Goal: Task Accomplishment & Management: Manage account settings

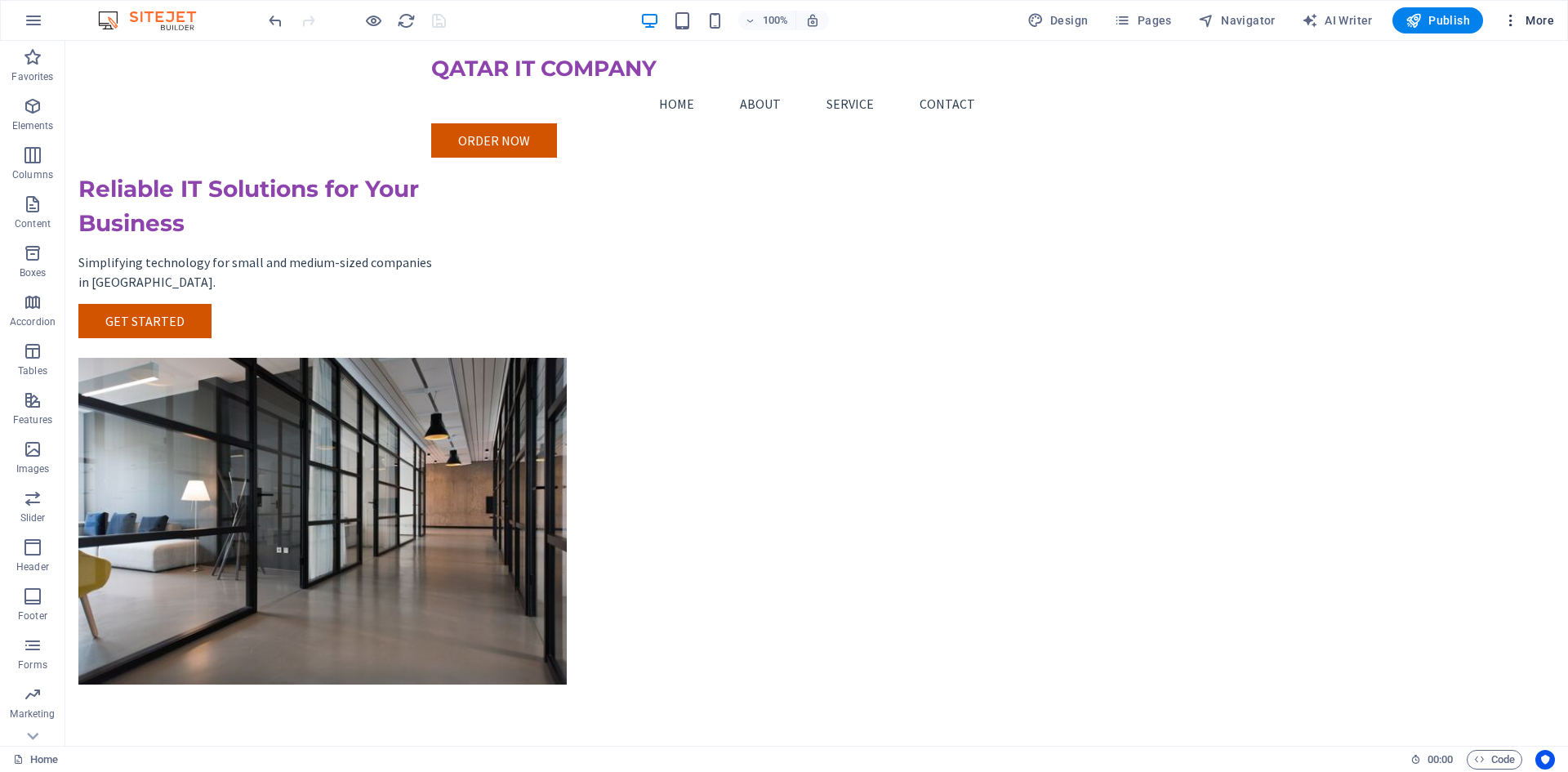
click at [1508, 20] on icon "button" at bounding box center [1510, 20] width 16 height 16
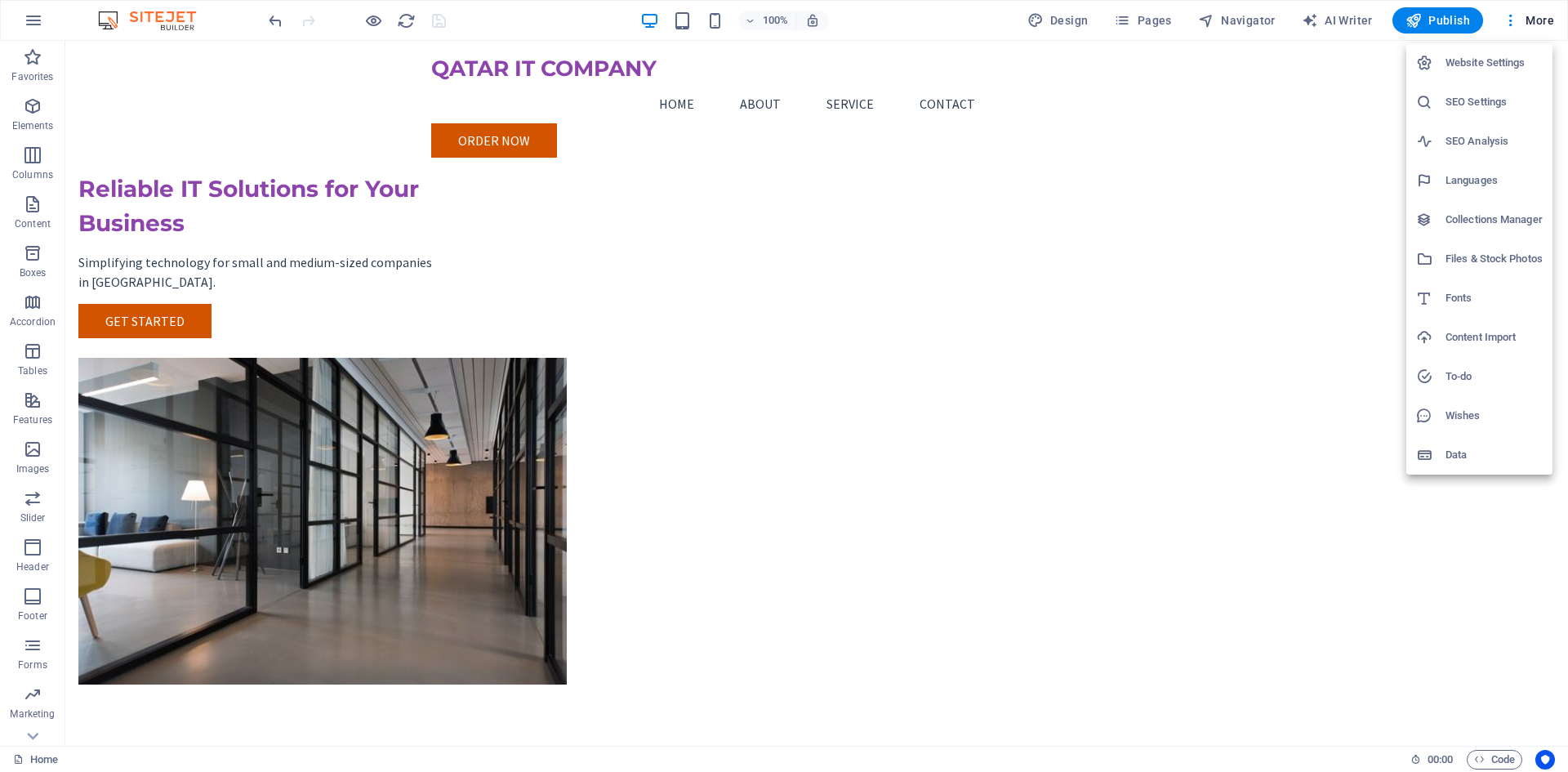
click at [1292, 188] on div at bounding box center [784, 386] width 1568 height 772
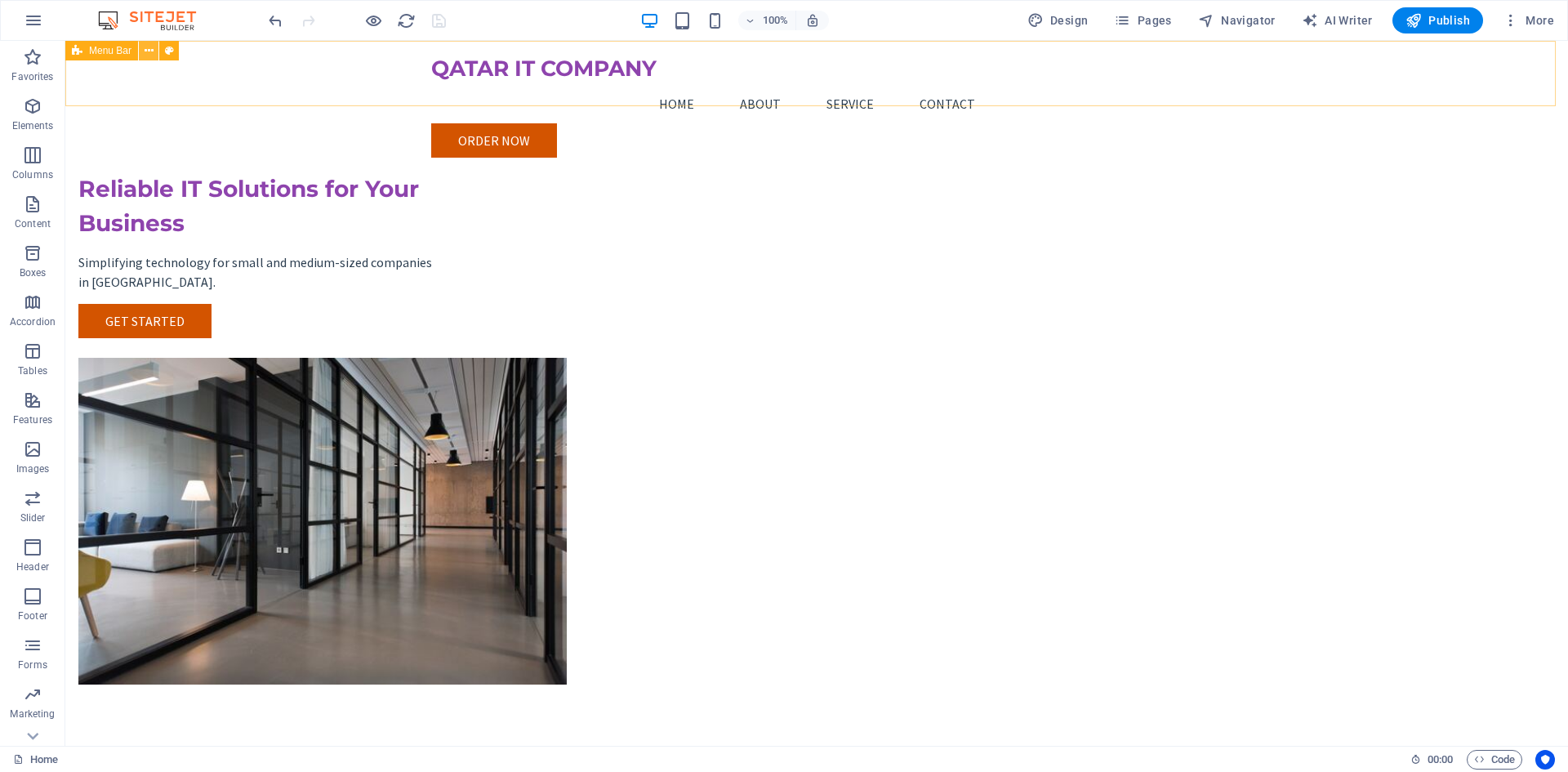
click at [147, 54] on icon at bounding box center [149, 51] width 9 height 17
click at [1381, 193] on div "Reliable IT Solutions for Your Business Simplifying technology for small and me…" at bounding box center [816, 395] width 1503 height 709
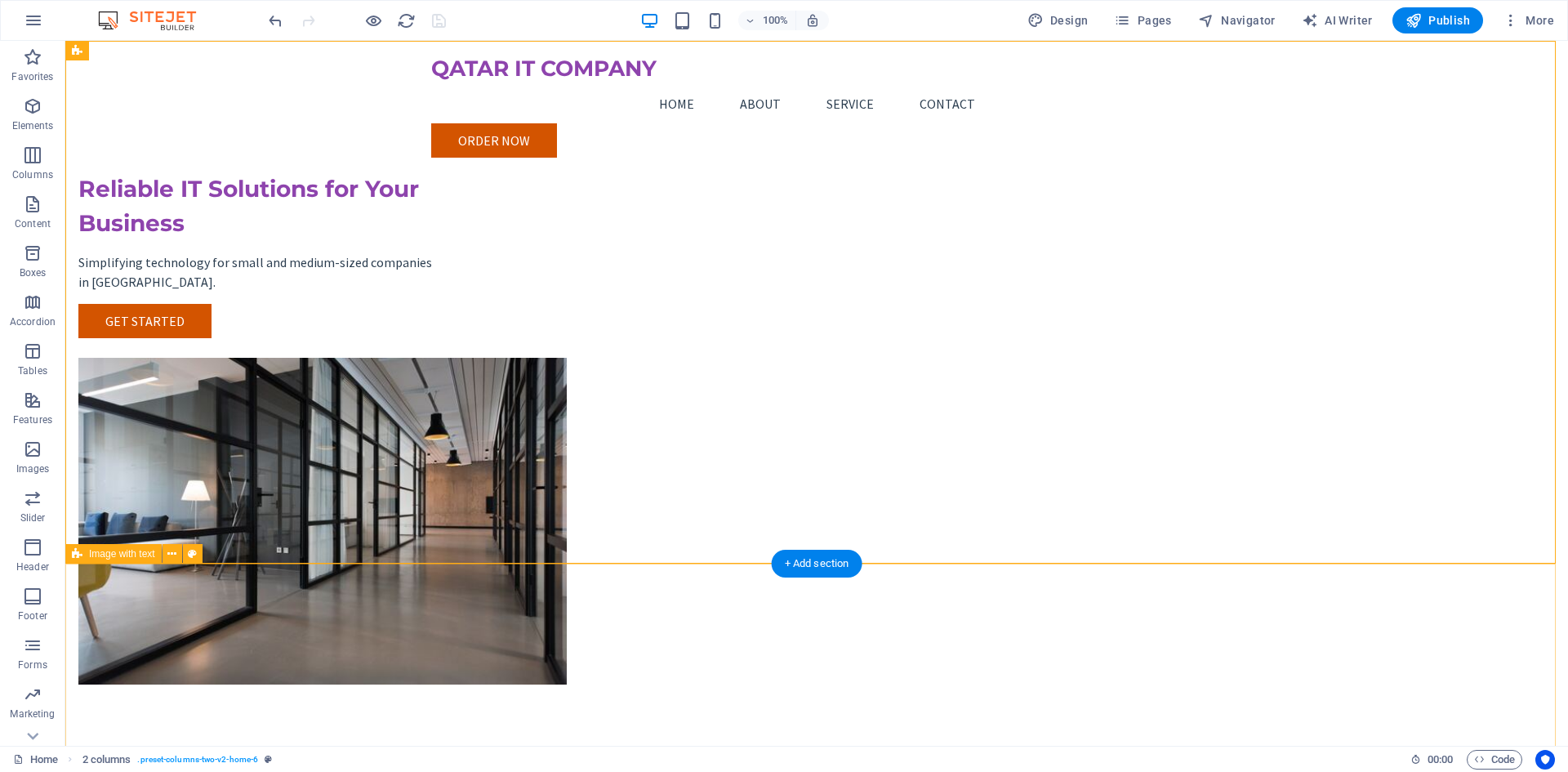
click at [313, 488] on div "Reliable IT Solutions for Your Business Simplifying technology for small and me…" at bounding box center [816, 395] width 1503 height 709
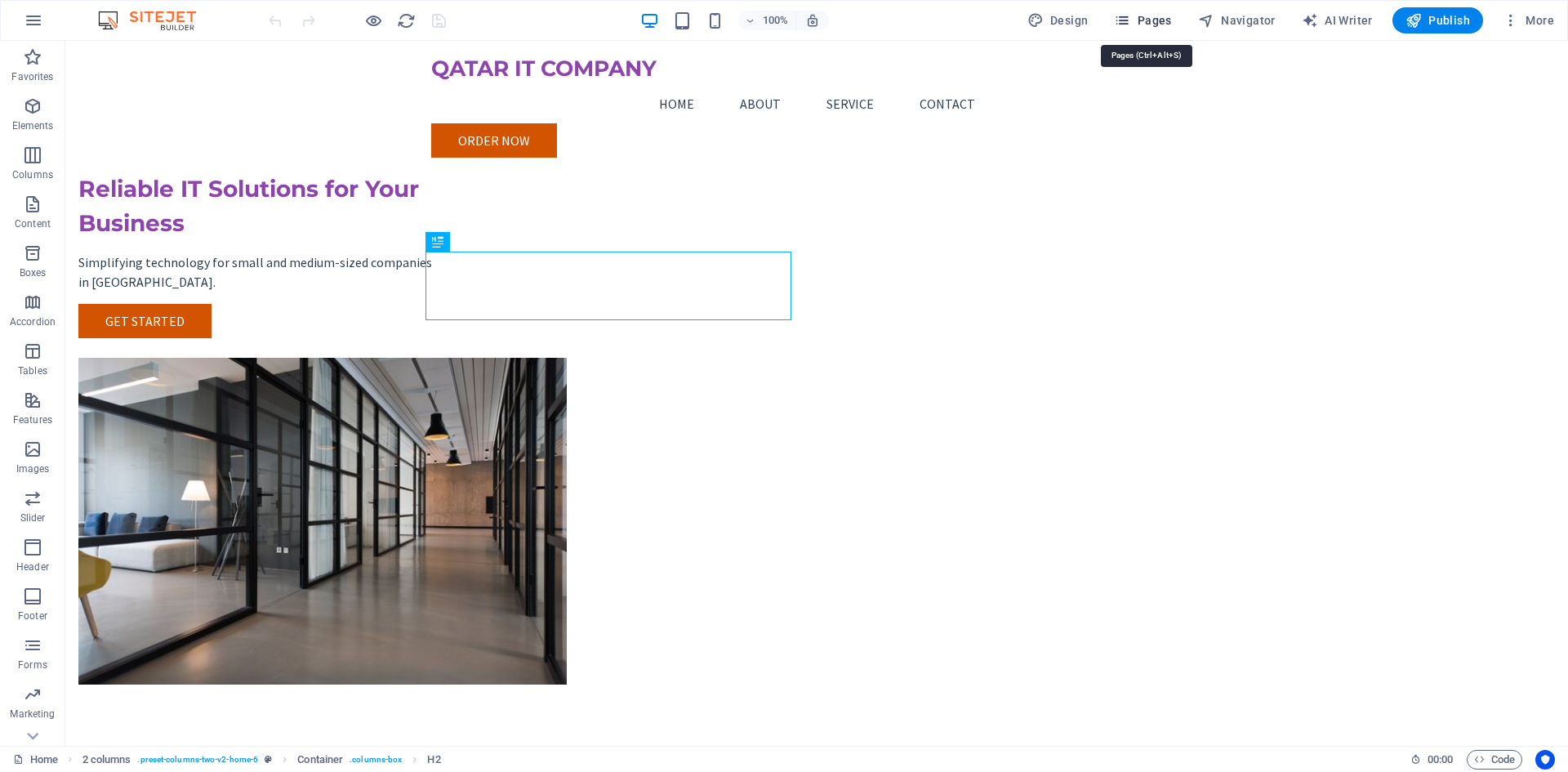
click at [1149, 21] on span "Pages" at bounding box center [1143, 20] width 57 height 16
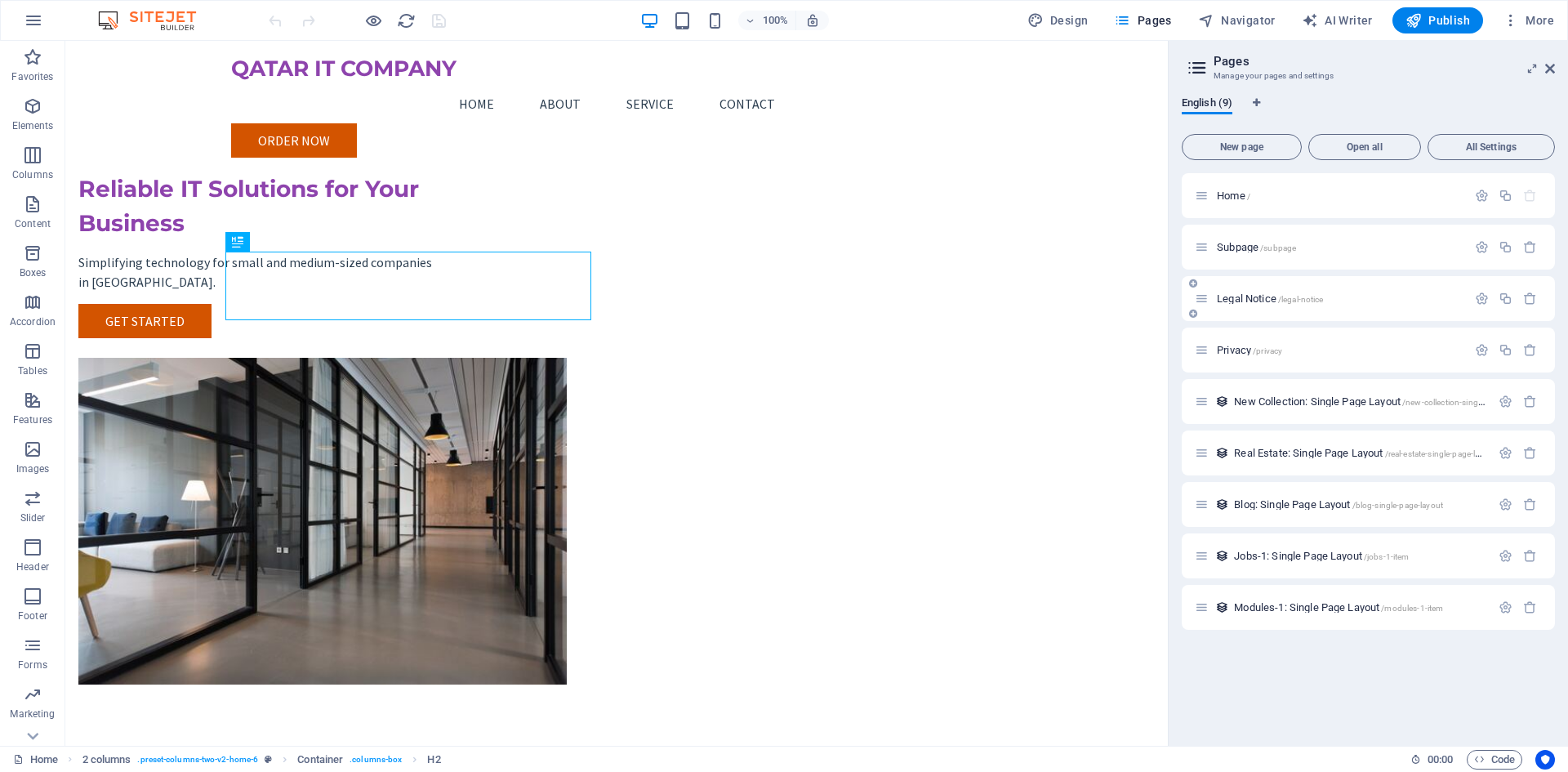
click at [1267, 307] on div "Legal Notice /legal-notice" at bounding box center [1330, 298] width 272 height 19
click at [1254, 295] on span "Legal Notice /legal-notice" at bounding box center [1270, 298] width 106 height 12
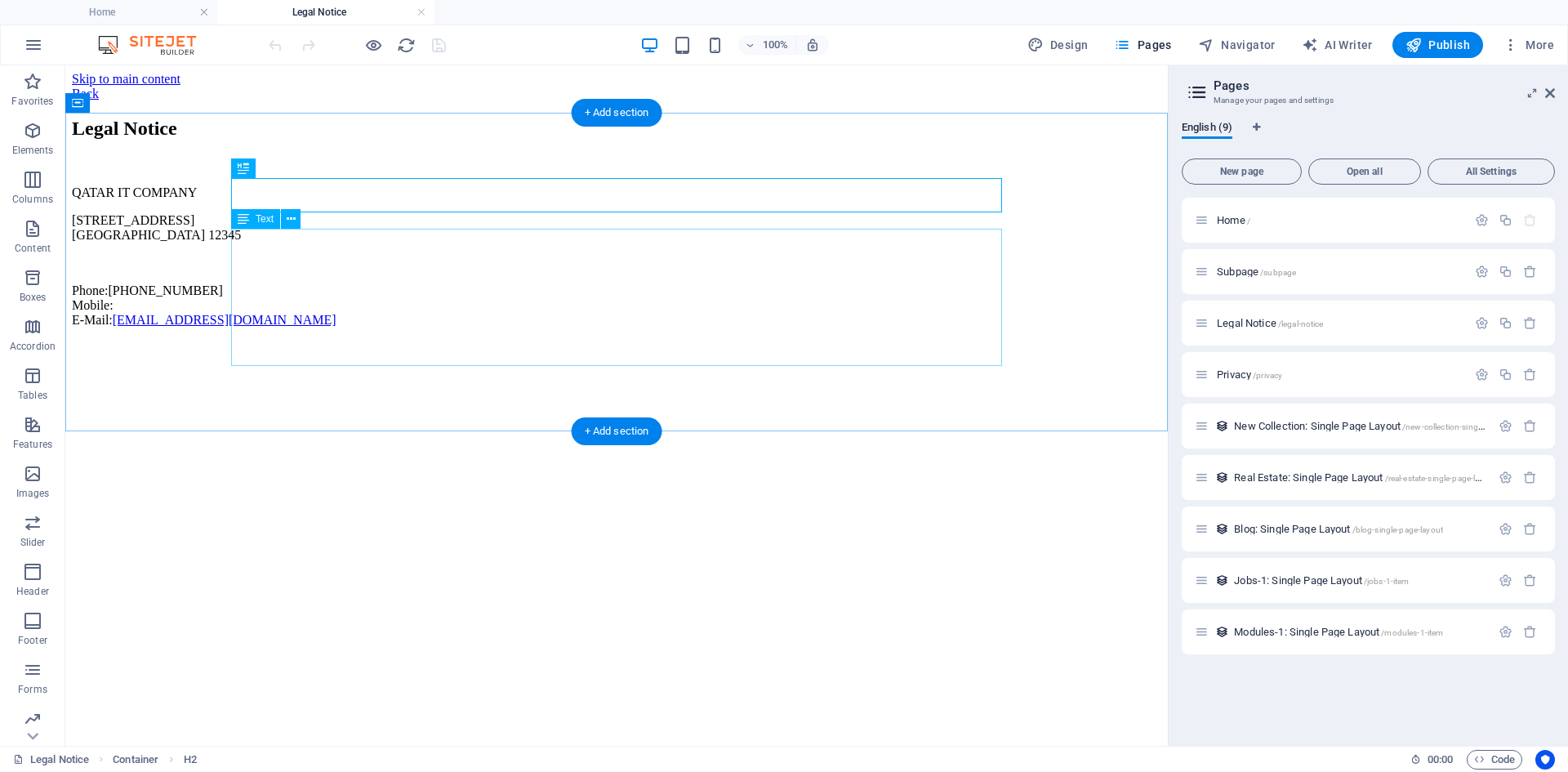
click at [298, 260] on div "QATAR IT COMPANY [STREET_ADDRESS] Phone: [PHONE_NUMBER] Mobile: E-Mail: [EMAIL_…" at bounding box center [616, 257] width 1090 height 142
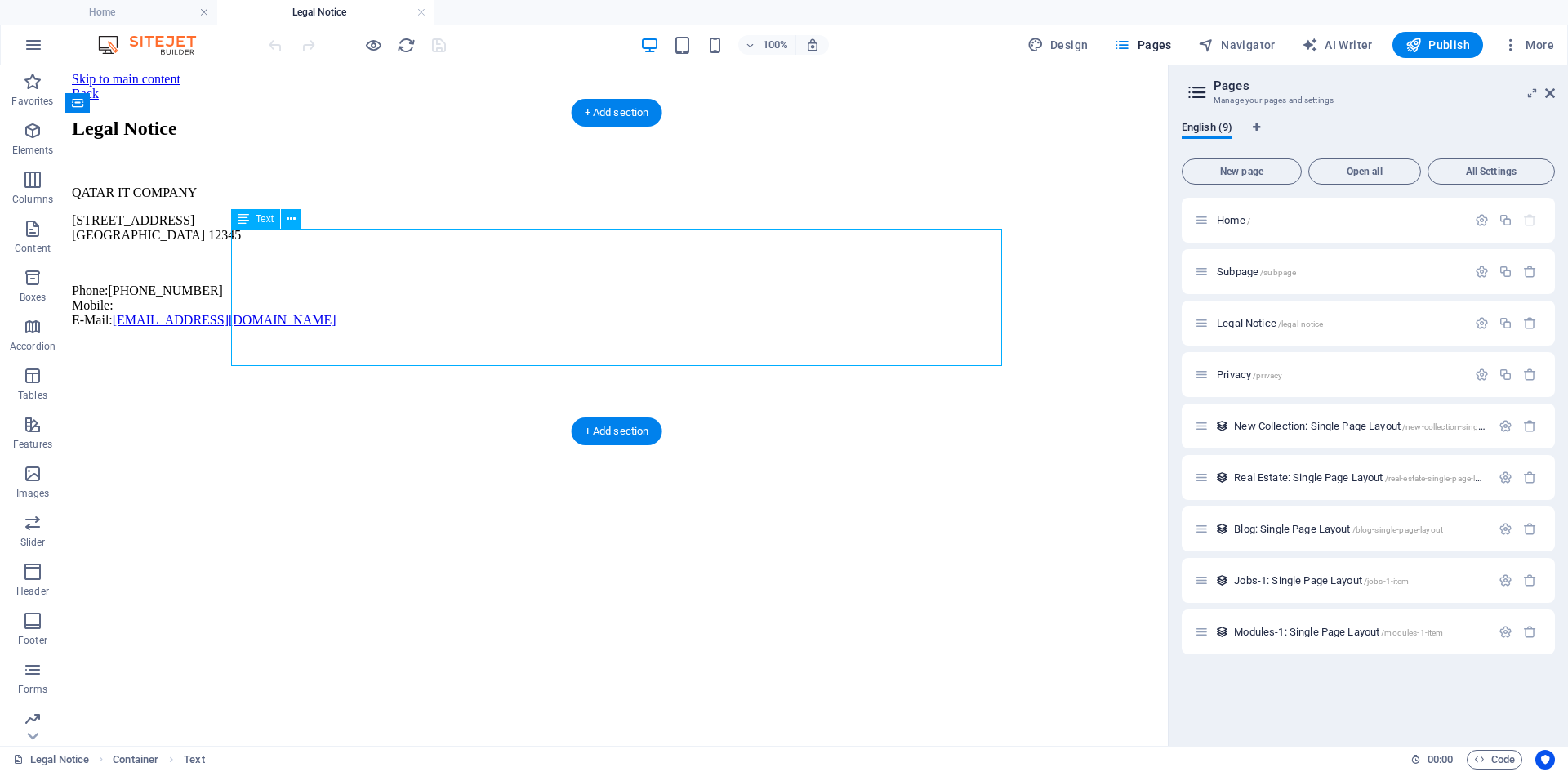
click at [298, 260] on div "QATAR IT COMPANY [STREET_ADDRESS] Phone: [PHONE_NUMBER] Mobile: E-Mail: [EMAIL_…" at bounding box center [616, 257] width 1090 height 142
click at [299, 260] on div "QATAR IT COMPANY [STREET_ADDRESS] Phone: [PHONE_NUMBER] Mobile: E-Mail: [EMAIL_…" at bounding box center [616, 257] width 1090 height 142
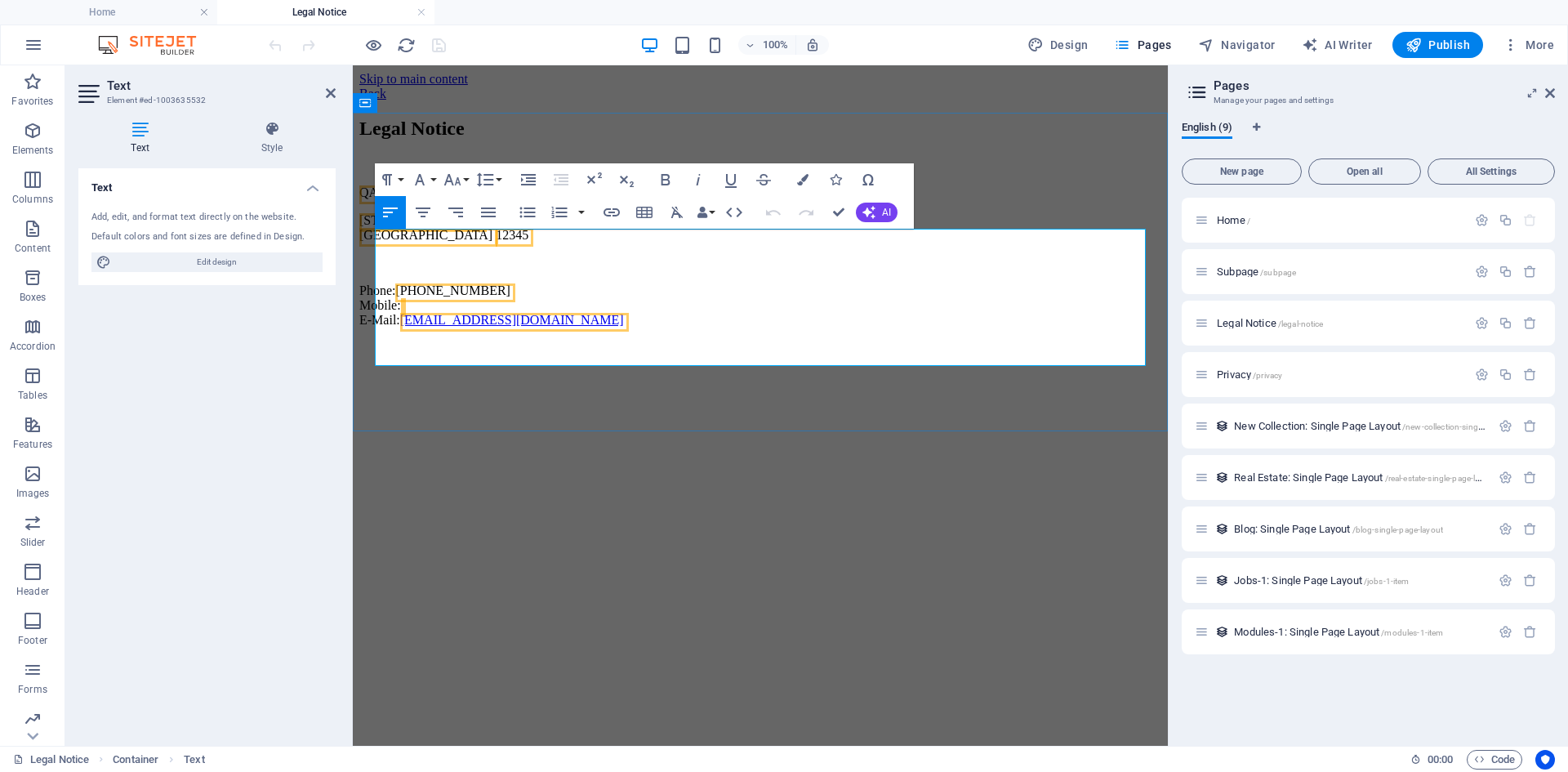
click at [453, 242] on p "[STREET_ADDRESS]" at bounding box center [760, 227] width 802 height 29
click at [452, 242] on p "[STREET_ADDRESS]" at bounding box center [760, 227] width 802 height 29
drag, startPoint x: 452, startPoint y: 261, endPoint x: 368, endPoint y: 259, distance: 84.0
click at [368, 259] on div "Legal Notice QATAR IT COMPANY [STREET_ADDRESS] Phone: [PHONE_NUMBER] Mobile: E-…" at bounding box center [760, 223] width 802 height 210
drag, startPoint x: 409, startPoint y: 277, endPoint x: 440, endPoint y: 280, distance: 31.1
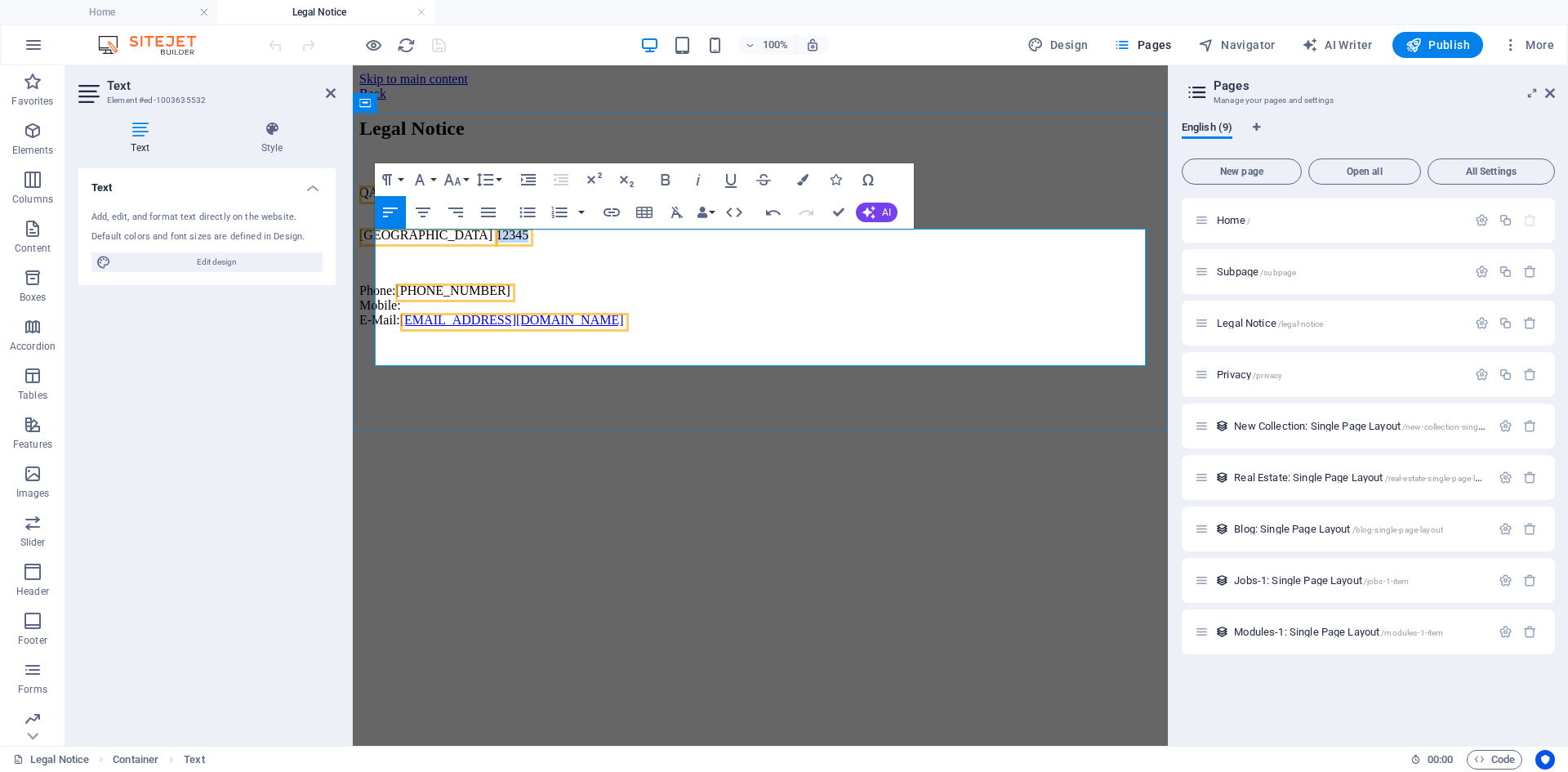
click at [440, 242] on p "[GEOGRAPHIC_DATA] 12345" at bounding box center [760, 227] width 802 height 29
drag, startPoint x: 446, startPoint y: 319, endPoint x: 501, endPoint y: 323, distance: 55.1
click at [501, 323] on p "Phone: [PHONE_NUMBER] Mobile: E-Mail: [EMAIL_ADDRESS][DOMAIN_NAME]" at bounding box center [760, 305] width 802 height 45
drag, startPoint x: 418, startPoint y: 314, endPoint x: 499, endPoint y: 314, distance: 81.0
click at [499, 314] on p "Phone: [PHONE_NUMBER] Mobile: E-Mail: [EMAIL_ADDRESS][DOMAIN_NAME]" at bounding box center [760, 305] width 802 height 45
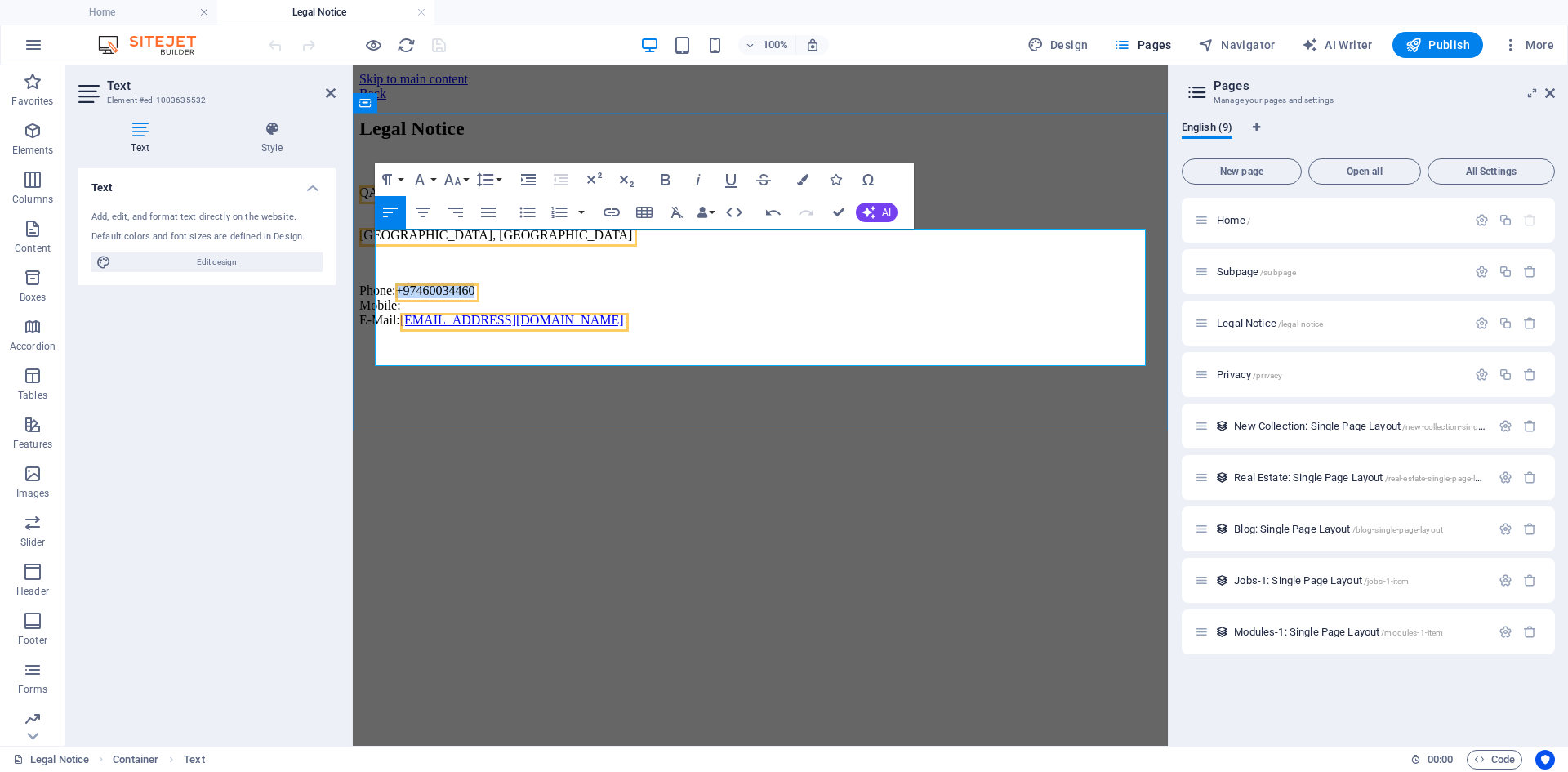
copy span "[PHONE_NUMBER]"
click at [444, 328] on p "Phone: [PHONE_NUMBER] Mobile: E-Mail: [EMAIL_ADDRESS][DOMAIN_NAME]" at bounding box center [760, 305] width 802 height 45
click at [503, 327] on link "[EMAIL_ADDRESS][DOMAIN_NAME]" at bounding box center [512, 319] width 223 height 14
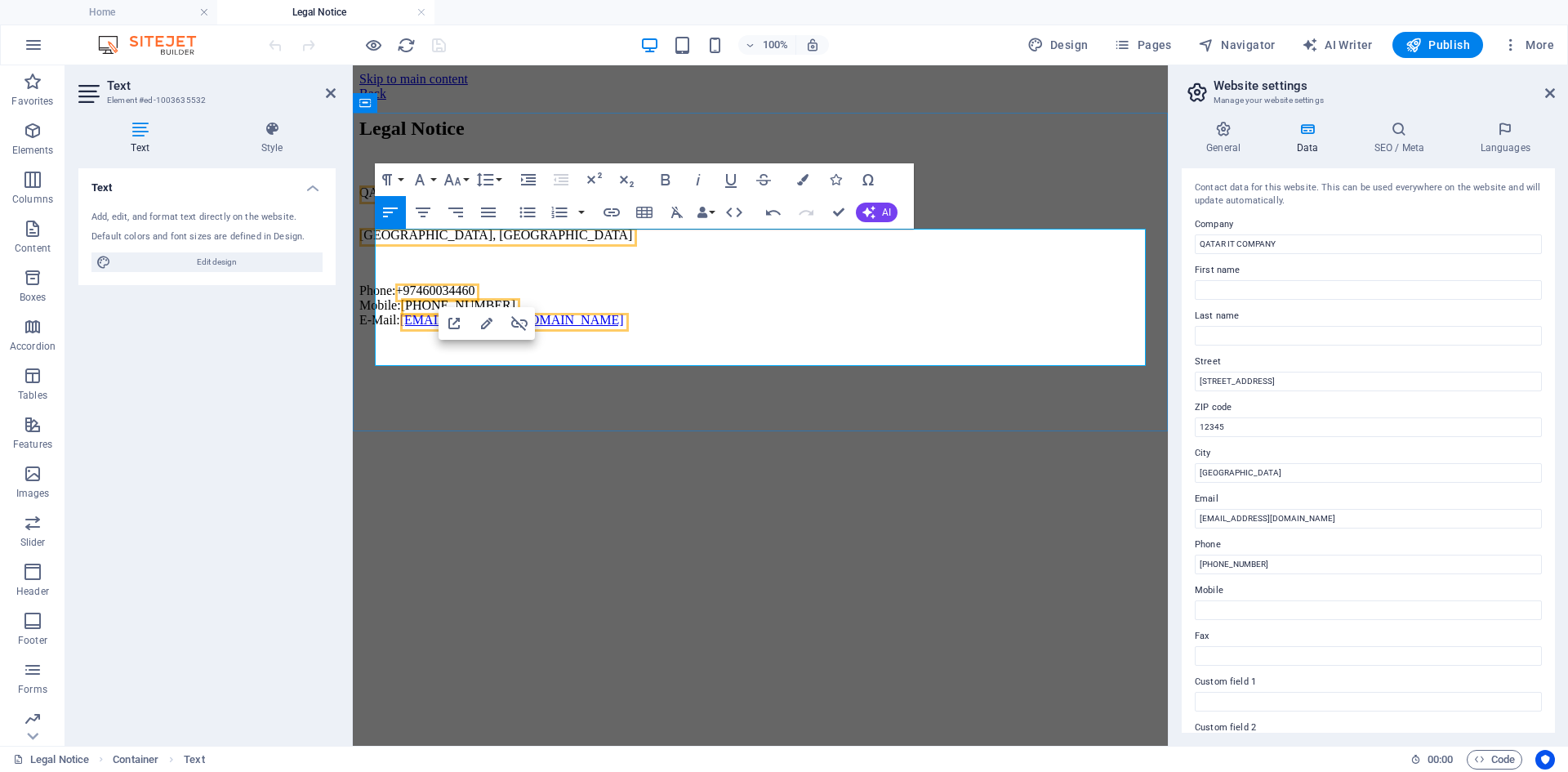
click at [492, 327] on link "[EMAIL_ADDRESS][DOMAIN_NAME]" at bounding box center [512, 319] width 223 height 14
click at [490, 327] on link "[EMAIL_ADDRESS][DOMAIN_NAME]" at bounding box center [512, 319] width 223 height 14
drag, startPoint x: 1221, startPoint y: 519, endPoint x: 1399, endPoint y: 528, distance: 178.2
click at [1399, 528] on input "[EMAIL_ADDRESS][DOMAIN_NAME]" at bounding box center [1368, 518] width 347 height 20
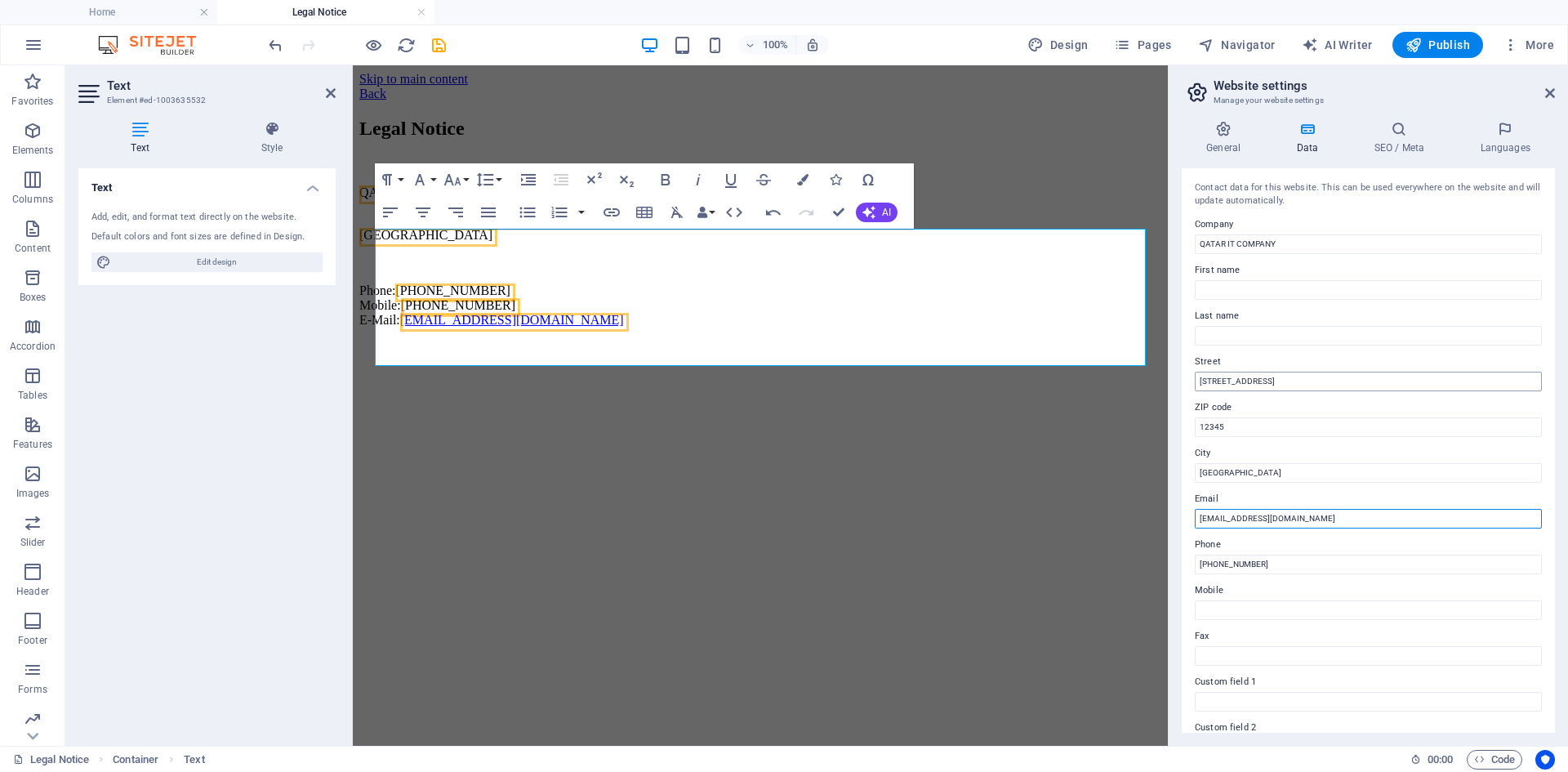
type input "[EMAIL_ADDRESS][DOMAIN_NAME]"
drag, startPoint x: 1627, startPoint y: 448, endPoint x: 1133, endPoint y: 384, distance: 498.1
type input "Doha [GEOGRAPHIC_DATA]"
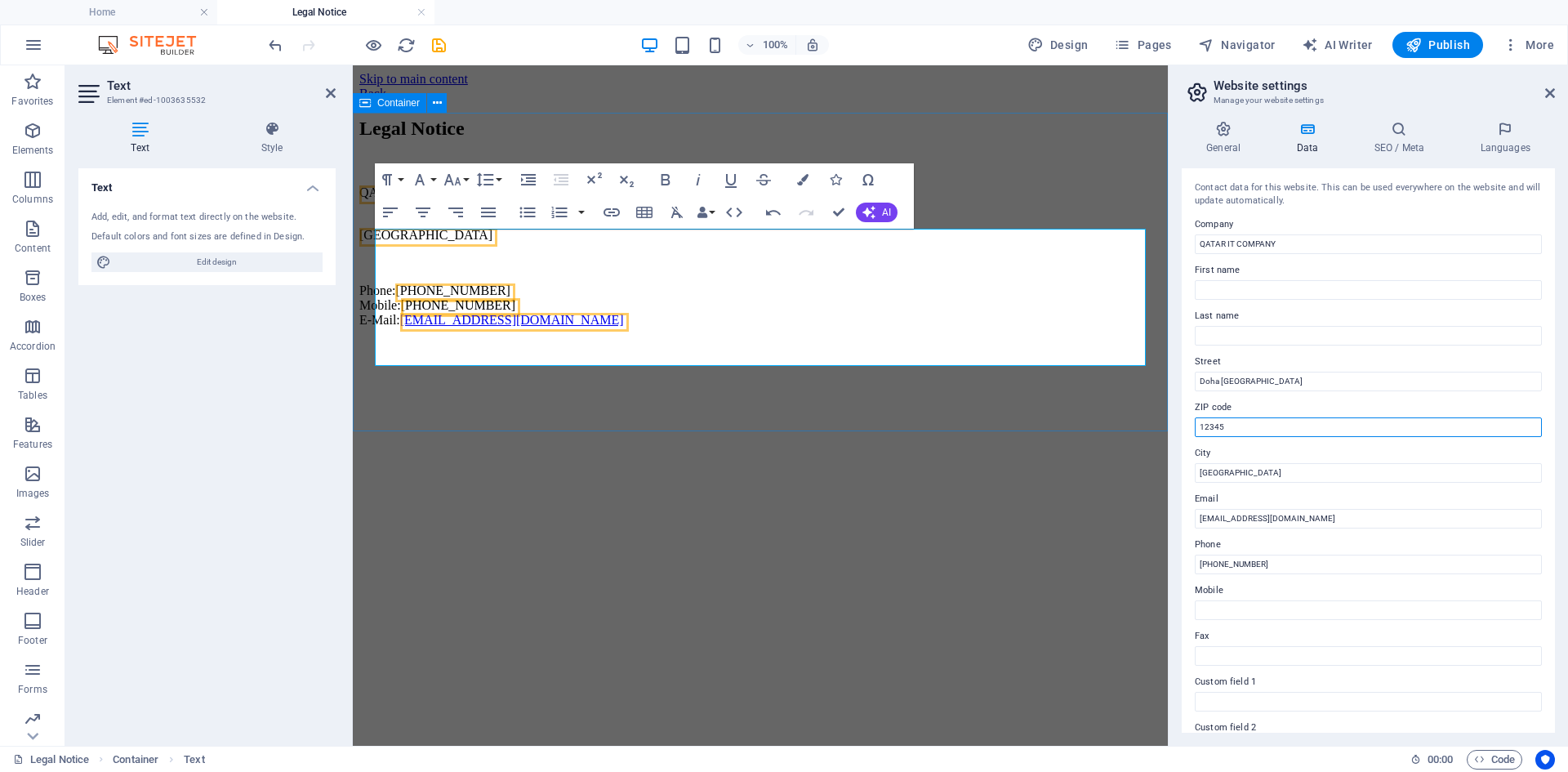
drag, startPoint x: 1637, startPoint y: 491, endPoint x: 999, endPoint y: 425, distance: 641.4
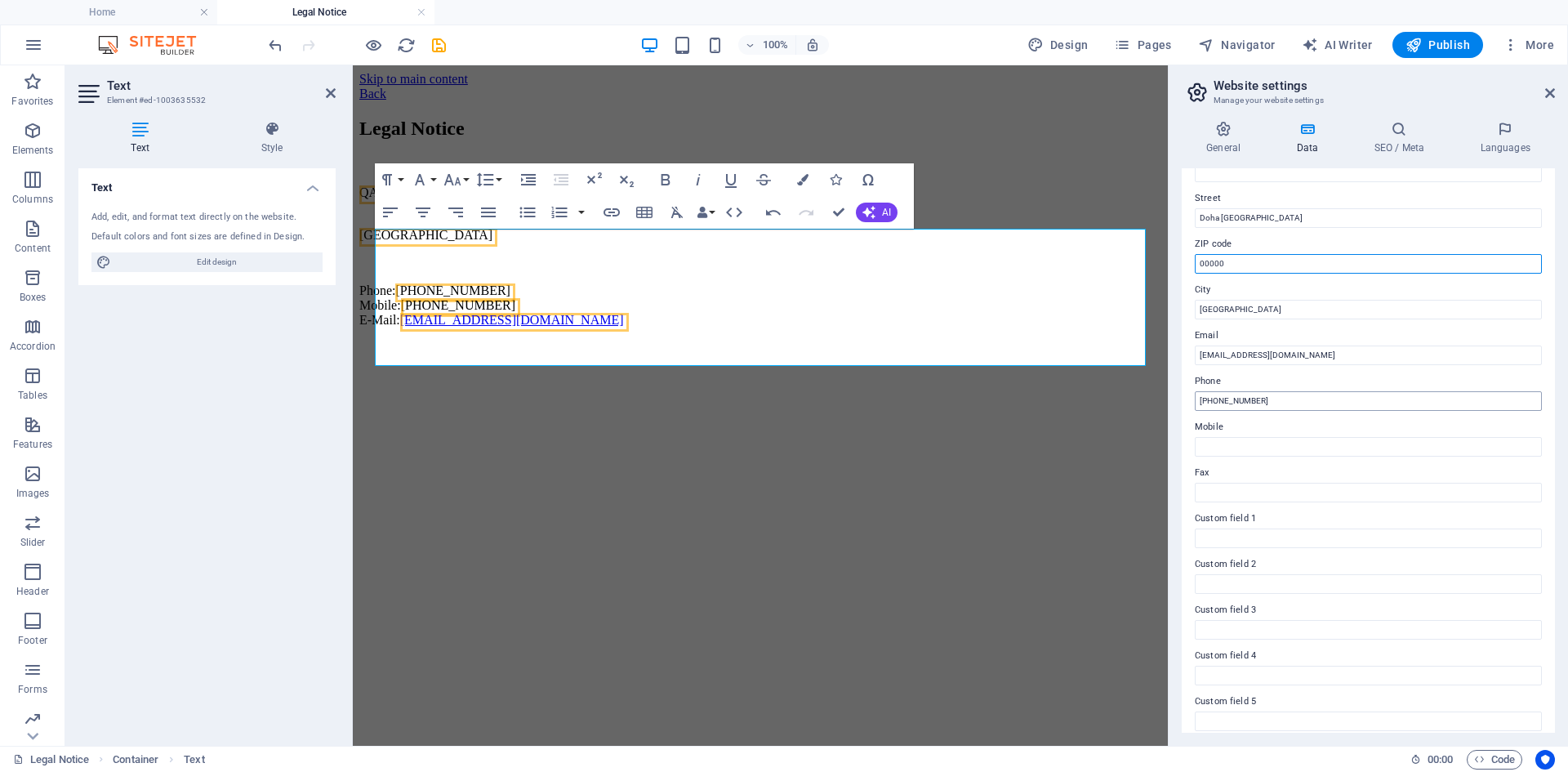
type input "00000"
drag, startPoint x: 1218, startPoint y: 400, endPoint x: 1556, endPoint y: 420, distance: 338.6
click at [1556, 420] on div "General Data SEO / Meta Languages Website name [DOMAIN_NAME] Logo Drag files he…" at bounding box center [1369, 427] width 400 height 638
paste input "[PHONE_NUMBER]"
type input "[PHONE_NUMBER]"
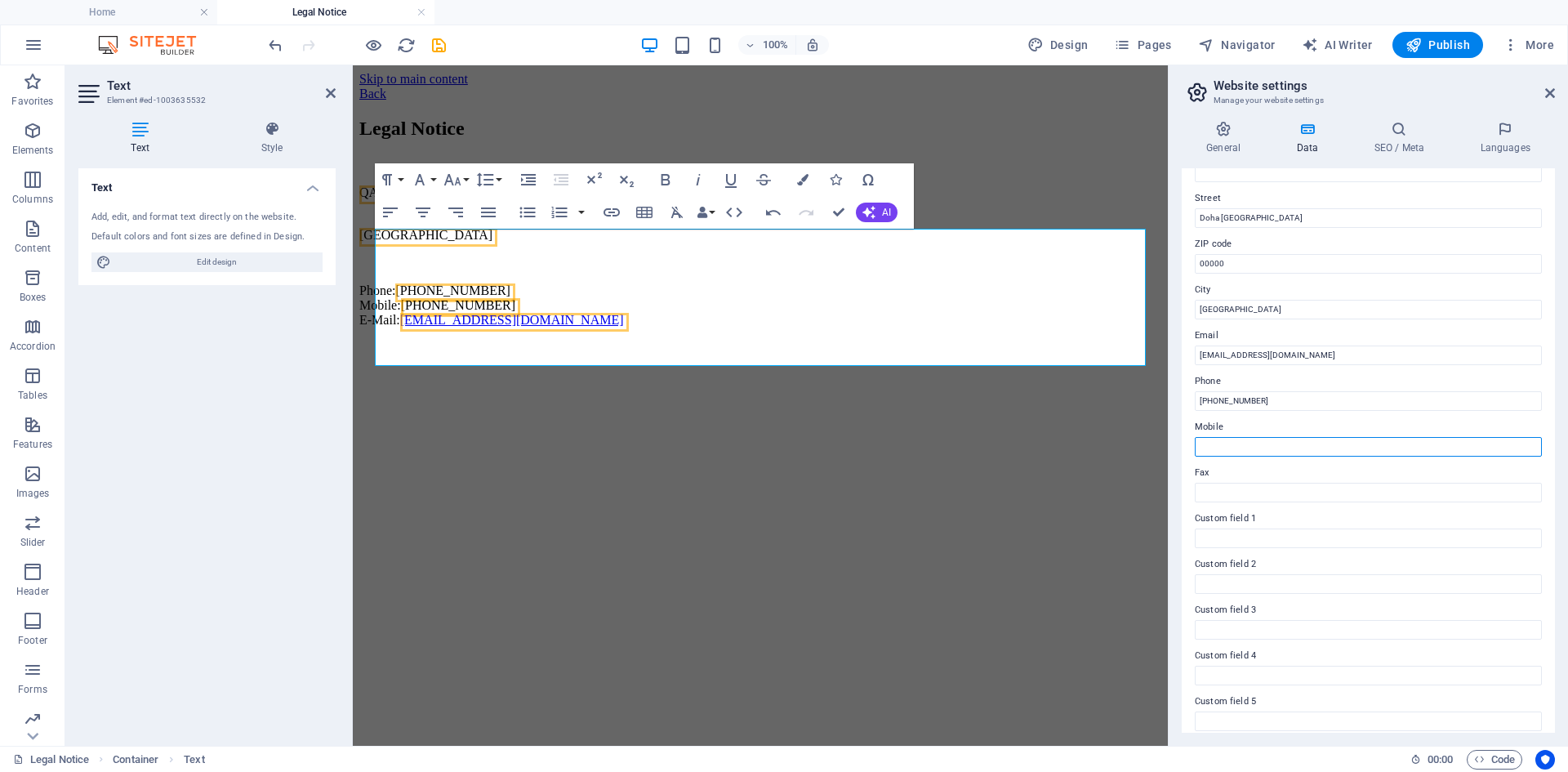
click at [1336, 452] on input "Mobile" at bounding box center [1368, 447] width 347 height 20
paste input "[PHONE_NUMBER]"
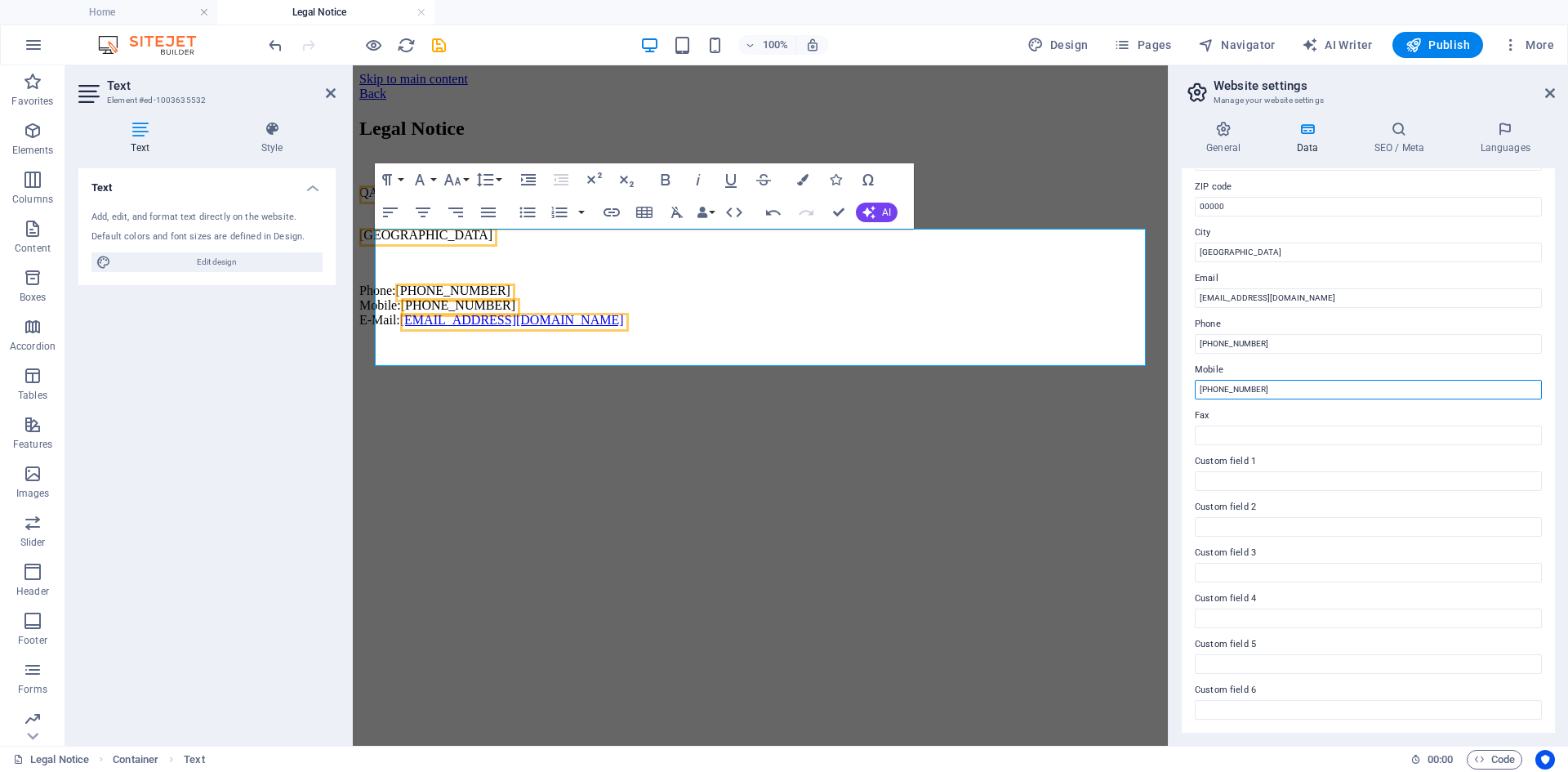
scroll to position [0, 0]
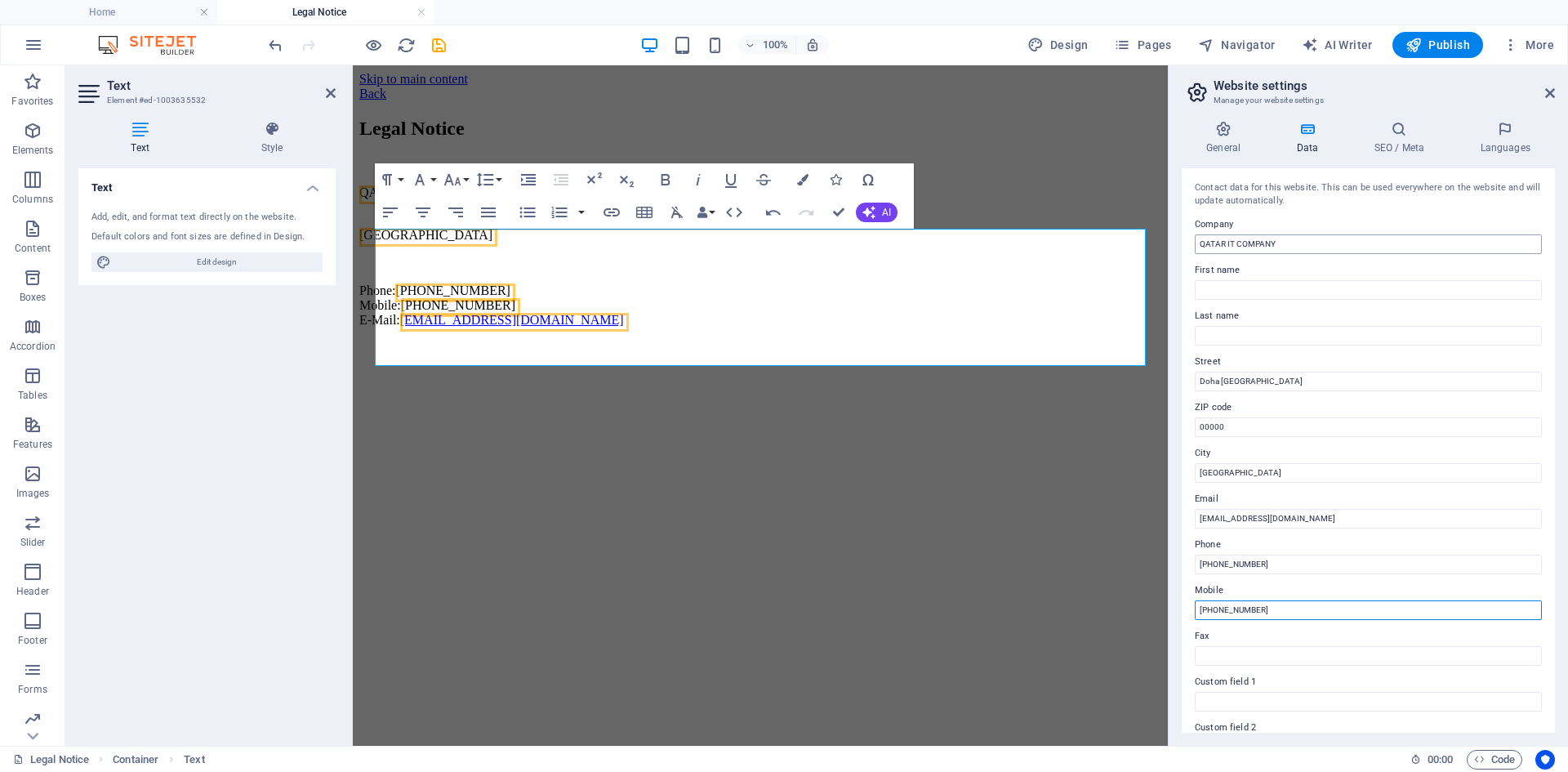
type input "[PHONE_NUMBER]"
click at [1237, 242] on input "QATAR IT COMPANY" at bounding box center [1368, 244] width 347 height 20
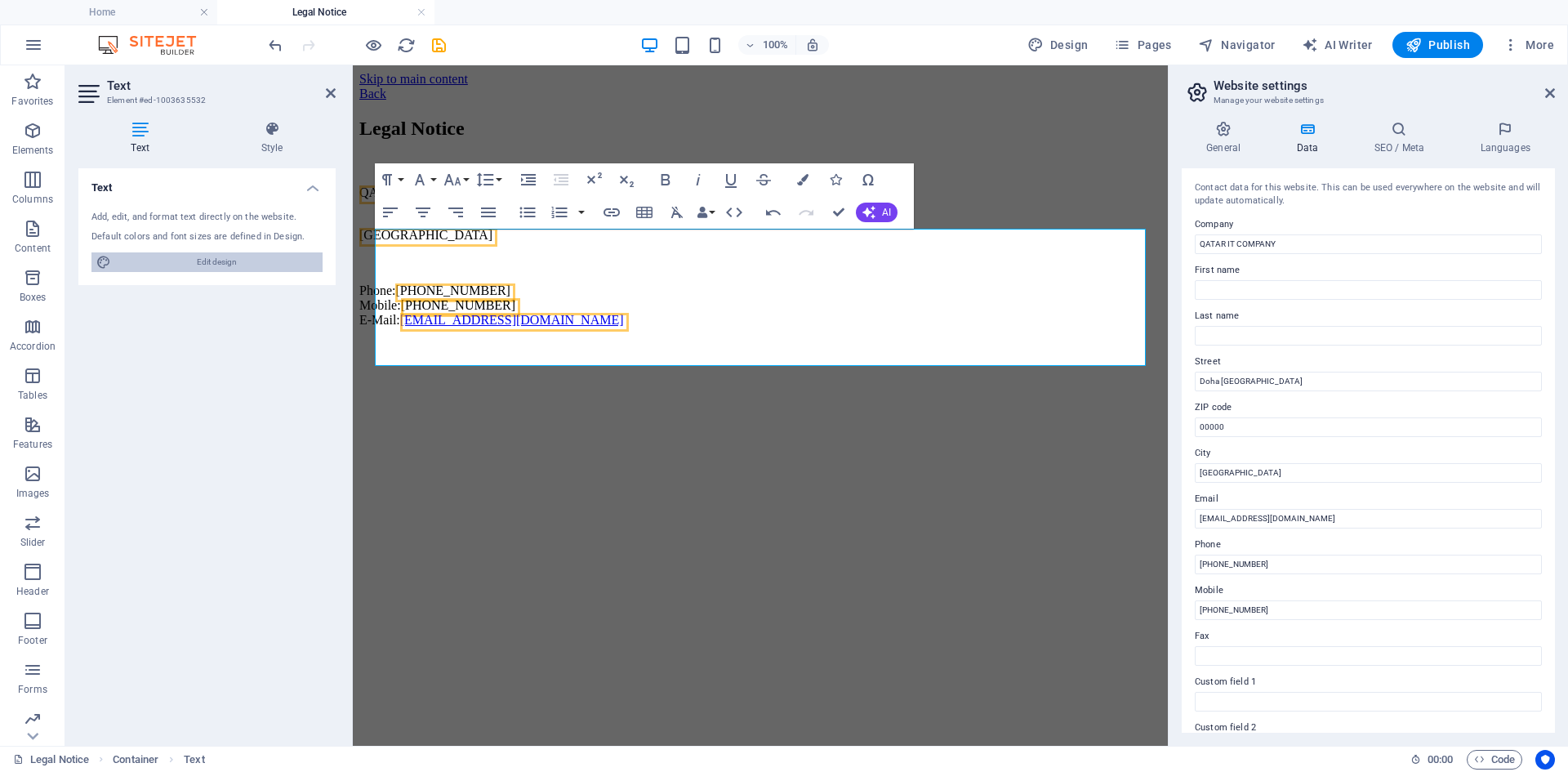
drag, startPoint x: 195, startPoint y: 268, endPoint x: 664, endPoint y: 442, distance: 500.2
click at [195, 268] on span "Edit design" at bounding box center [217, 262] width 202 height 20
select select "px"
select select "200"
select select "px"
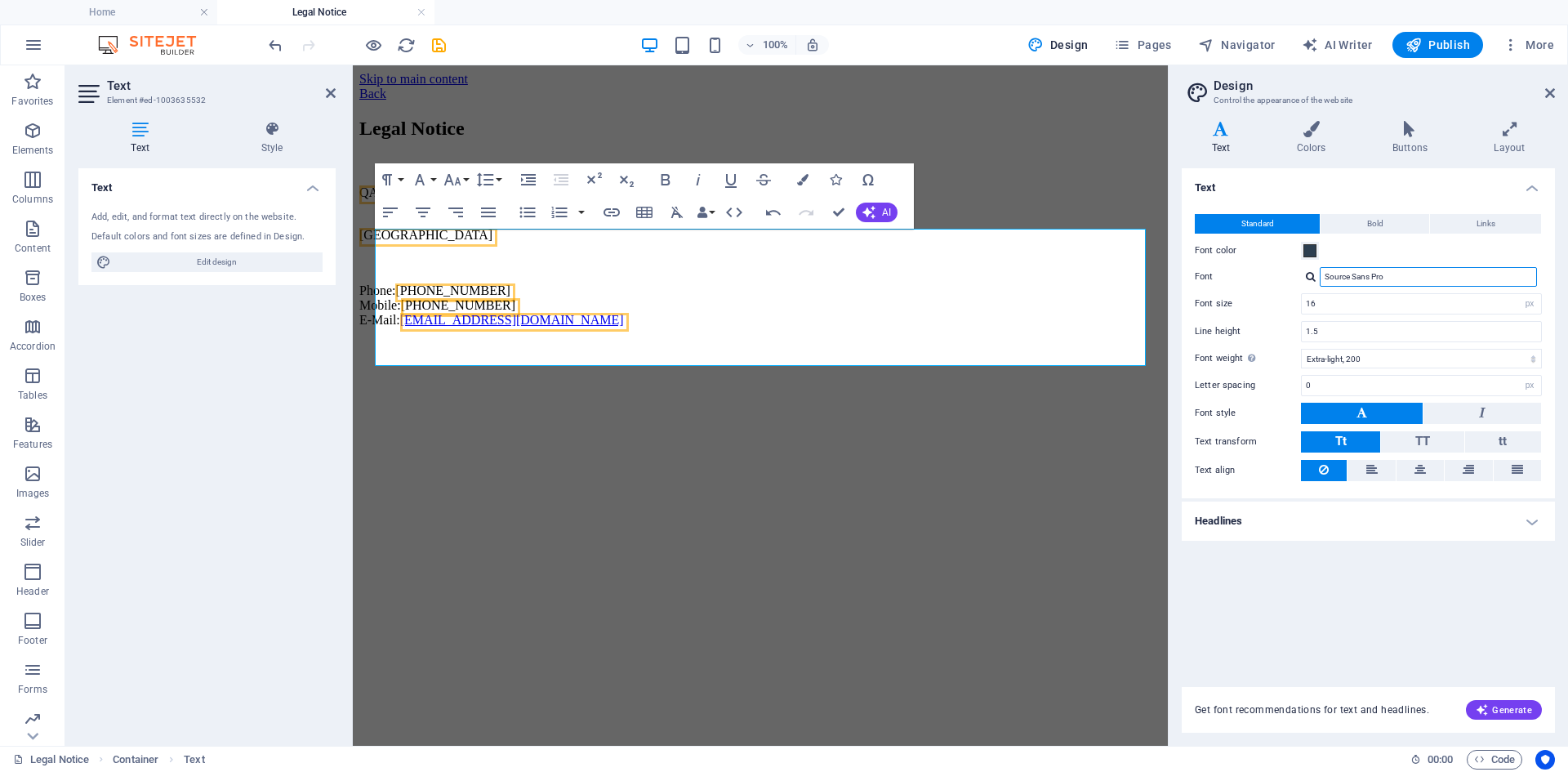
click at [1449, 282] on input "Source Sans Pro" at bounding box center [1428, 277] width 217 height 20
drag, startPoint x: 1449, startPoint y: 282, endPoint x: 1184, endPoint y: 276, distance: 265.1
click at [1184, 276] on div "Standard Bold Links Font color Font Source Sans Pro Font size 16 rem px Line he…" at bounding box center [1368, 348] width 380 height 300
type input "p"
type input "l"
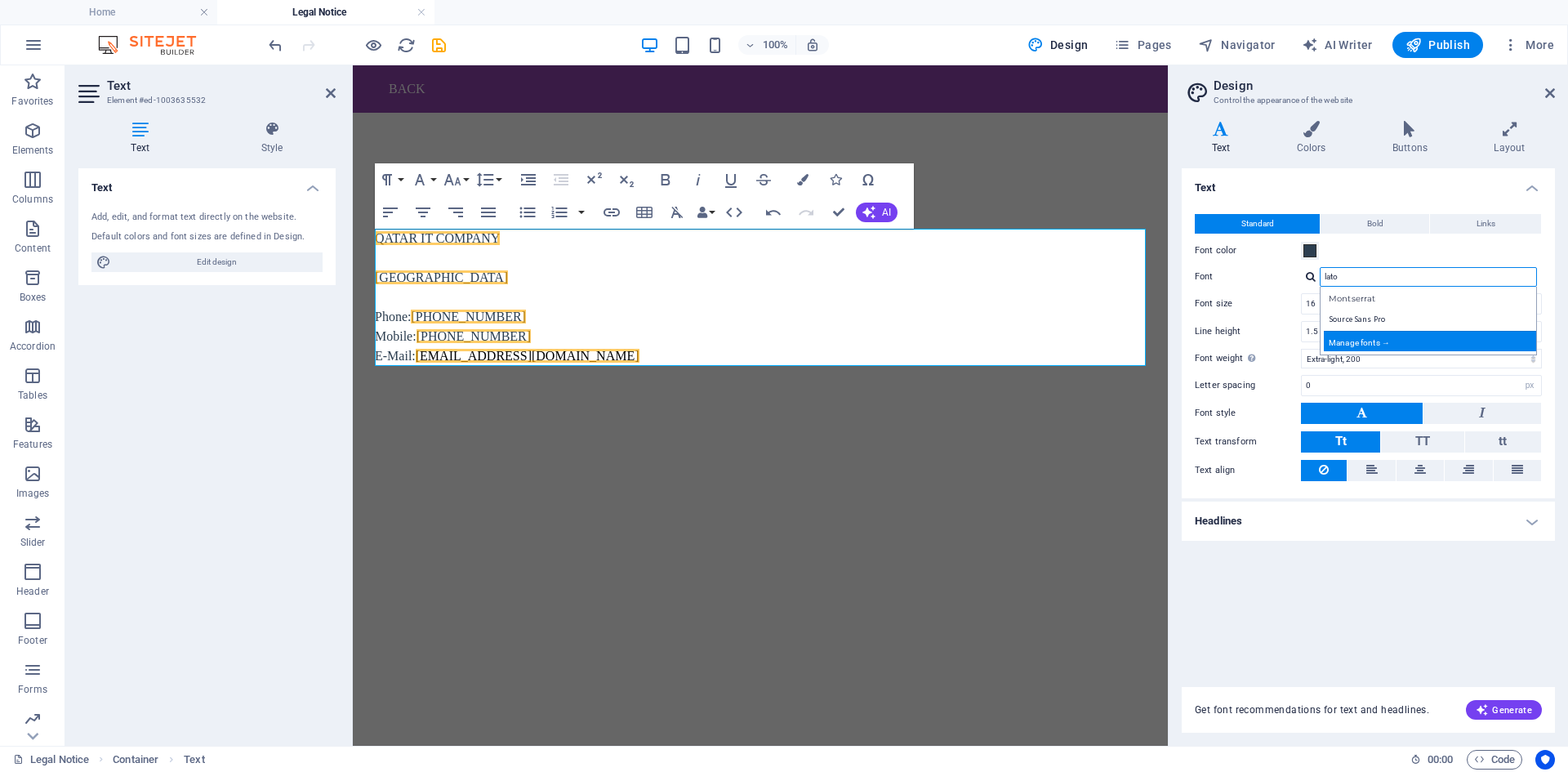
type input "lato"
click at [1344, 340] on div "Manage fonts →" at bounding box center [1432, 341] width 216 height 21
select select "popularity"
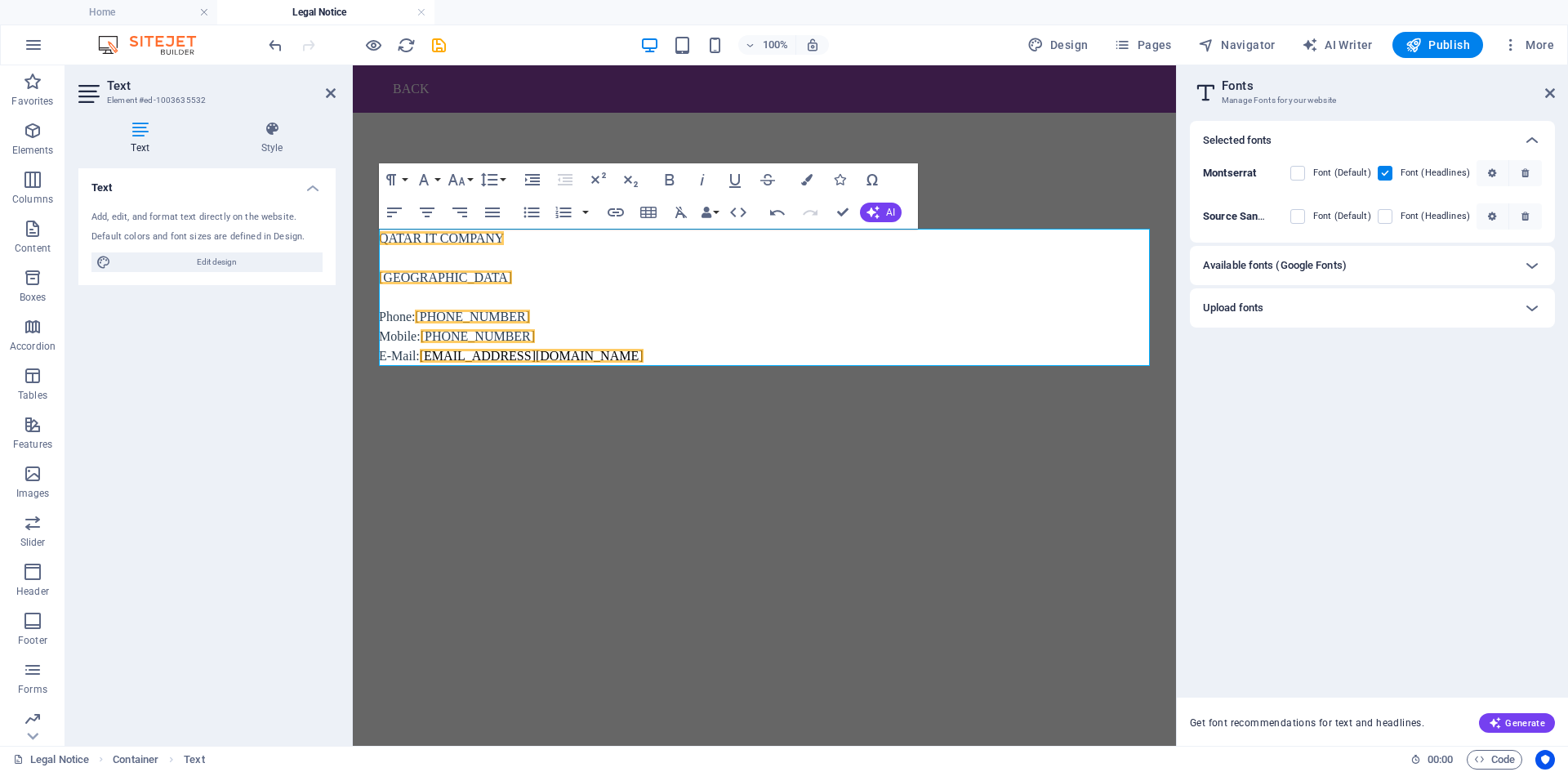
click at [1556, 92] on aside "Fonts Manage Fonts for your website Selected fonts Montserrat Font (Default) Fo…" at bounding box center [1372, 405] width 392 height 681
click at [1550, 92] on icon at bounding box center [1550, 93] width 9 height 13
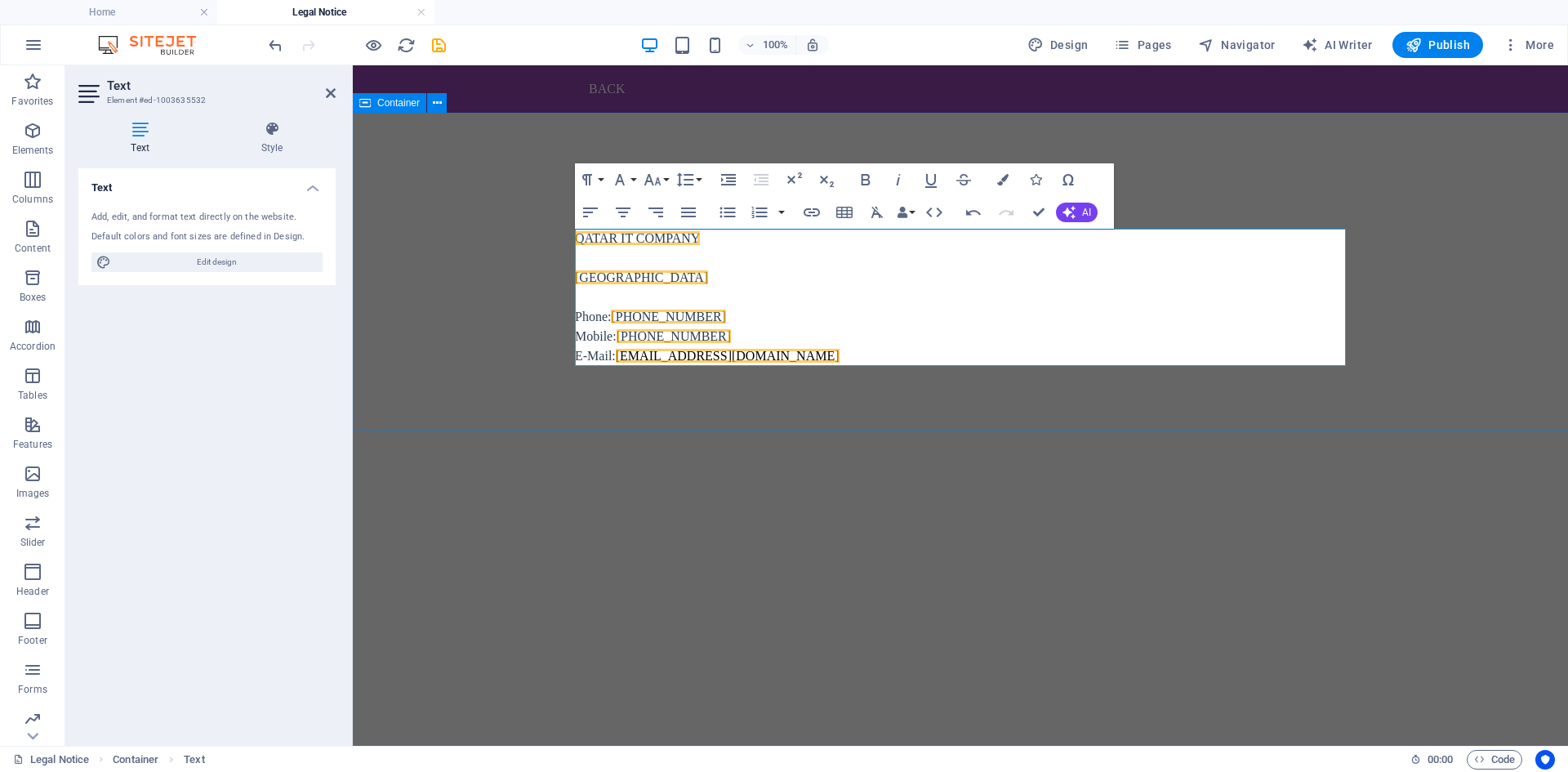
click at [414, 263] on div "Legal Notice QATAR IT COMPANY [GEOGRAPHIC_DATA] Phone: [PHONE_NUMBER] Mobile: […" at bounding box center [961, 272] width 1216 height 318
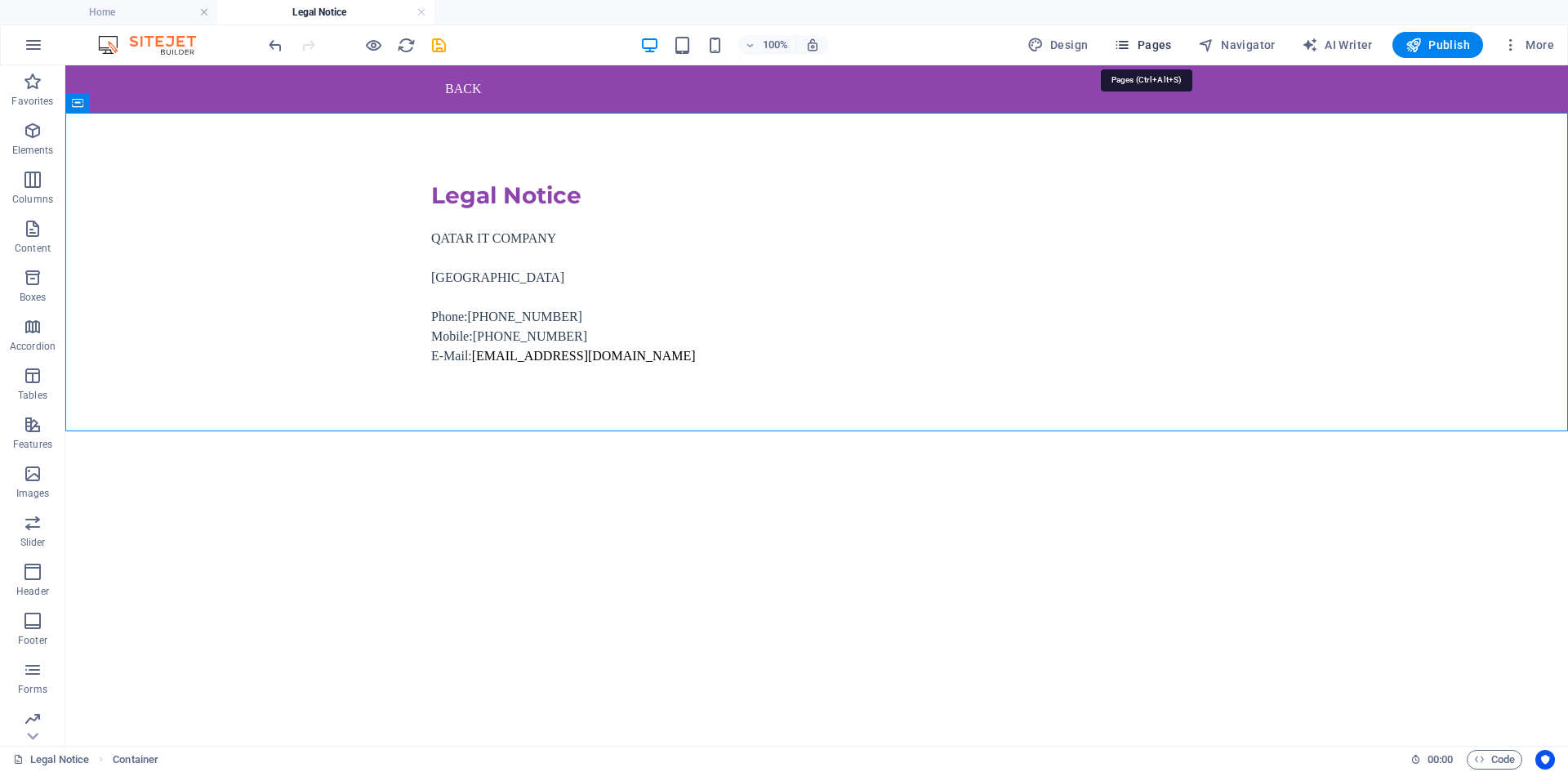
click at [1156, 45] on span "Pages" at bounding box center [1143, 45] width 57 height 16
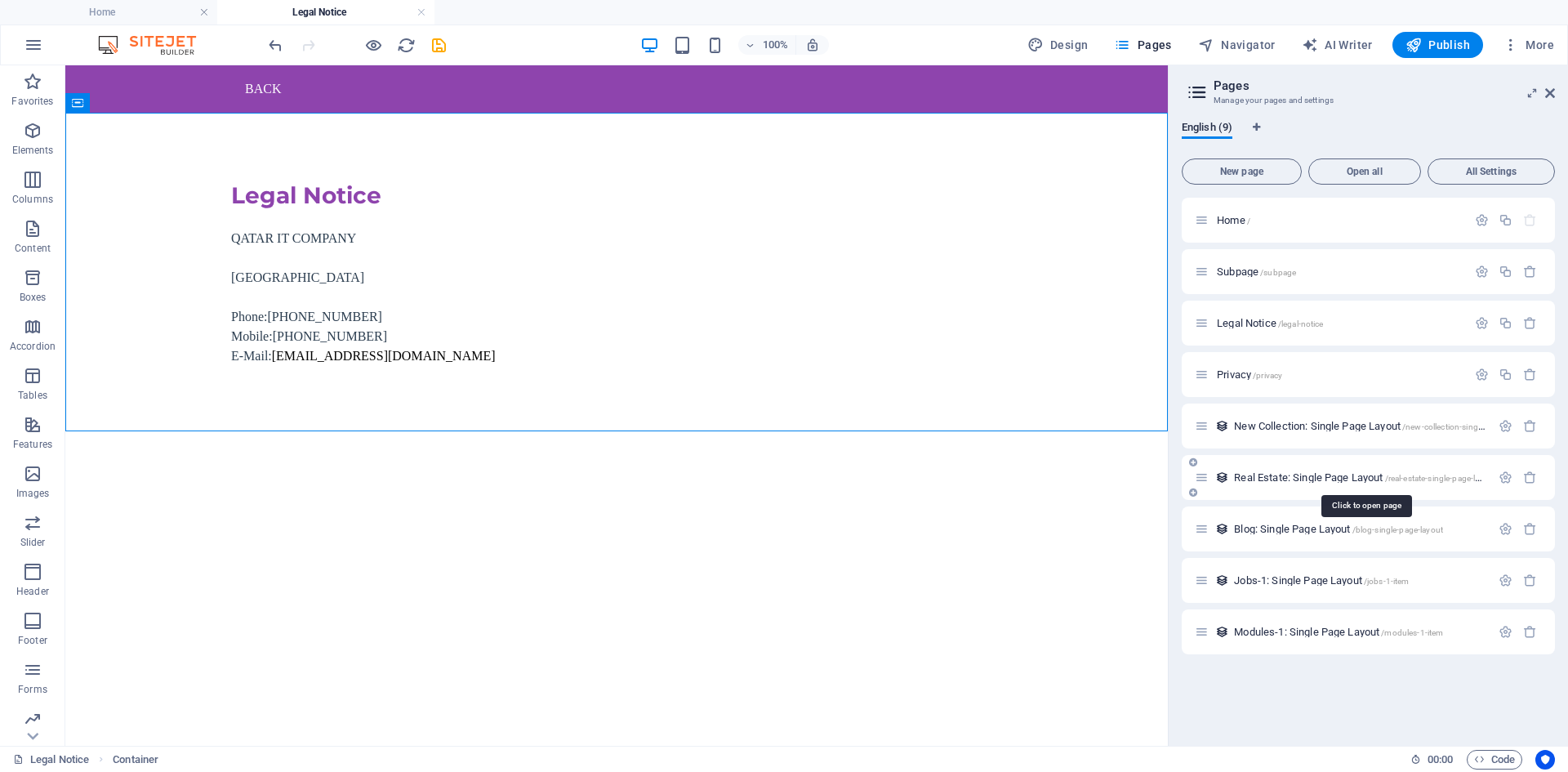
click at [1392, 482] on span "/real-estate-single-page-layout" at bounding box center [1440, 477] width 111 height 9
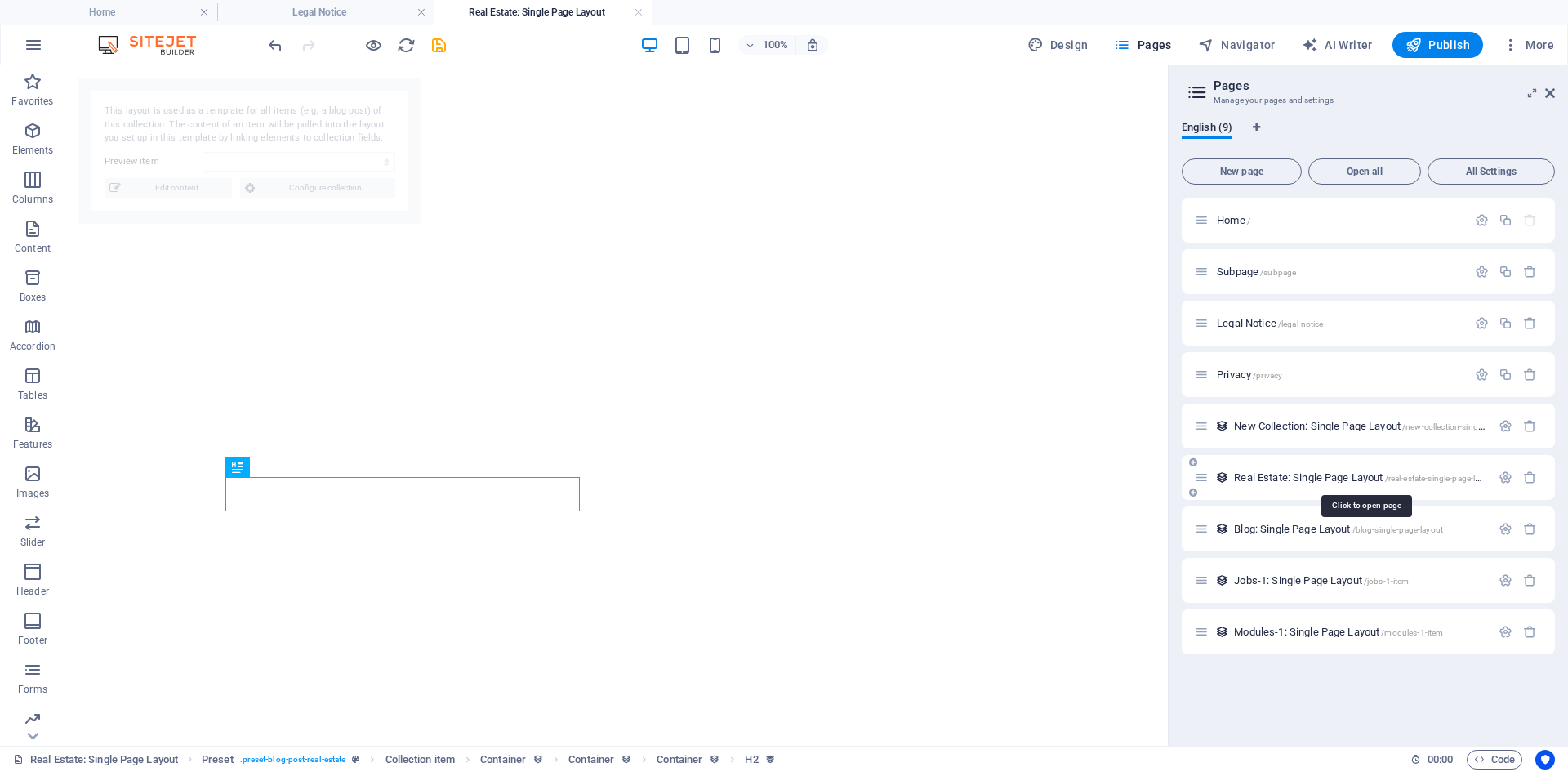
select select "68de4e856941c6479b0d62de"
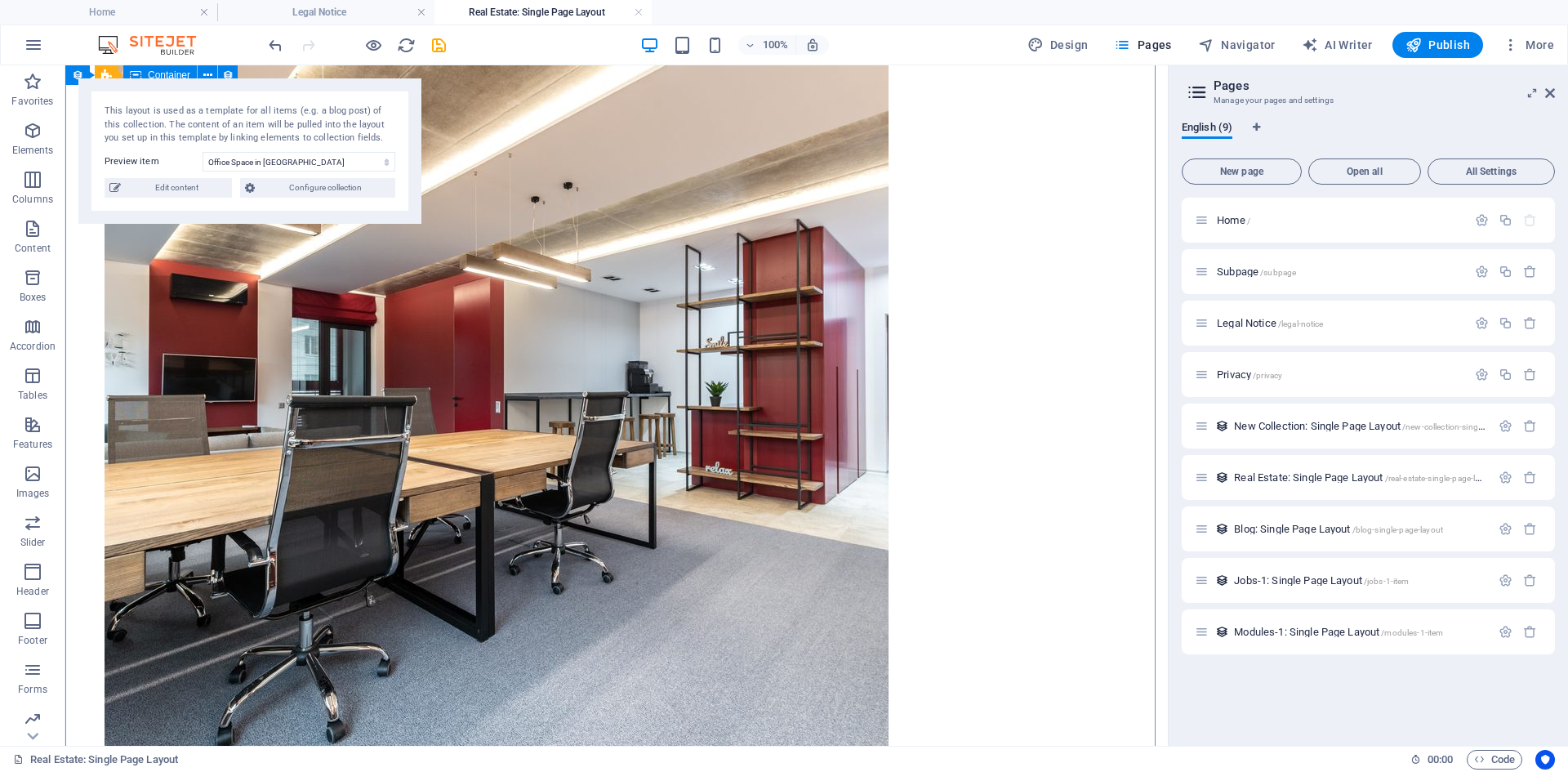
scroll to position [1990, 0]
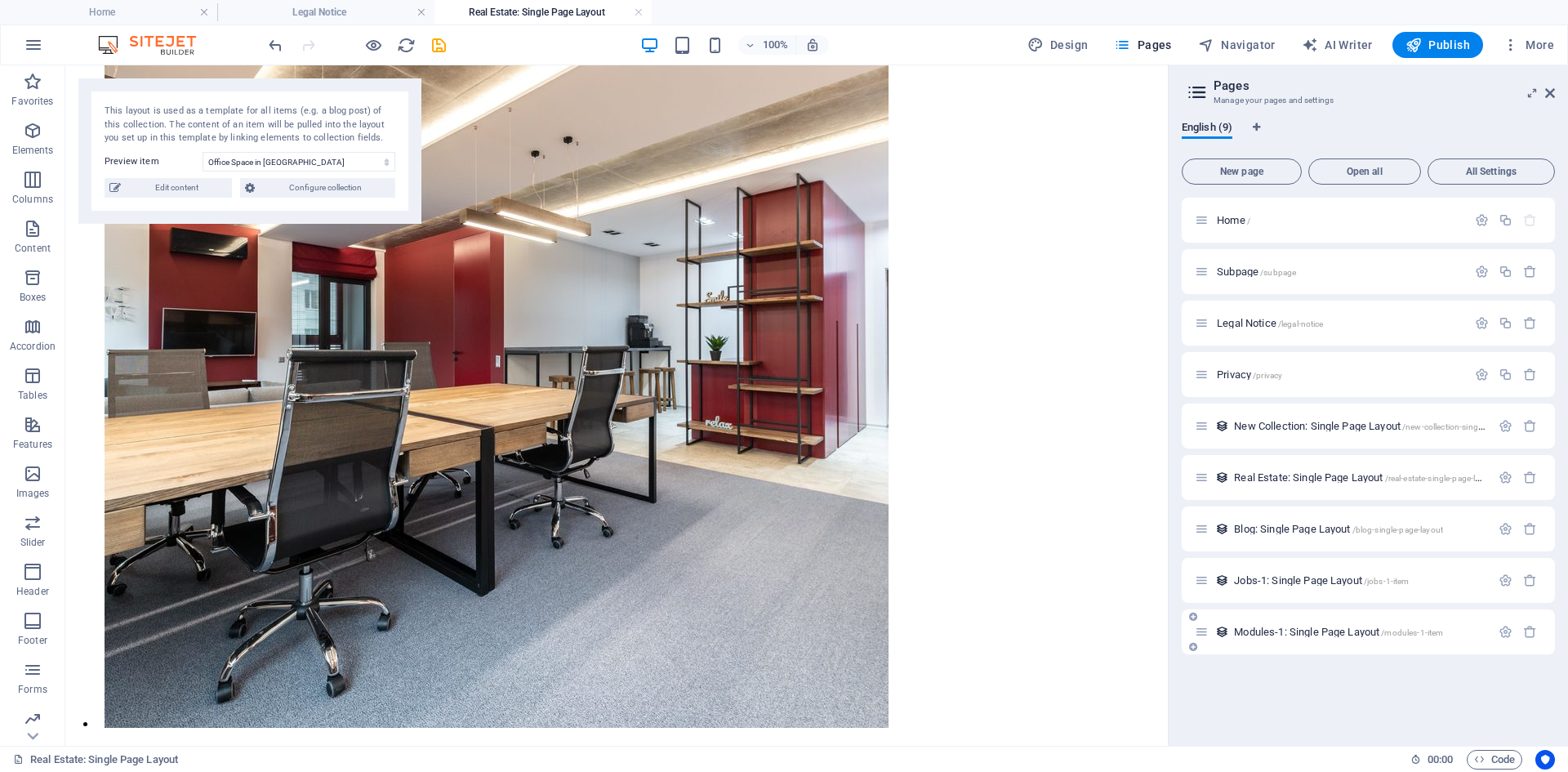
click at [1304, 632] on span "Modules-1: Single Page Layout /modules-1-item" at bounding box center [1339, 632] width 209 height 12
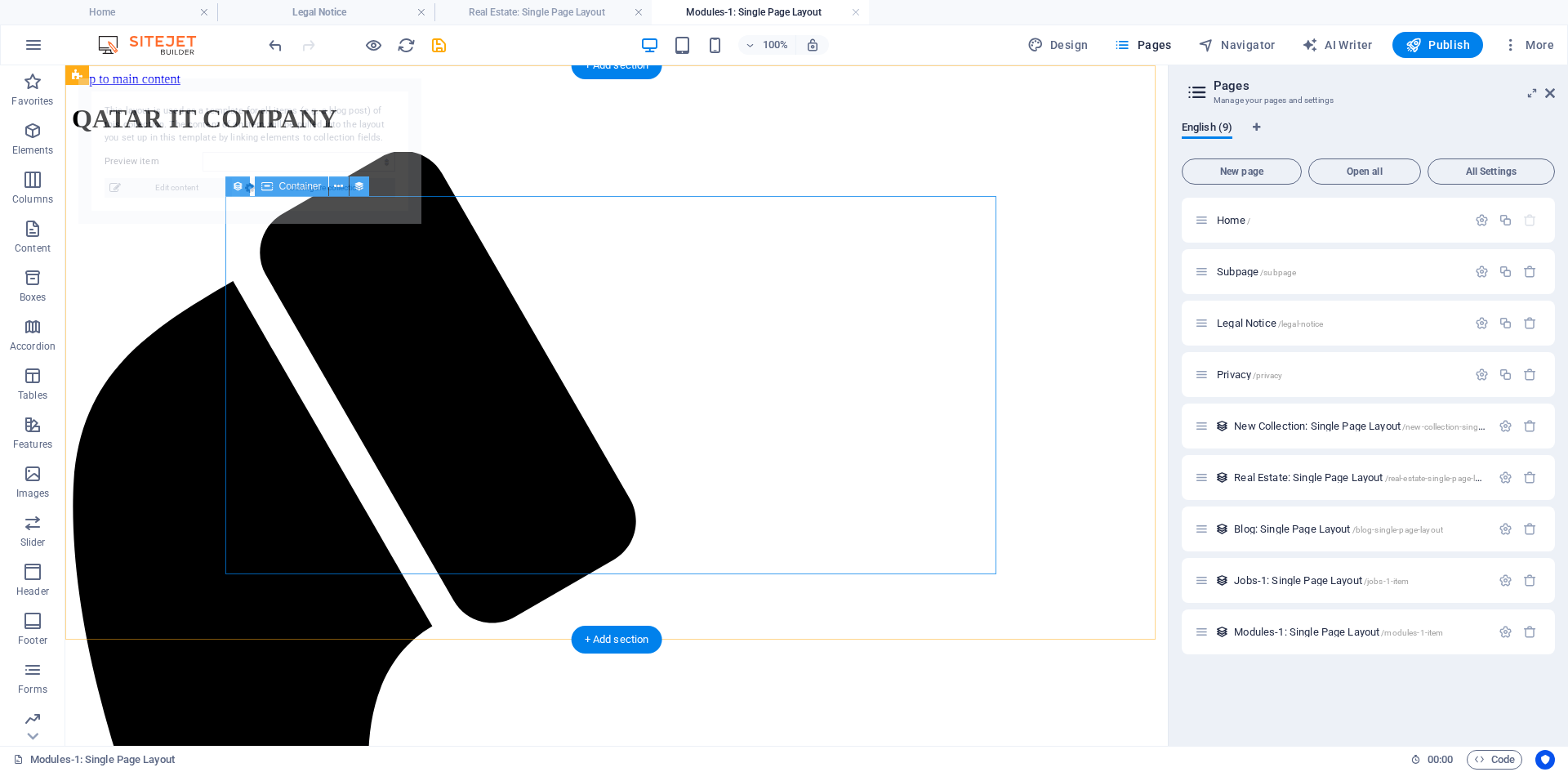
scroll to position [0, 0]
select select "68de4e856941c6479b0d62d4"
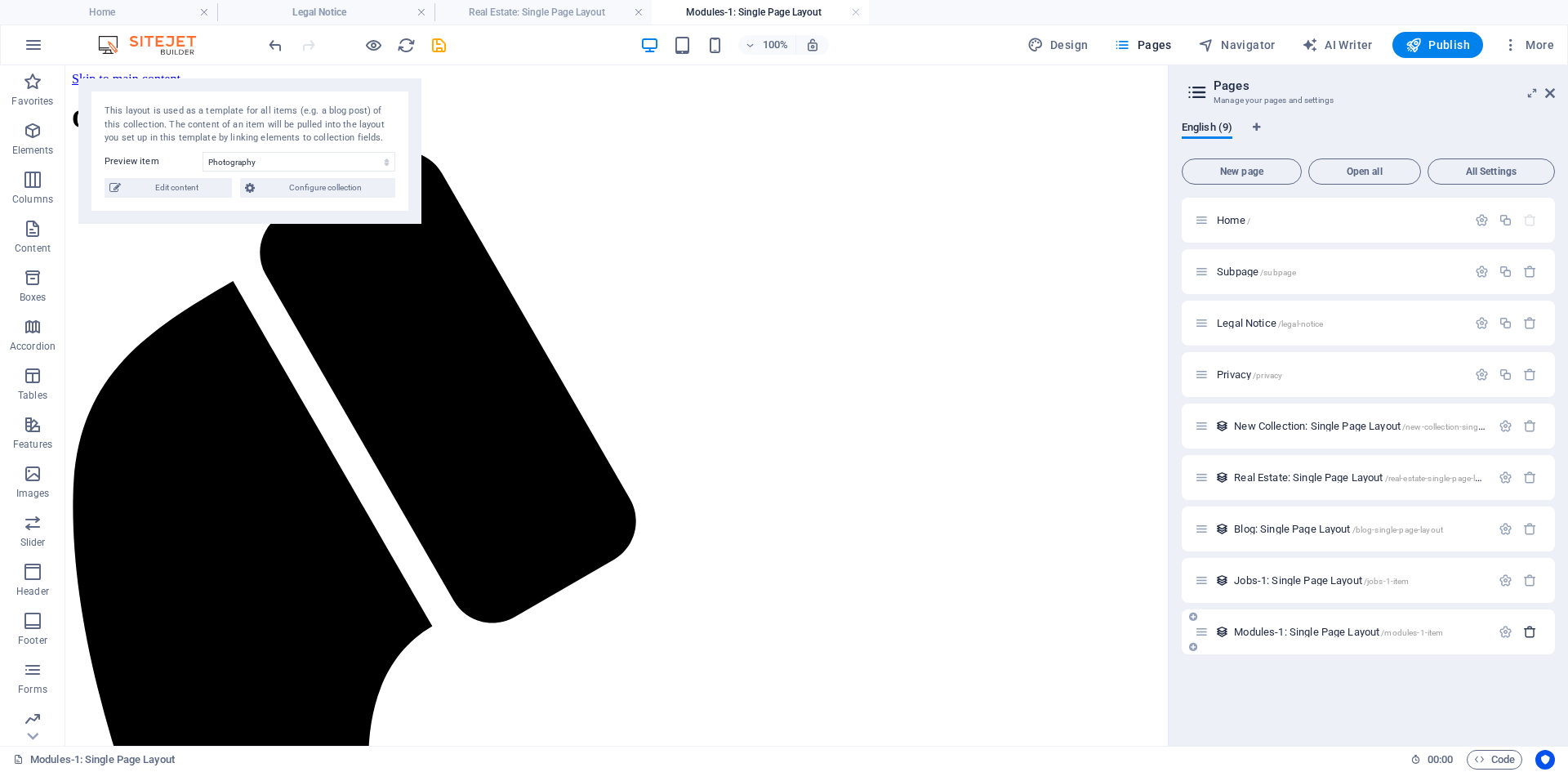
click at [1528, 636] on icon "button" at bounding box center [1530, 632] width 14 height 14
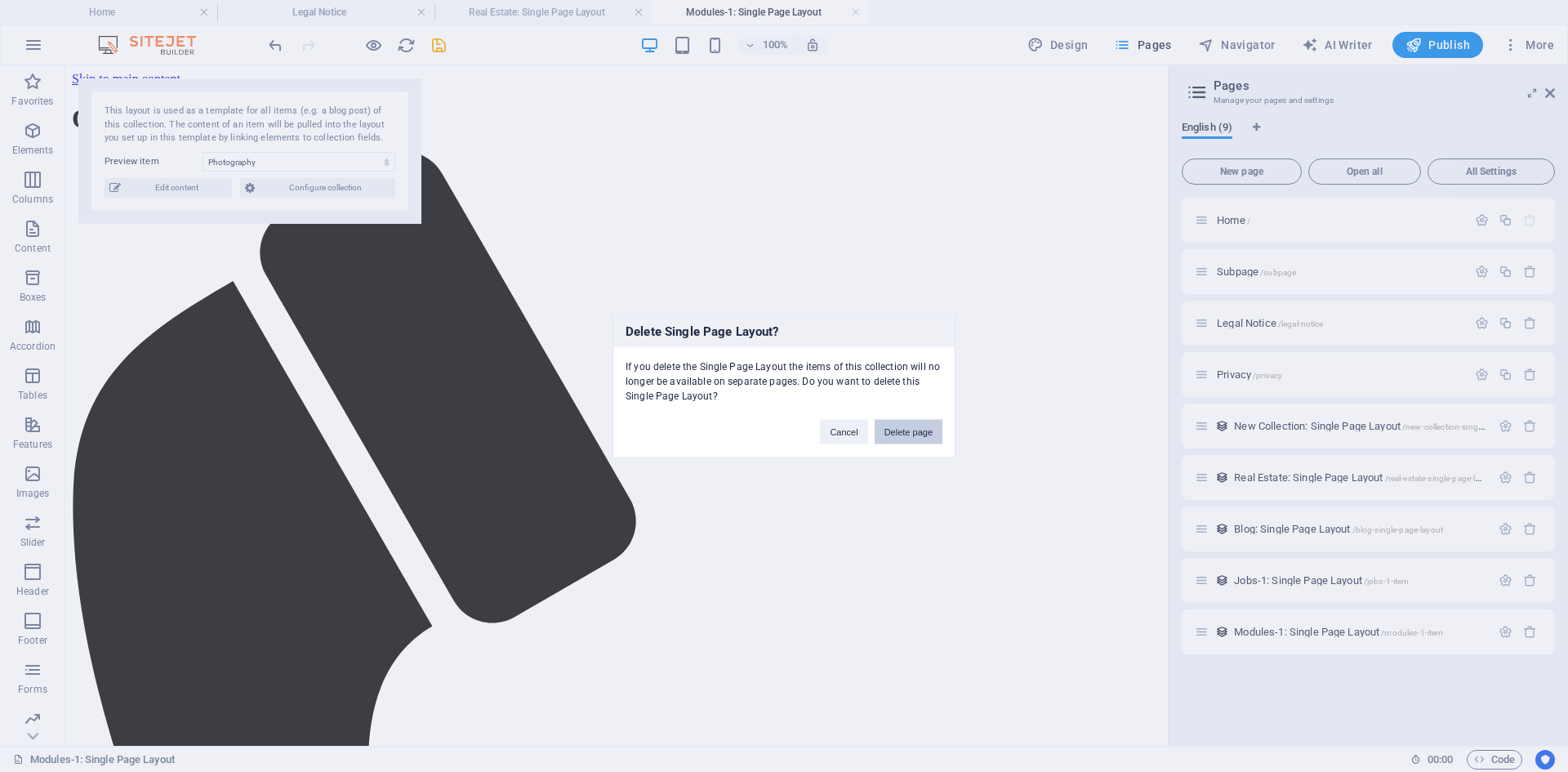
click at [893, 437] on button "Delete page" at bounding box center [909, 432] width 68 height 25
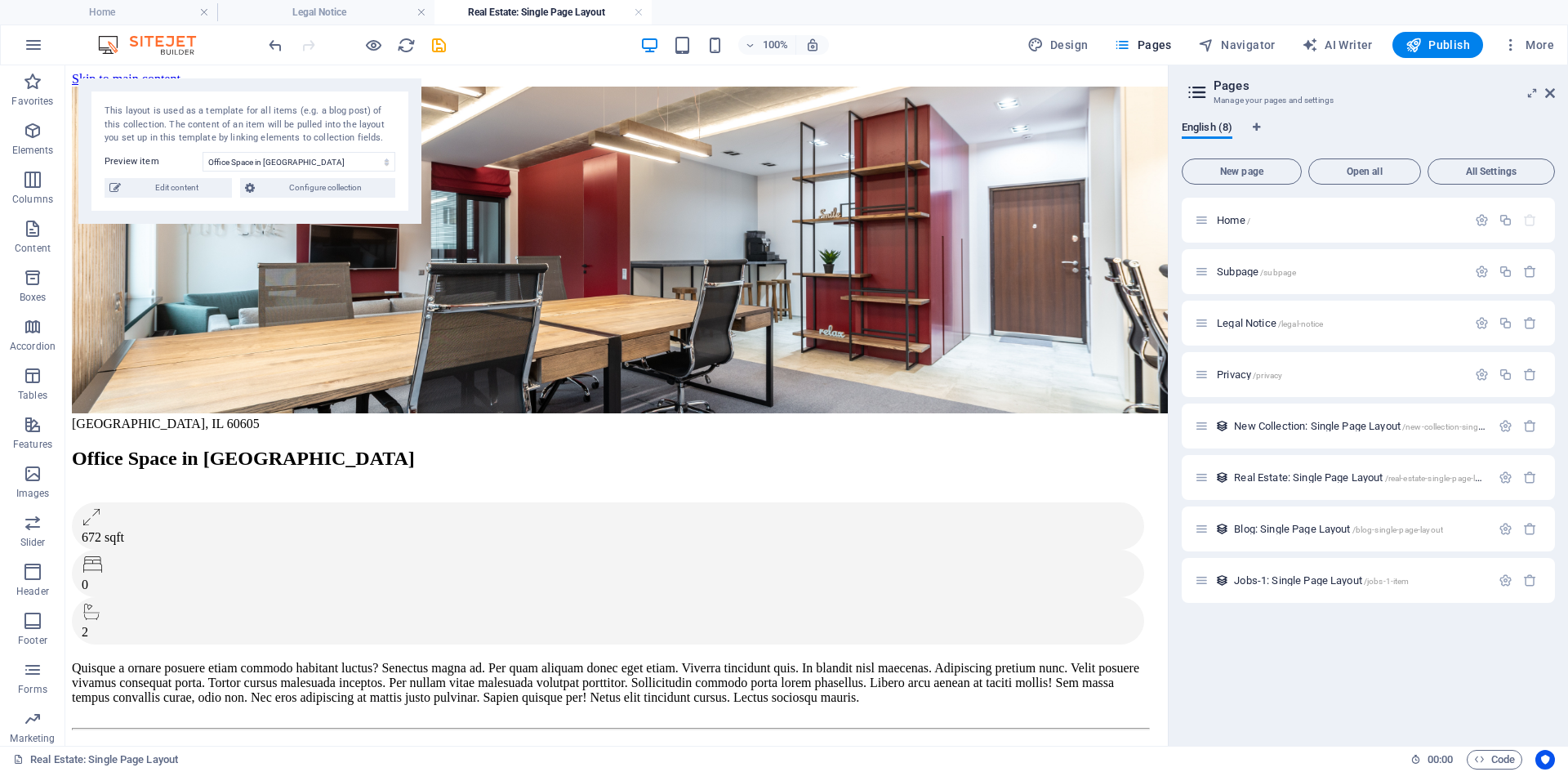
scroll to position [1924, 0]
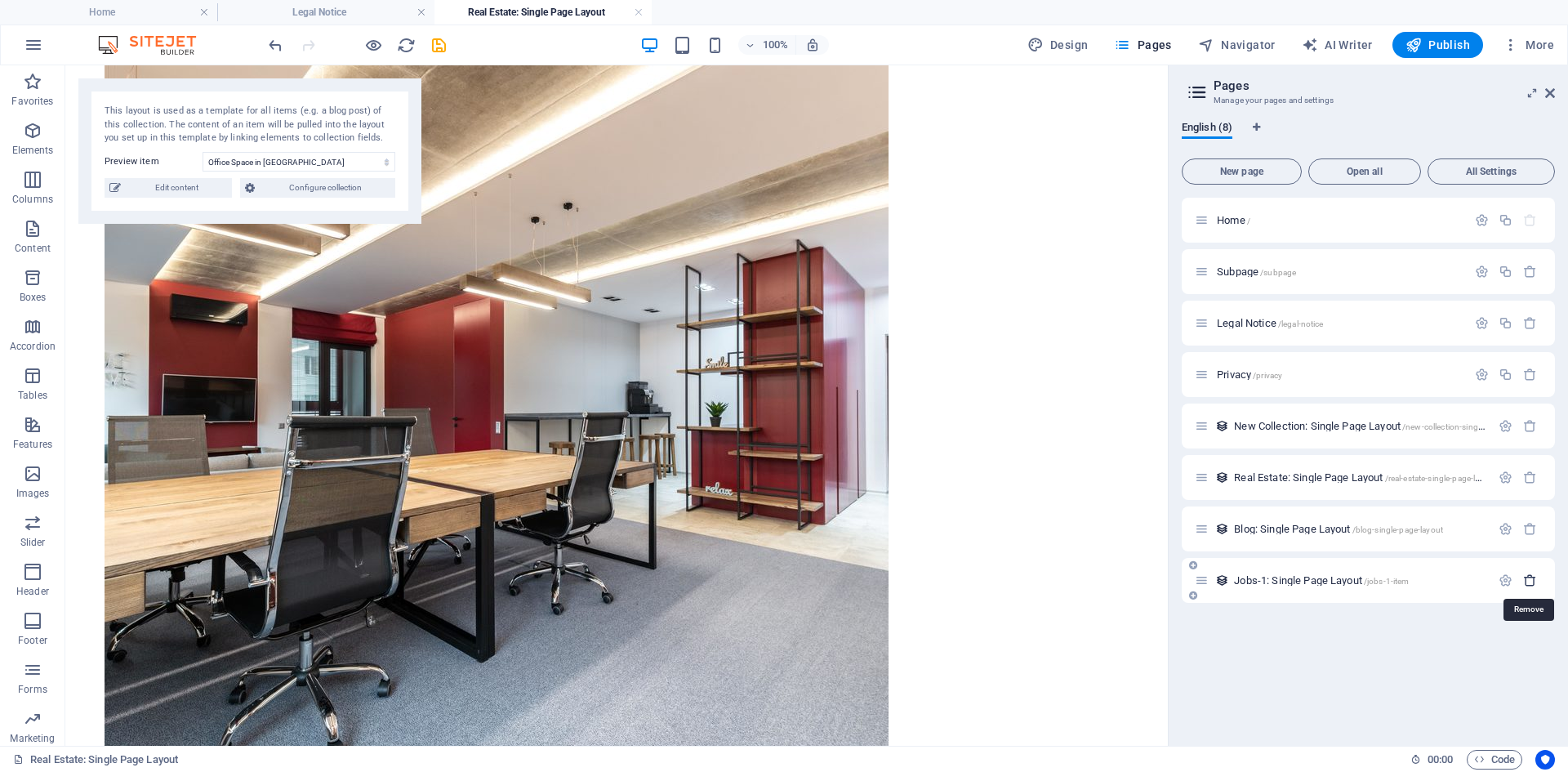
click at [1528, 581] on icon "button" at bounding box center [1530, 581] width 14 height 14
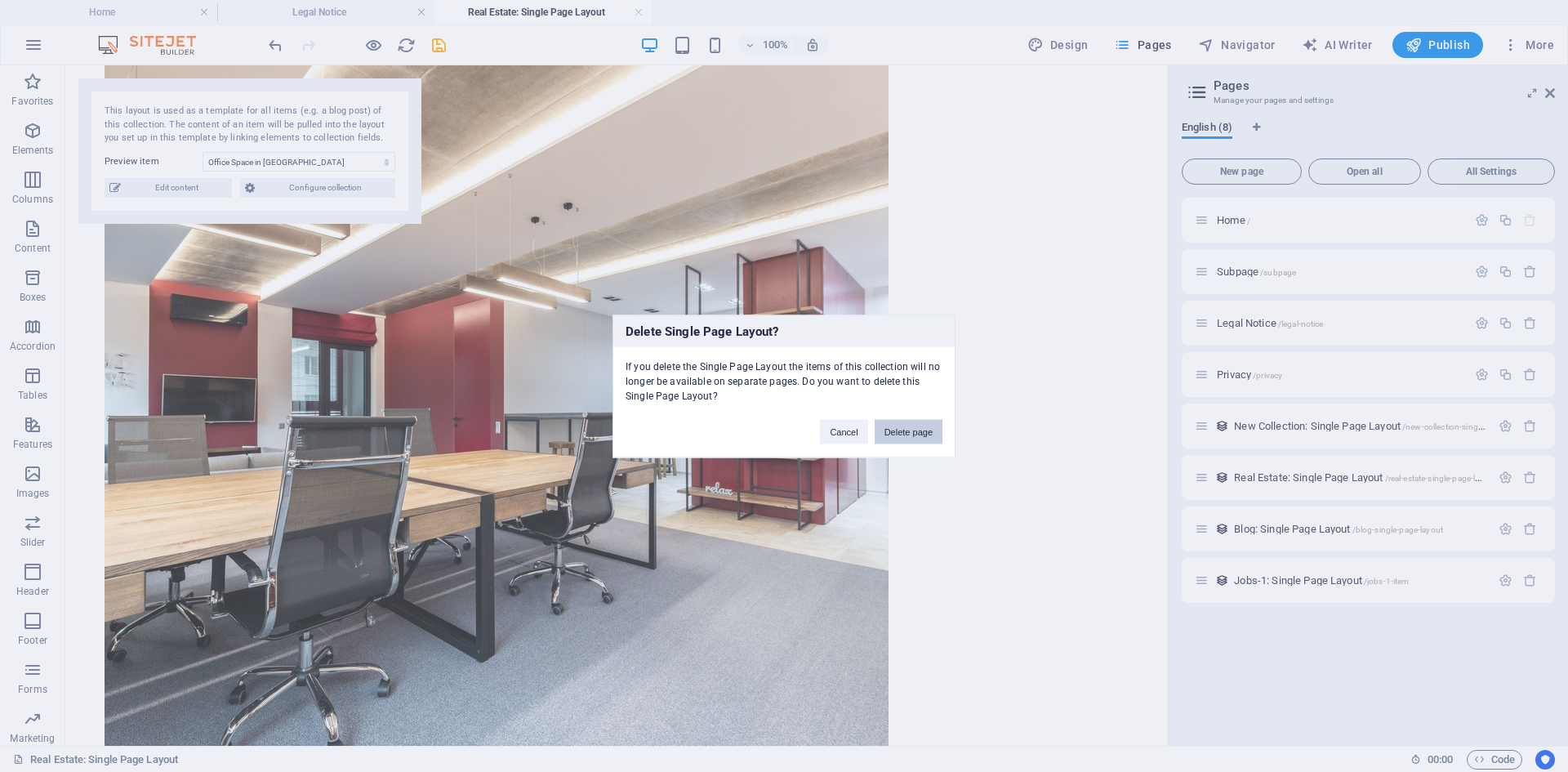
click at [926, 433] on button "Delete page" at bounding box center [909, 432] width 68 height 25
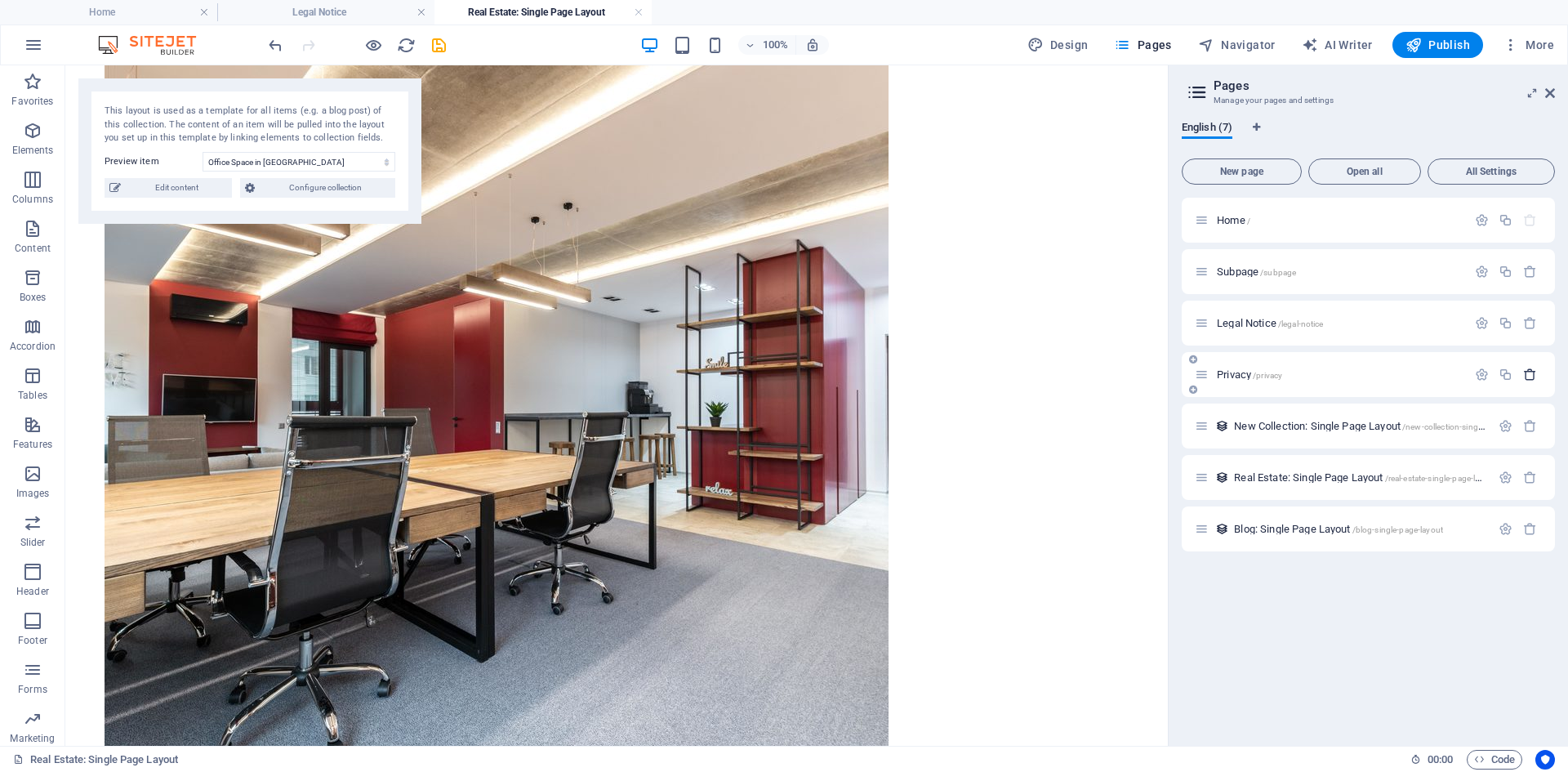
click at [1528, 374] on icon "button" at bounding box center [1530, 374] width 14 height 14
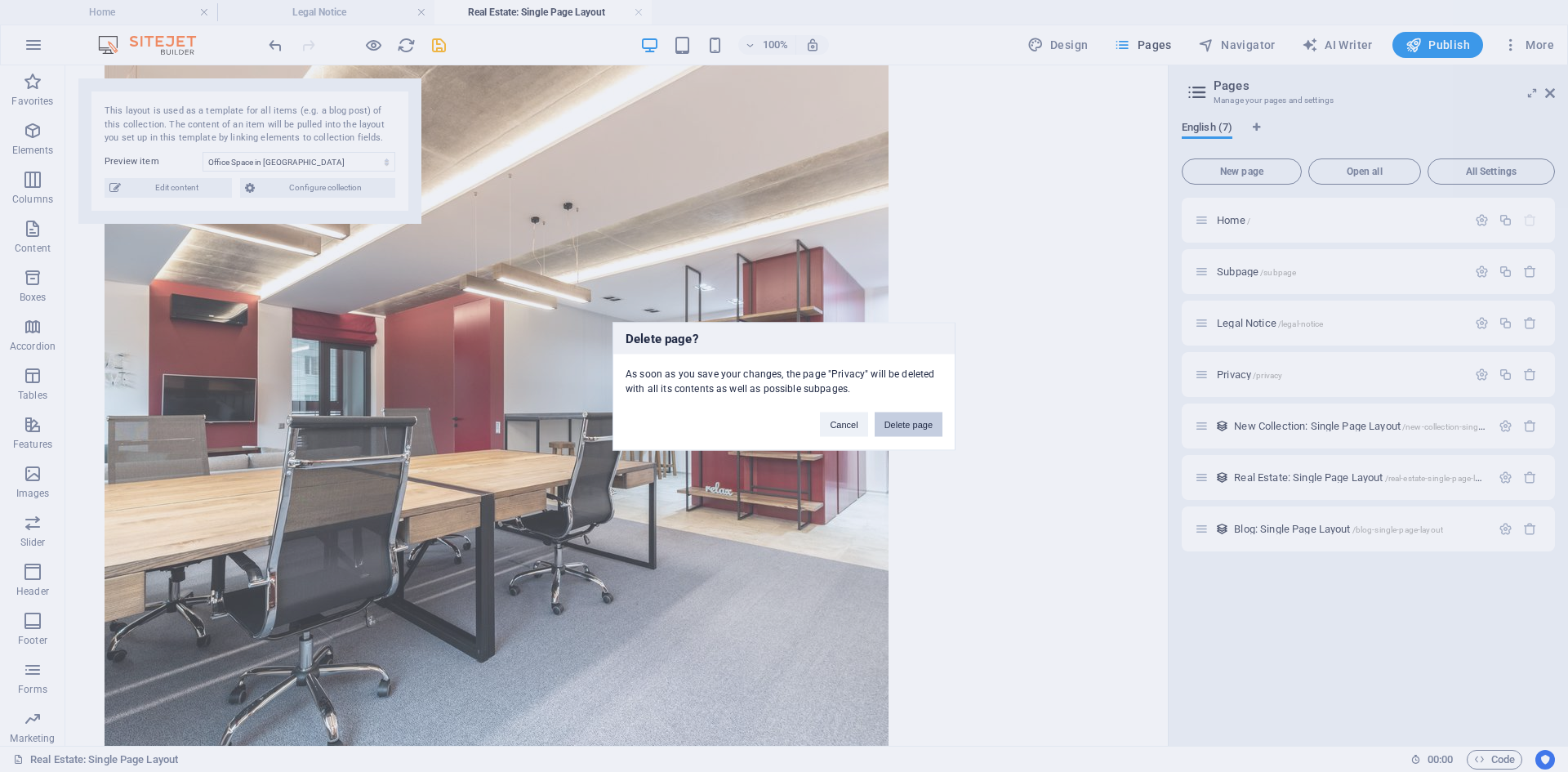
click at [903, 423] on button "Delete page" at bounding box center [909, 424] width 68 height 25
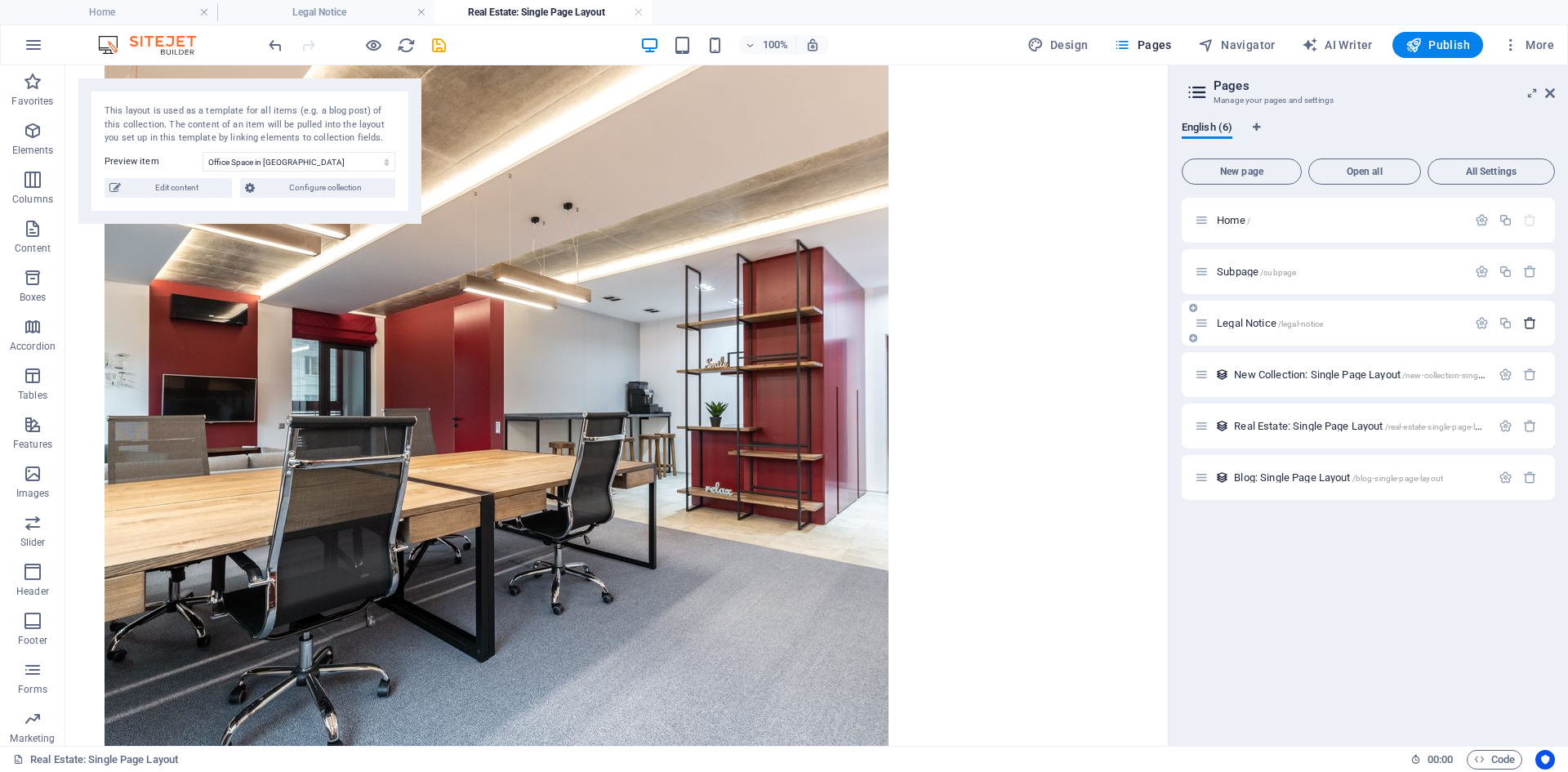
click at [1532, 322] on icon "button" at bounding box center [1530, 323] width 14 height 14
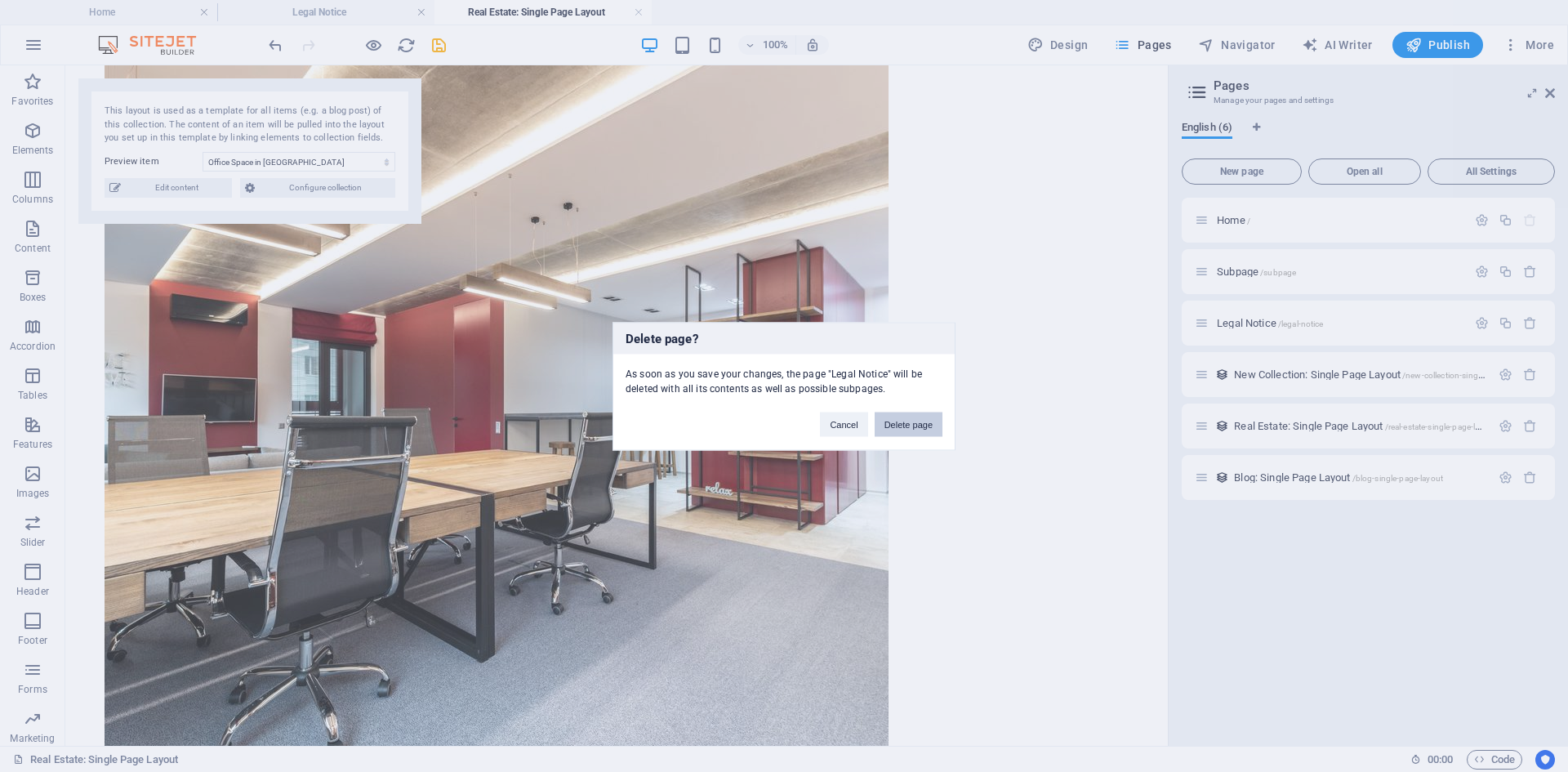
click at [901, 422] on button "Delete page" at bounding box center [909, 424] width 68 height 25
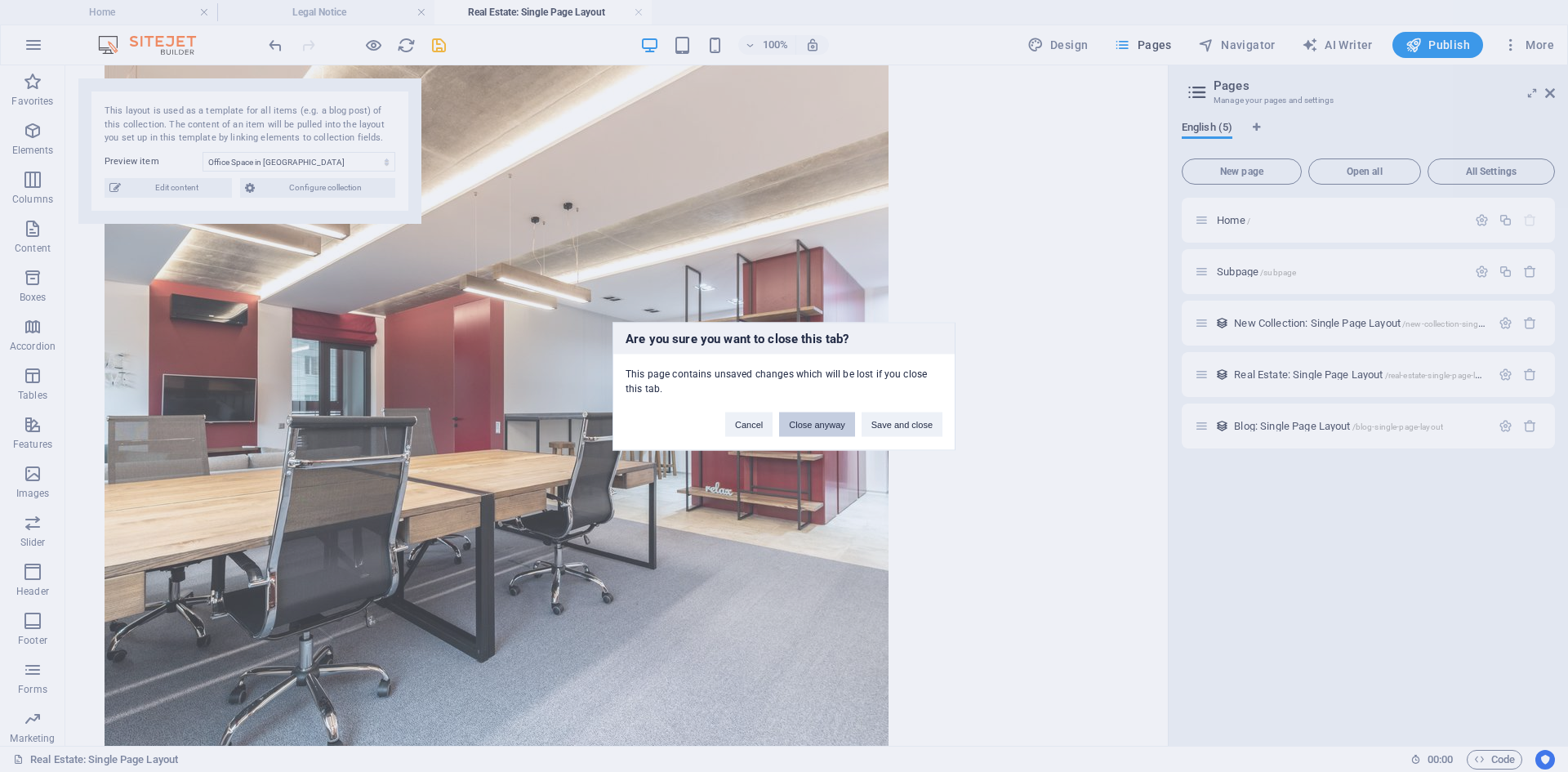
click at [809, 425] on button "Close anyway" at bounding box center [816, 424] width 75 height 25
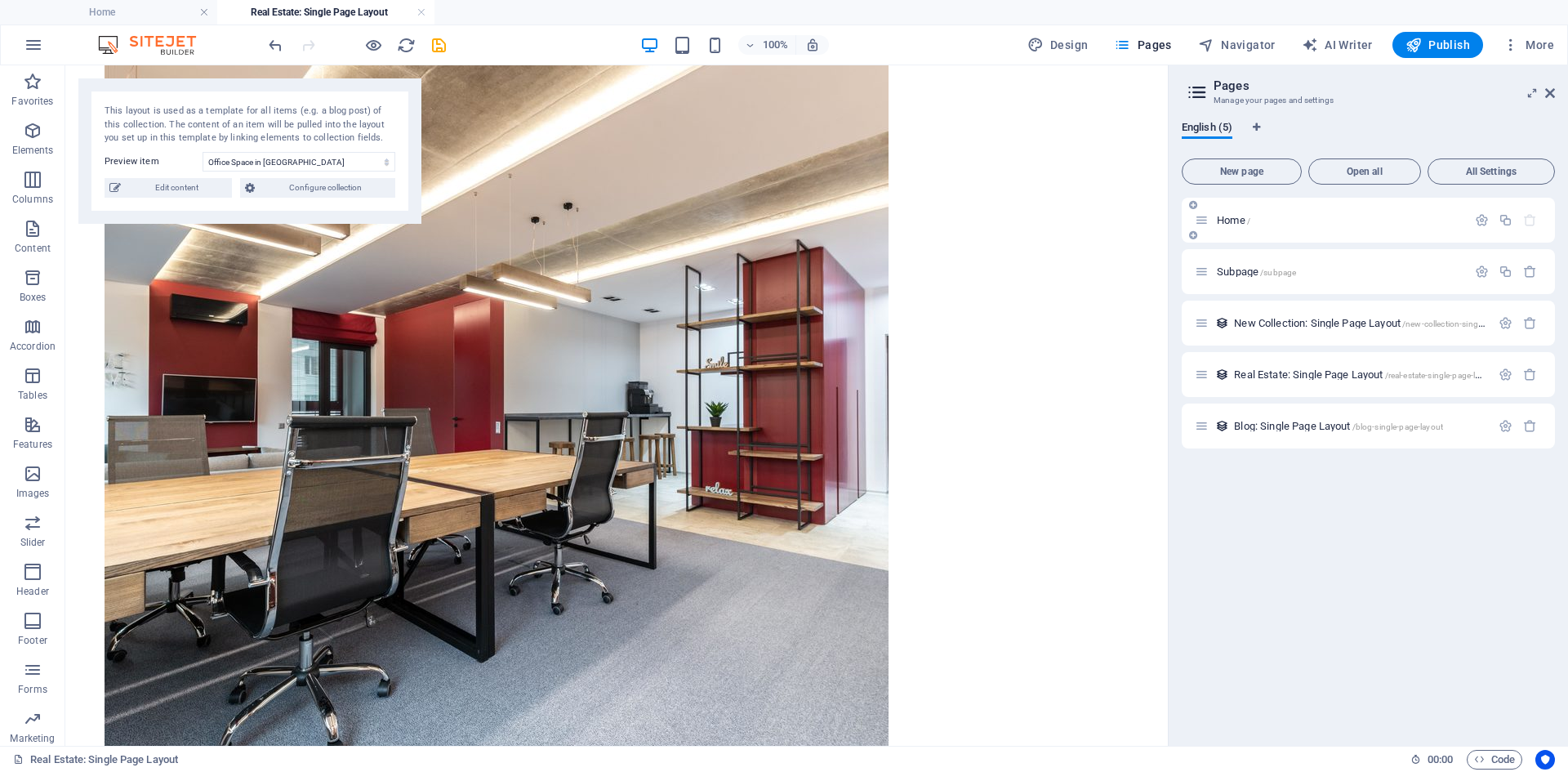
click at [1339, 224] on p "Home /" at bounding box center [1339, 220] width 245 height 10
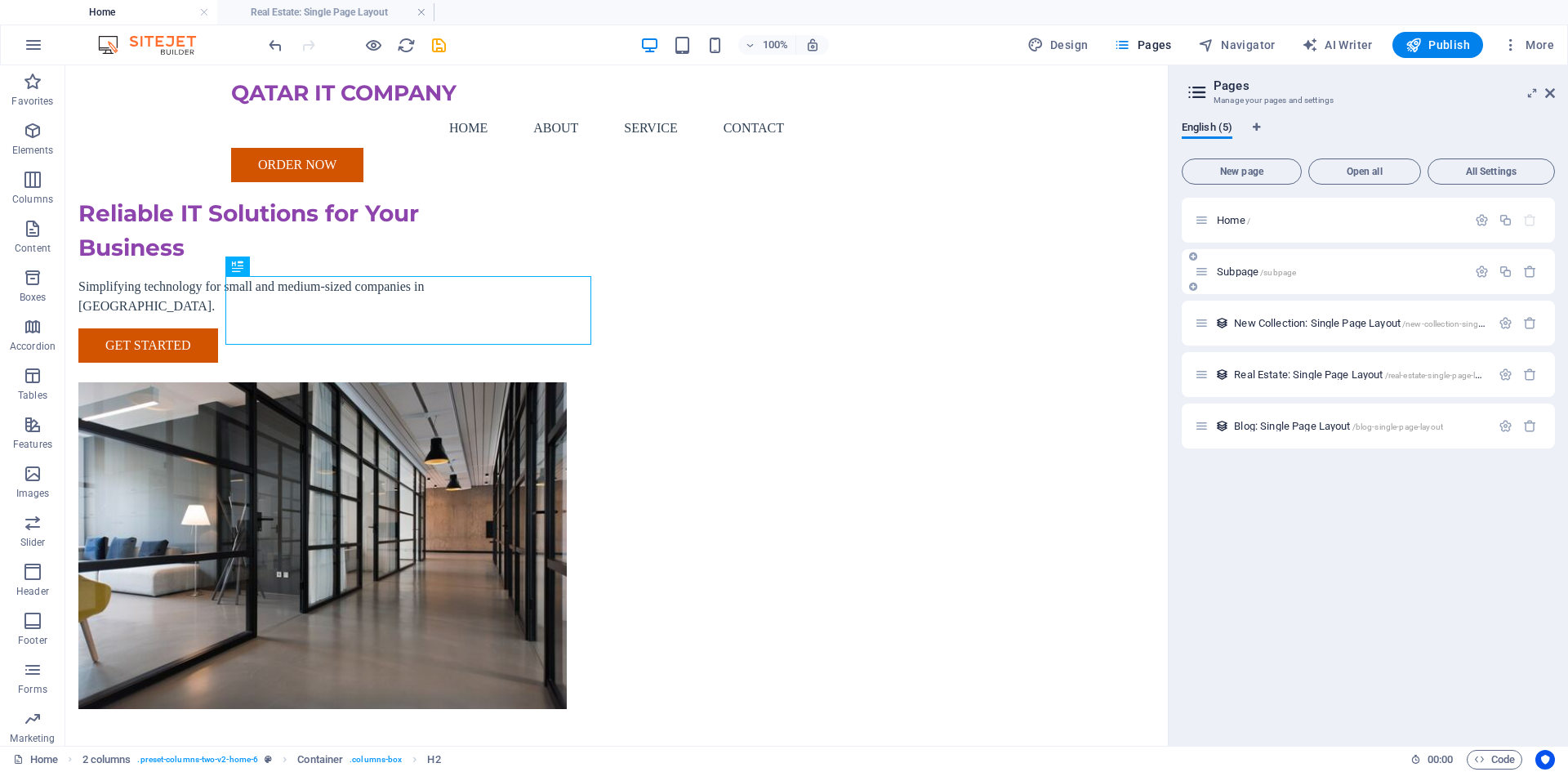
click at [1308, 281] on div "Subpage /subpage" at bounding box center [1368, 271] width 373 height 45
click at [1372, 278] on div "Subpage /subpage" at bounding box center [1330, 272] width 272 height 19
click at [1244, 269] on span "Subpage /subpage" at bounding box center [1256, 271] width 80 height 12
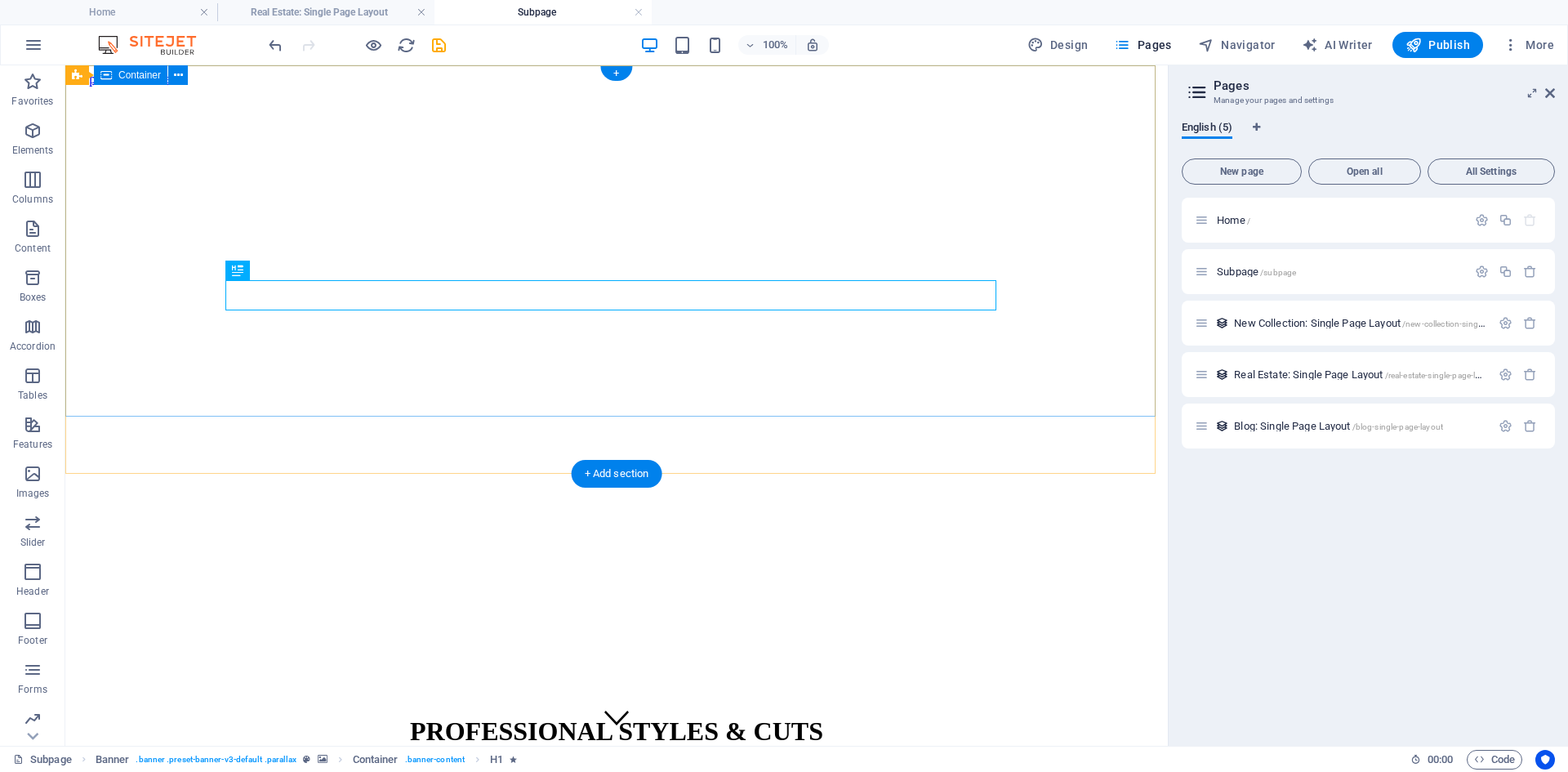
scroll to position [23, 0]
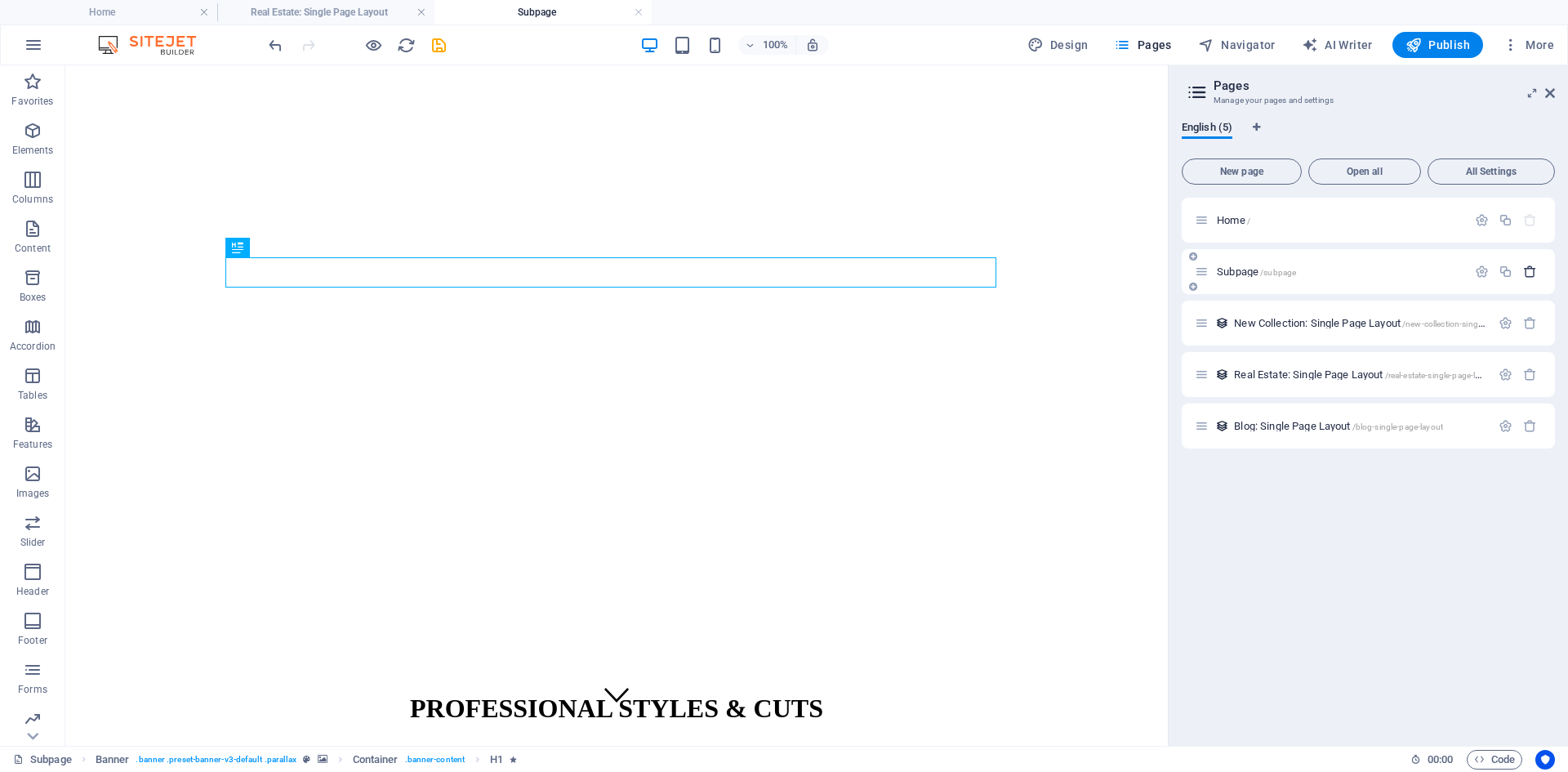
click at [1527, 275] on icon "button" at bounding box center [1530, 272] width 14 height 14
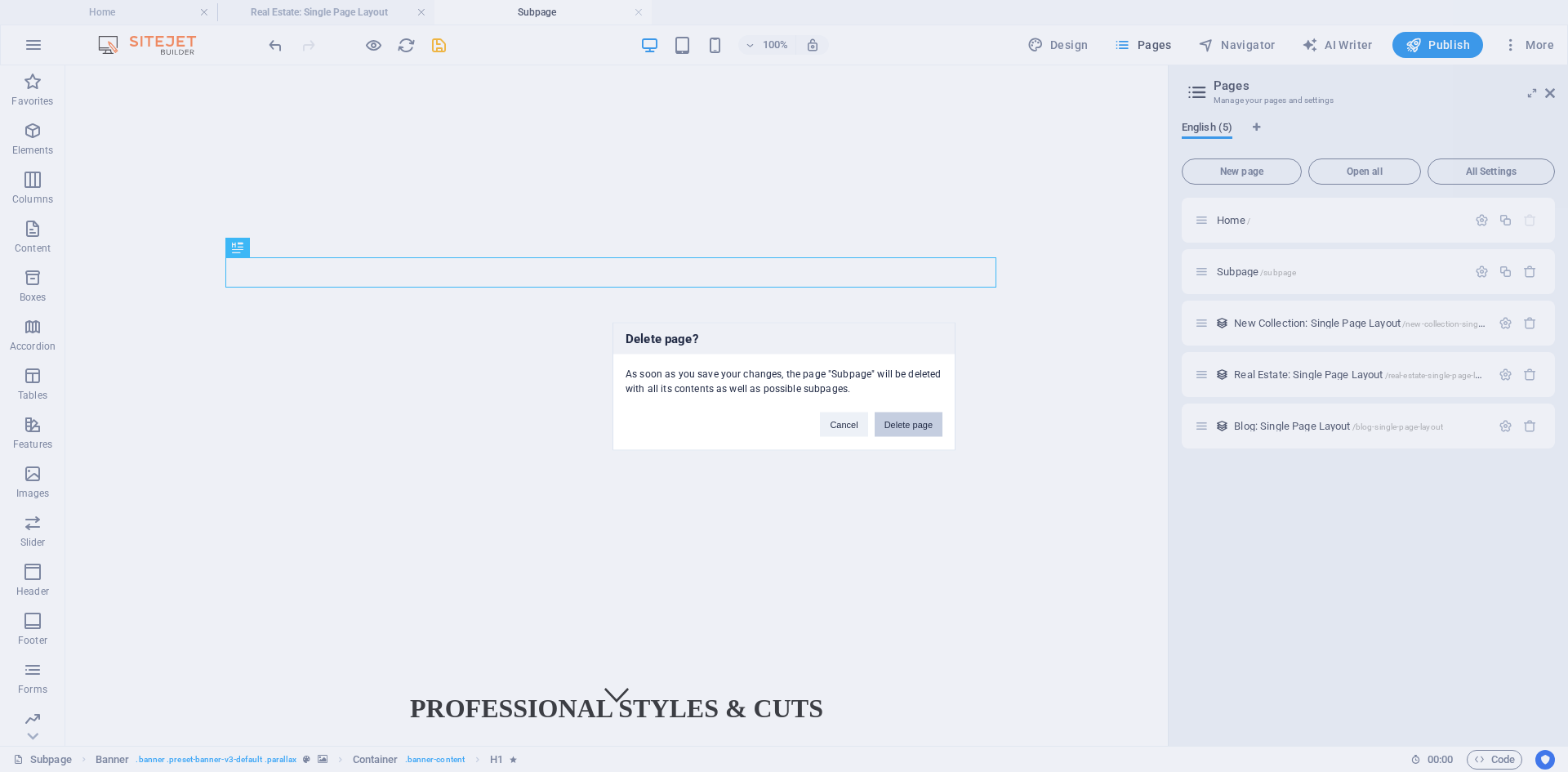
click at [904, 426] on button "Delete page" at bounding box center [909, 424] width 68 height 25
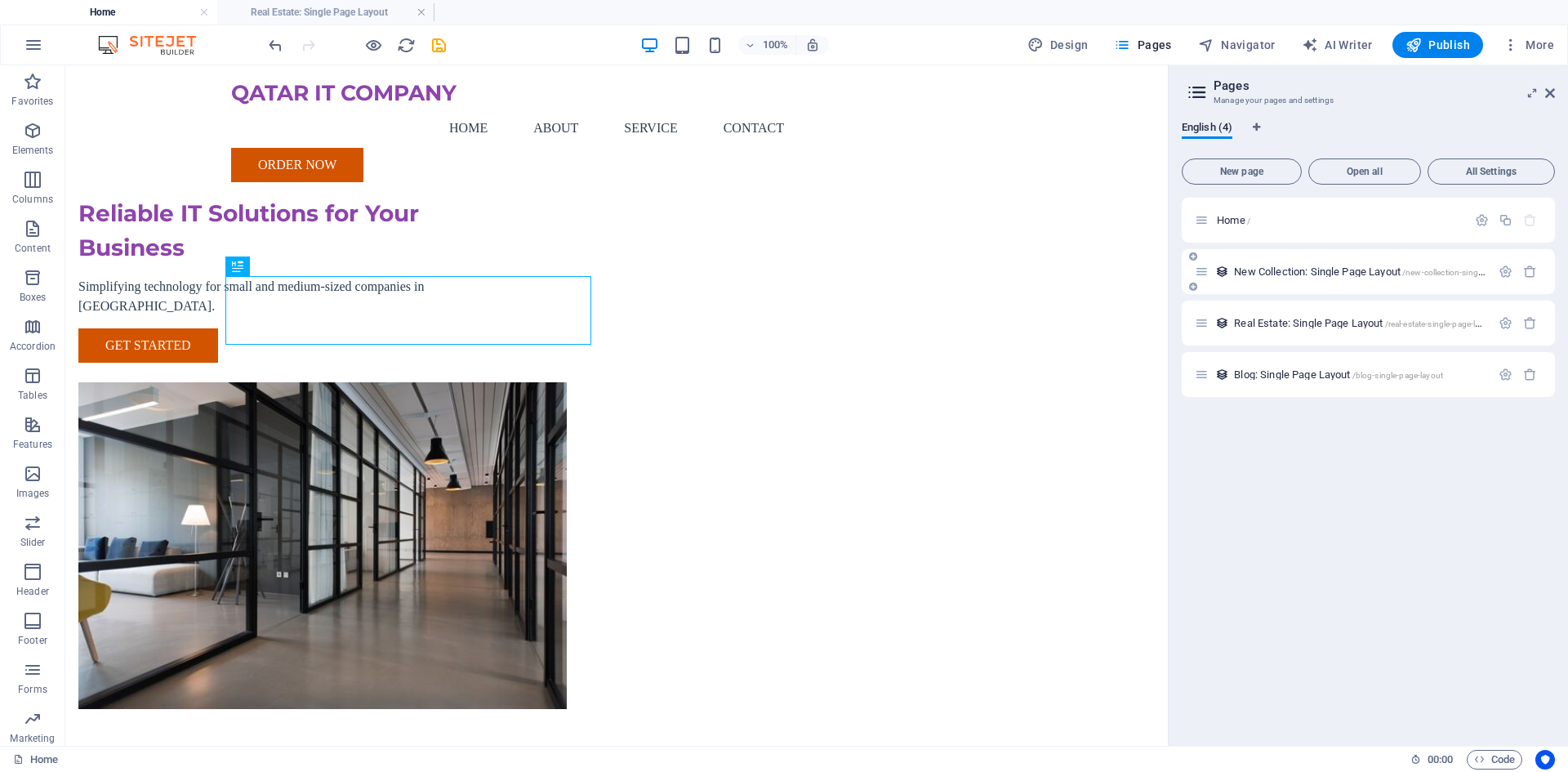
click at [1300, 274] on span "New Collection: Single Page Layout /new-collection-single-page-layout" at bounding box center [1382, 271] width 295 height 12
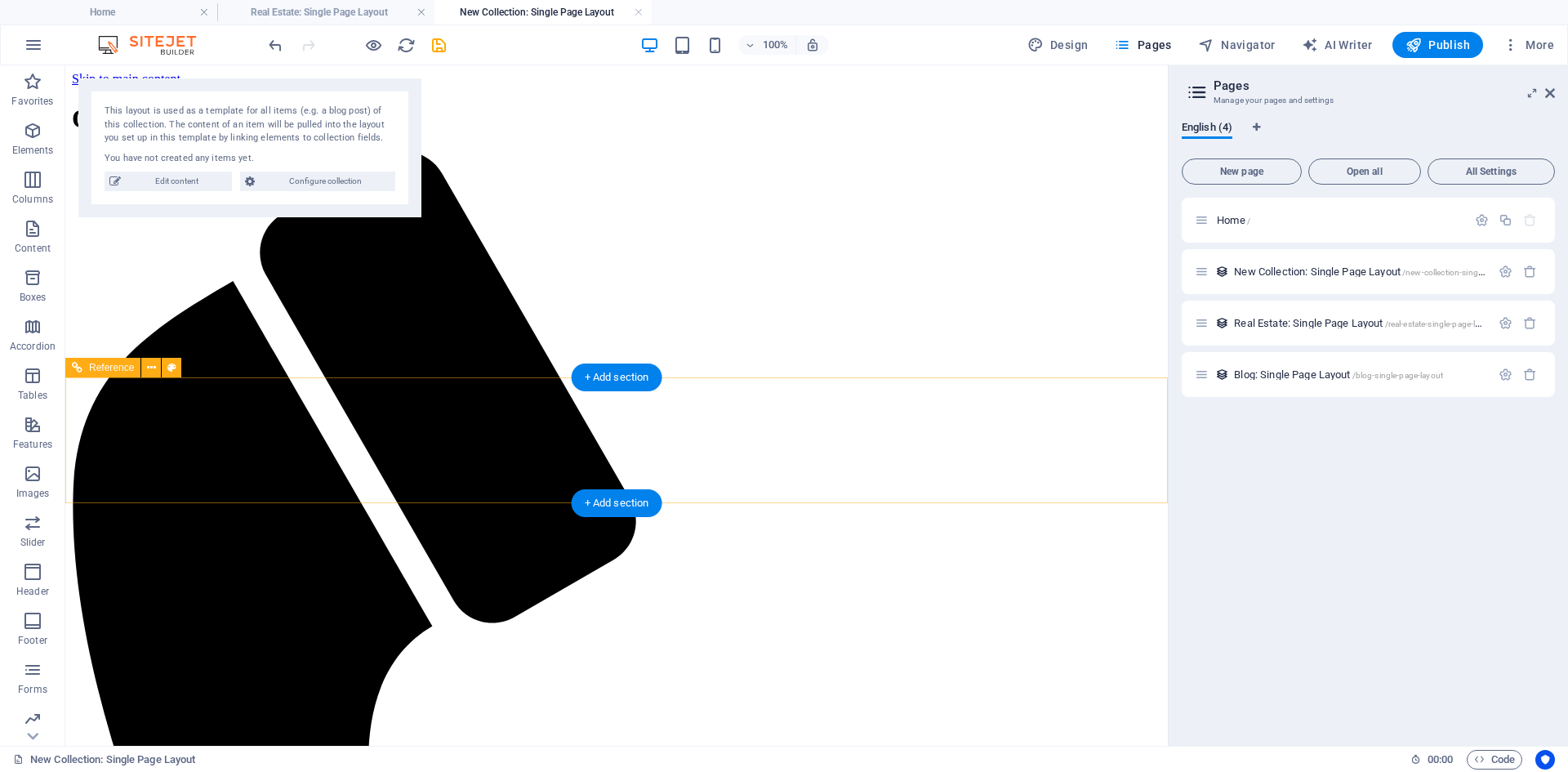
scroll to position [0, 0]
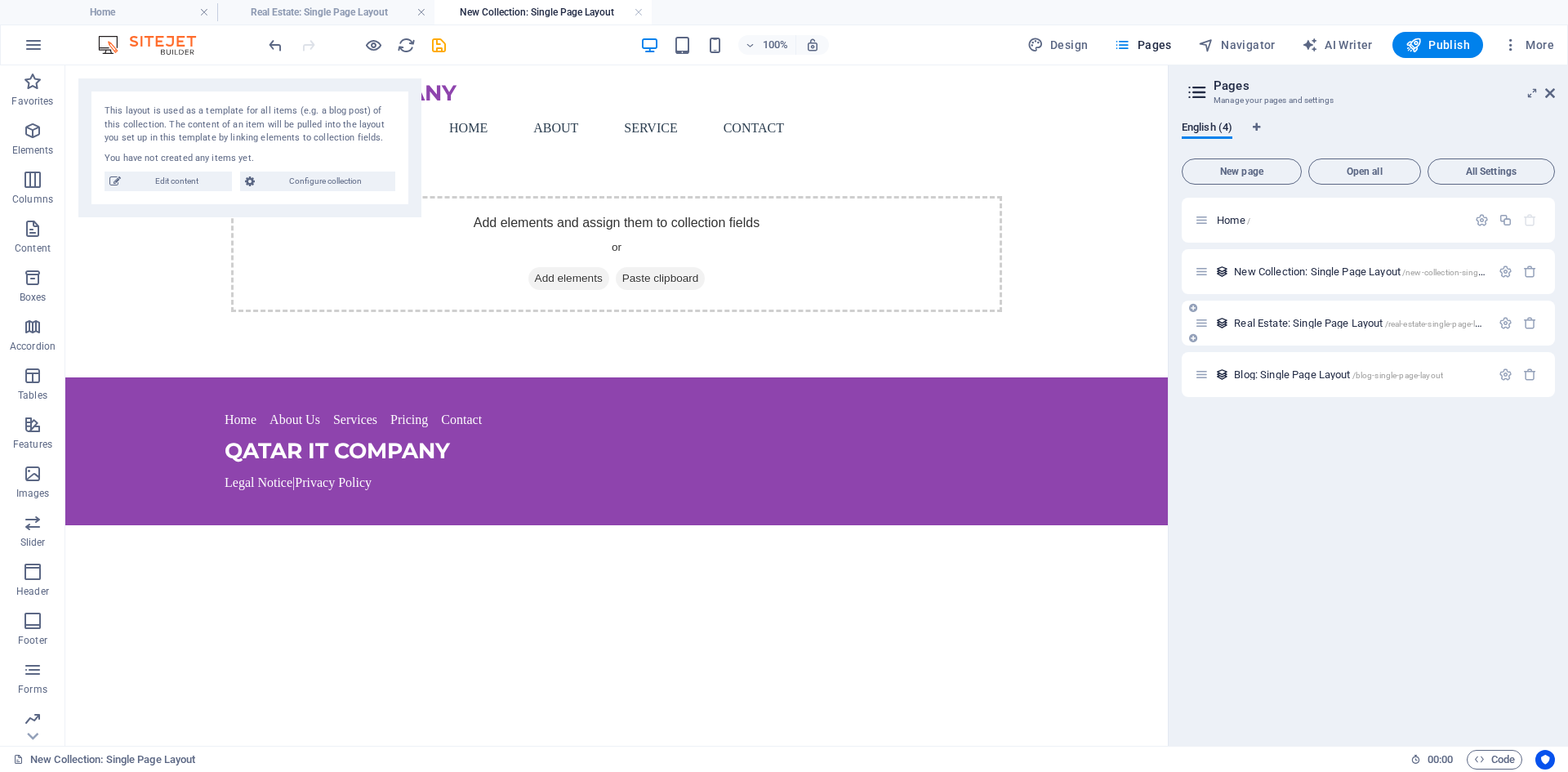
click at [1311, 321] on span "Real Estate: Single Page Layout /real-estate-single-page-layout" at bounding box center [1365, 323] width 262 height 12
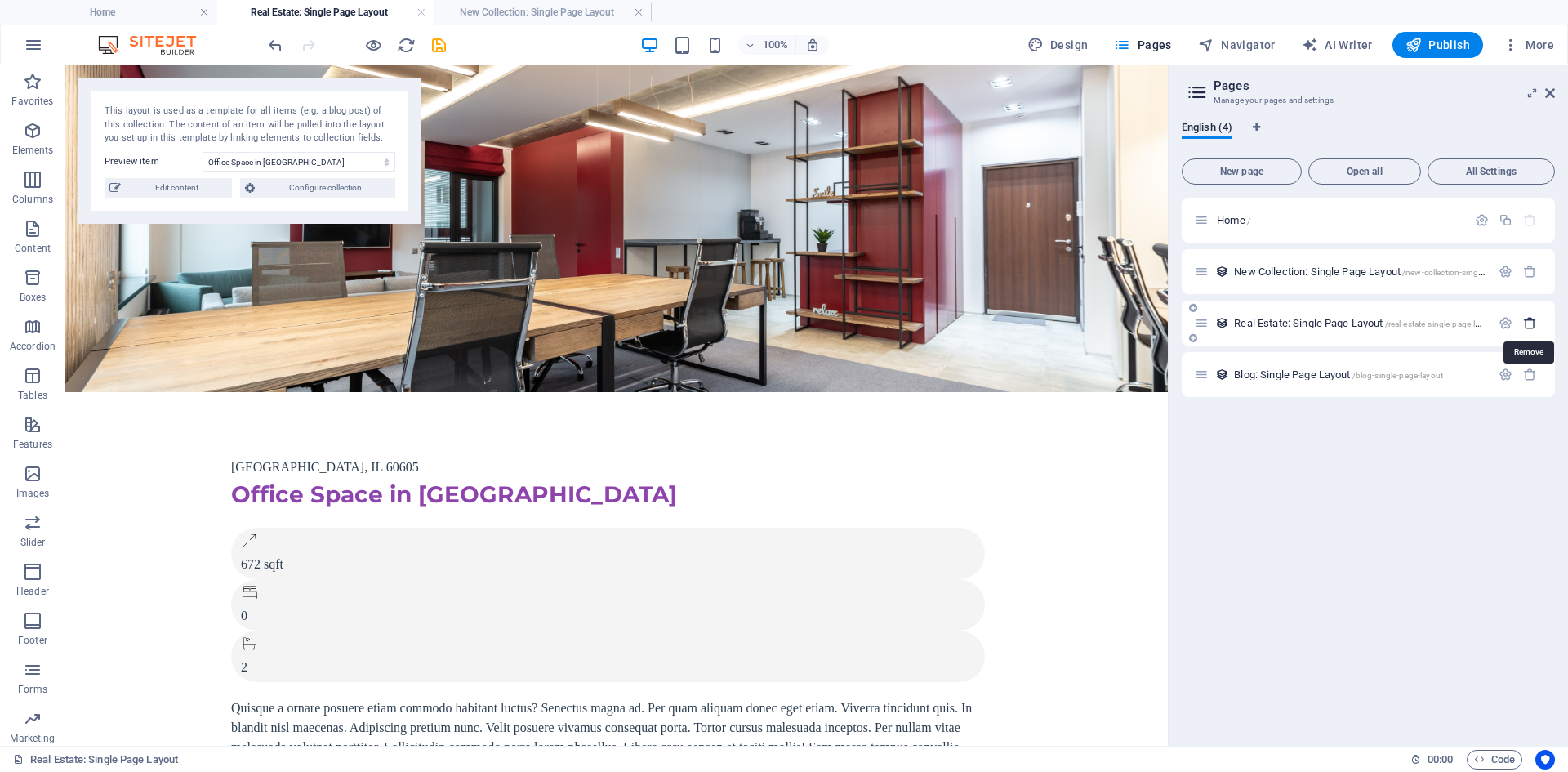
click at [1526, 325] on icon "button" at bounding box center [1530, 323] width 14 height 14
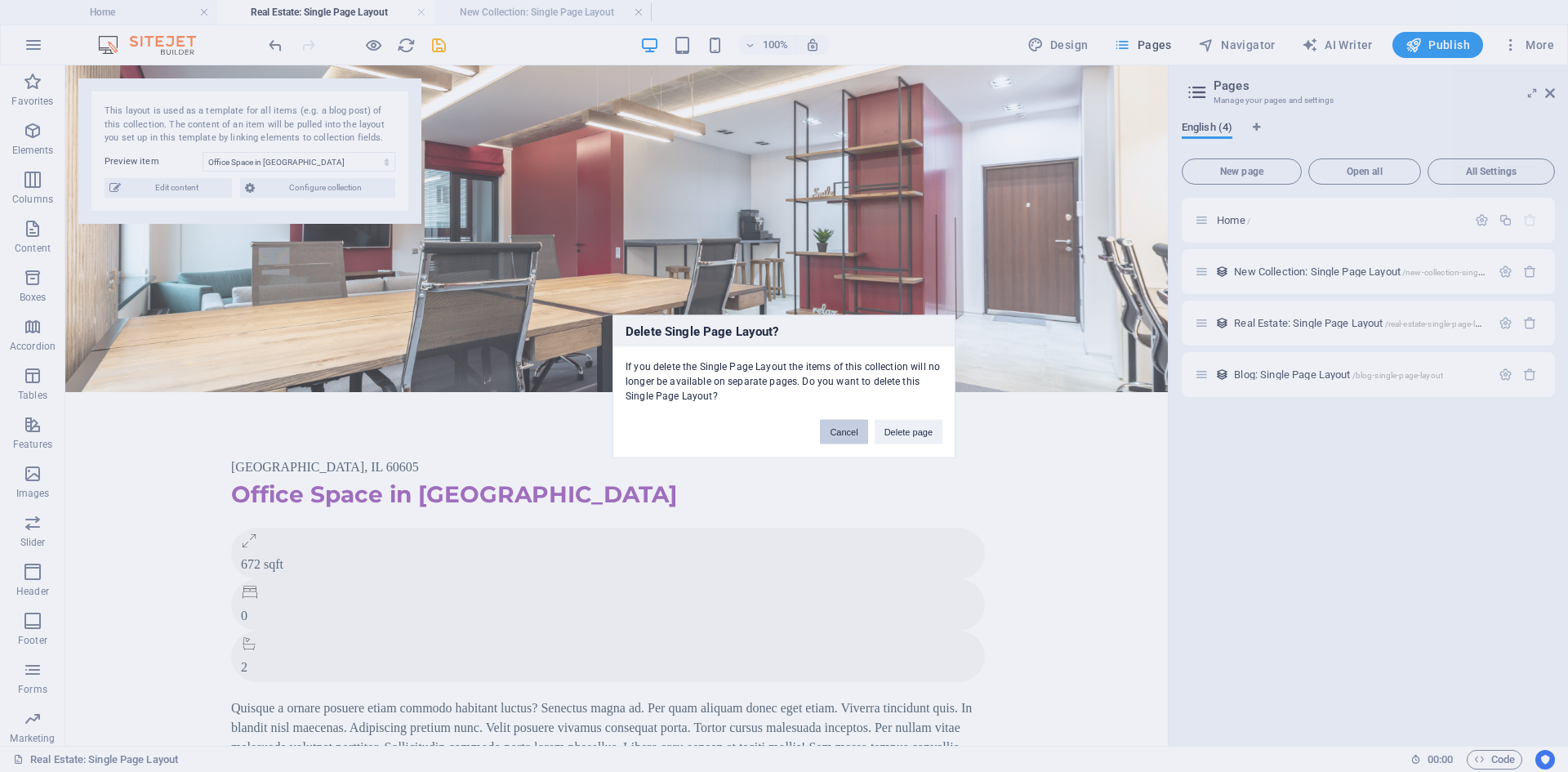
click at [842, 439] on button "Cancel" at bounding box center [844, 432] width 47 height 25
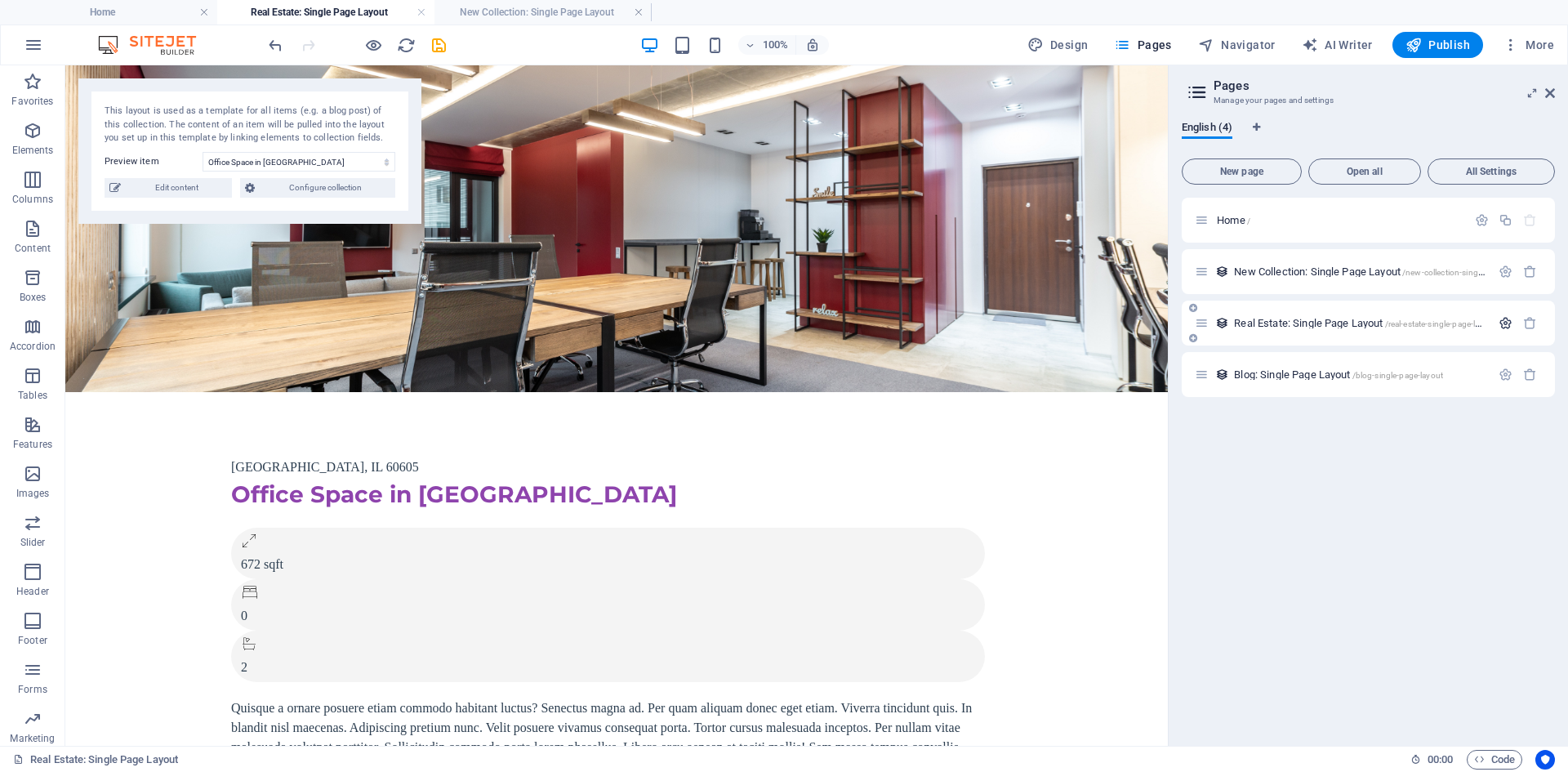
click at [1503, 318] on icon "button" at bounding box center [1506, 323] width 14 height 14
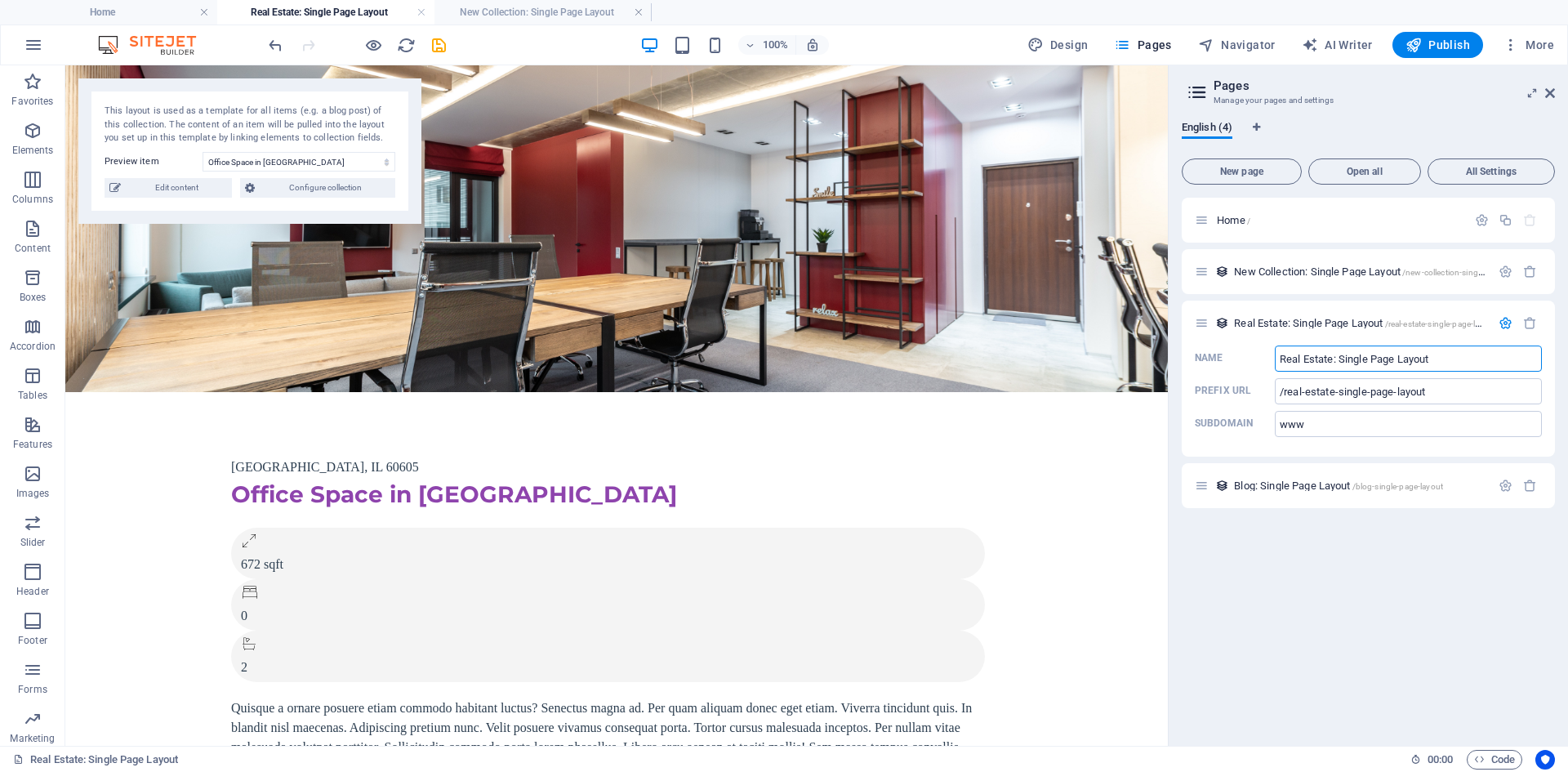
drag, startPoint x: 1442, startPoint y: 359, endPoint x: 1181, endPoint y: 359, distance: 261.0
click at [1181, 359] on div "English (4) New page Open all All Settings Home / New Collection: Single Page L…" at bounding box center [1369, 427] width 400 height 638
type input "IT Prodcu"
type input "/it-pro"
type input "IT Prodcu"
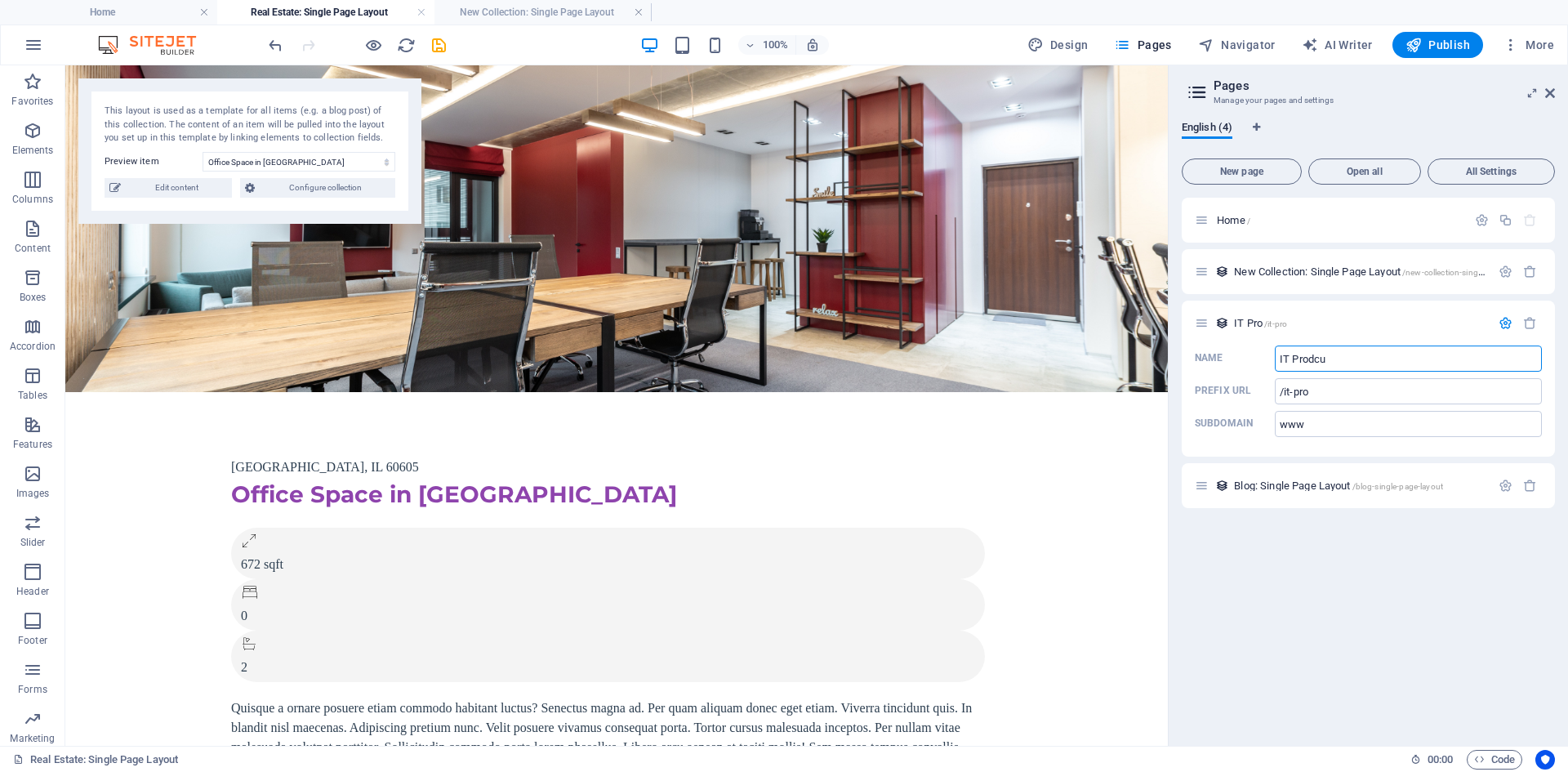
type input "/it-prodcu"
type input "IT Pro"
type input "/it-pro"
type input "IT Product"
type input "/it-product"
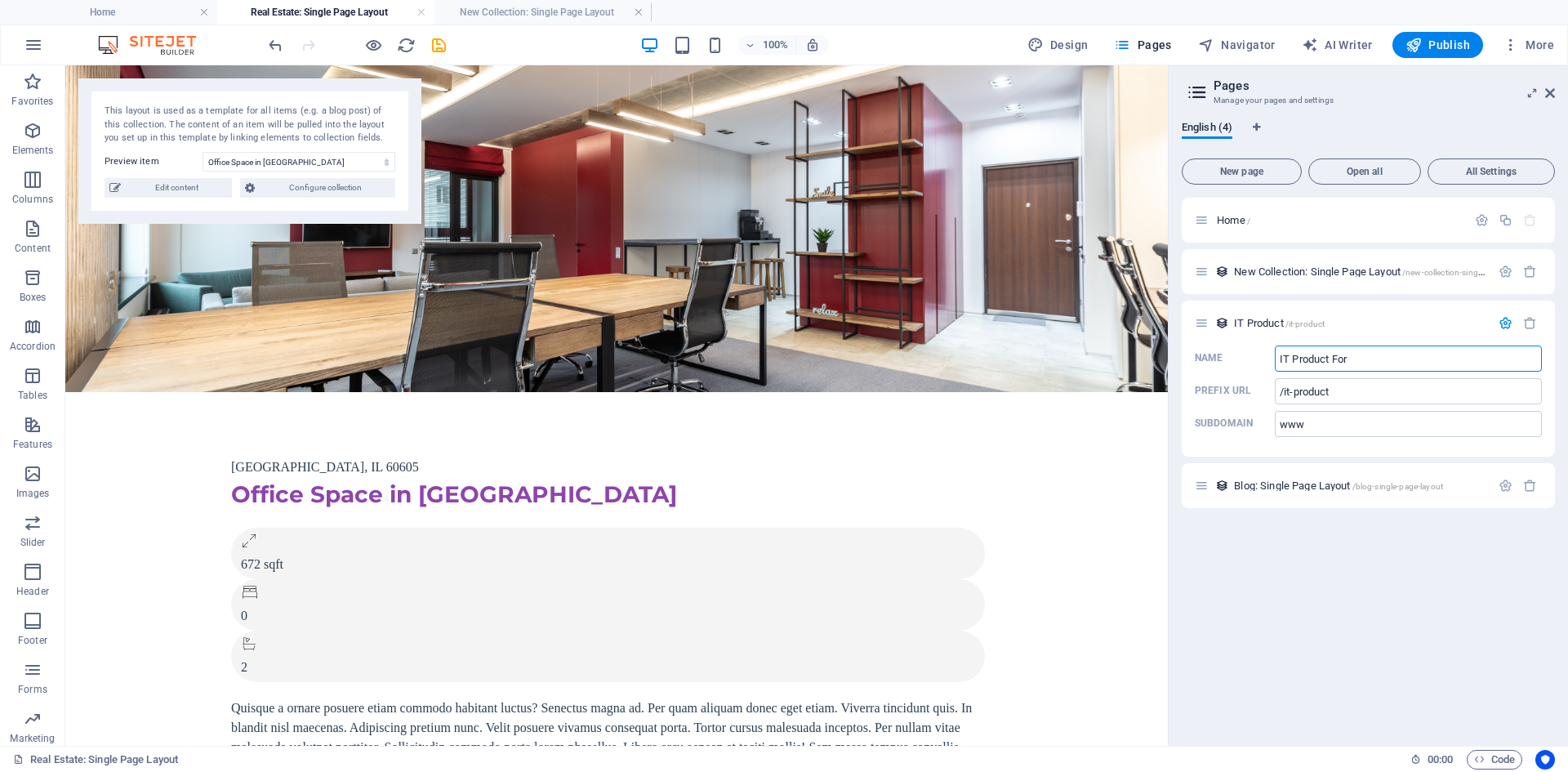
type input "IT Product For"
type input "/it-product-f"
type input "IT Product For sa"
type input "/it-product-for-sale"
type input "IT Product For [PERSON_NAME]"
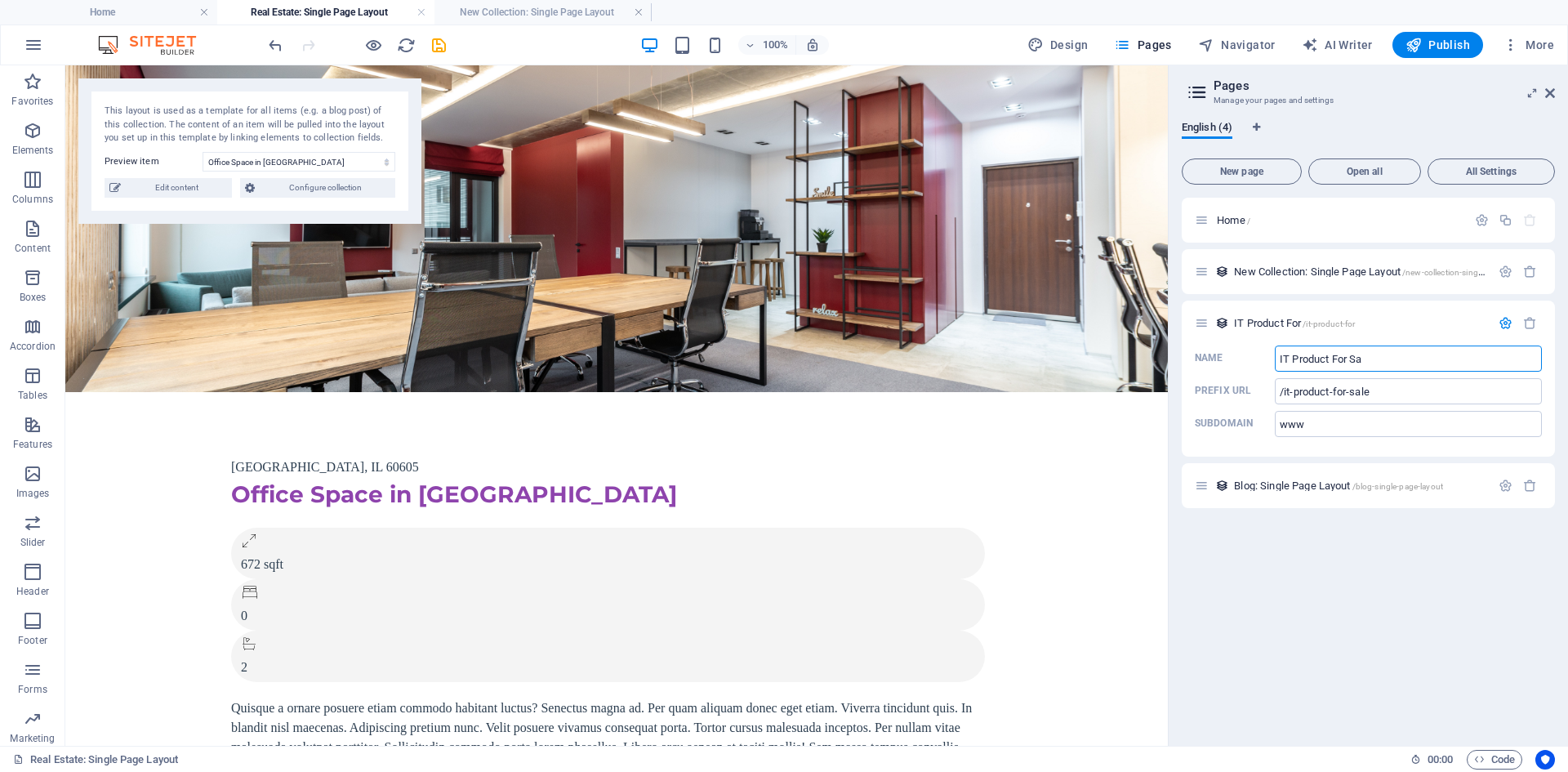
type input "/it-product-for"
type input "IT Product For Sale"
type input "/it-product-for-sale"
type input "IT Product For Sale"
click at [1386, 583] on div "Home / New Collection: Single Page Layout /new-collection-single-page-layout IT…" at bounding box center [1368, 465] width 373 height 535
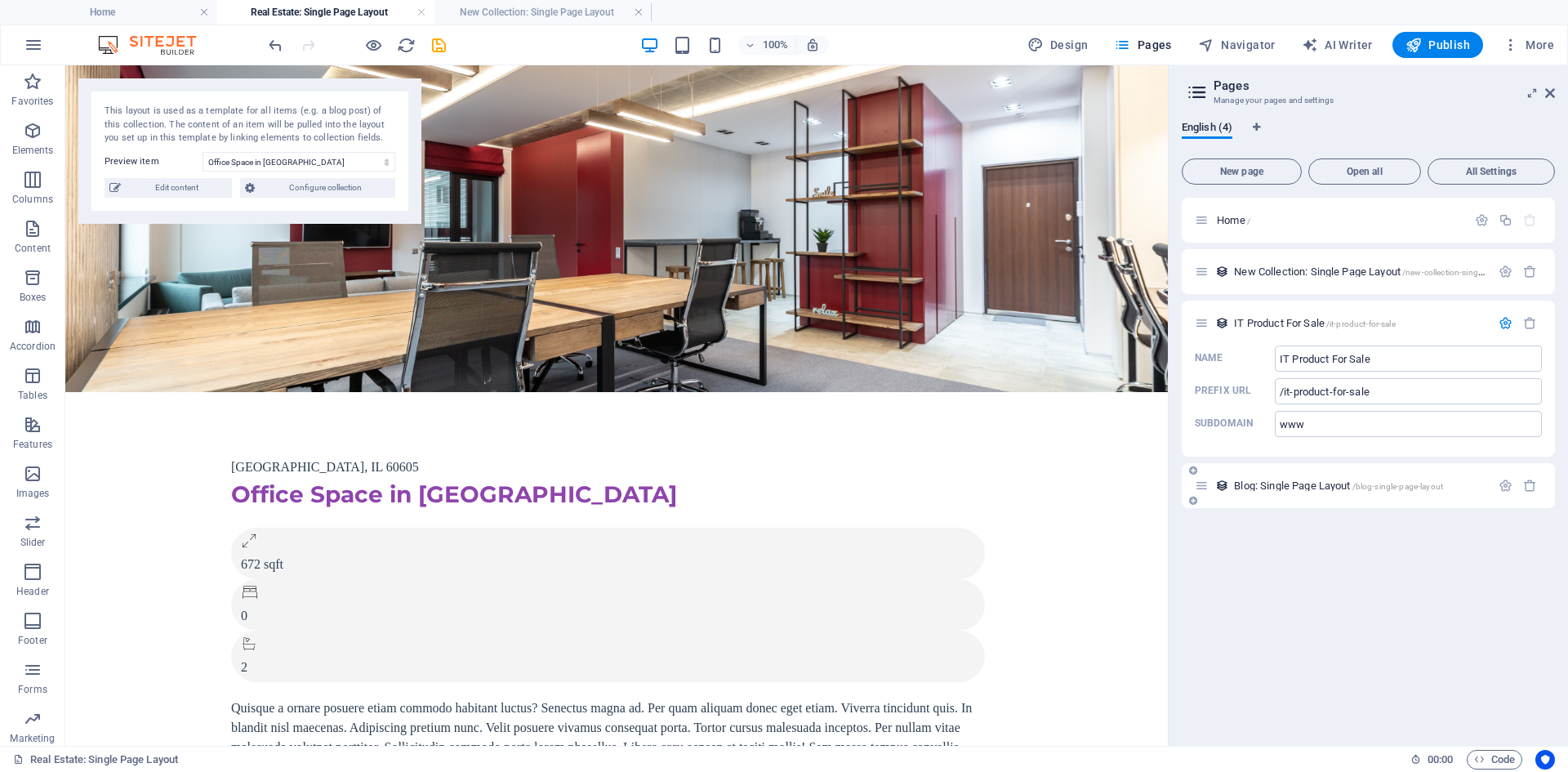
click at [1359, 493] on div "Blog: Single Page Layout /blog-single-page-layout" at bounding box center [1343, 486] width 295 height 19
click at [324, 162] on select "Office Space in [GEOGRAPHIC_DATA] Executive Office in [GEOGRAPHIC_DATA] Service…" at bounding box center [299, 161] width 193 height 20
click at [319, 108] on div "This layout is used as a template for all items (e.g. a blog post) of this coll…" at bounding box center [249, 124] width 291 height 41
click at [531, 135] on figure at bounding box center [616, 228] width 1103 height 327
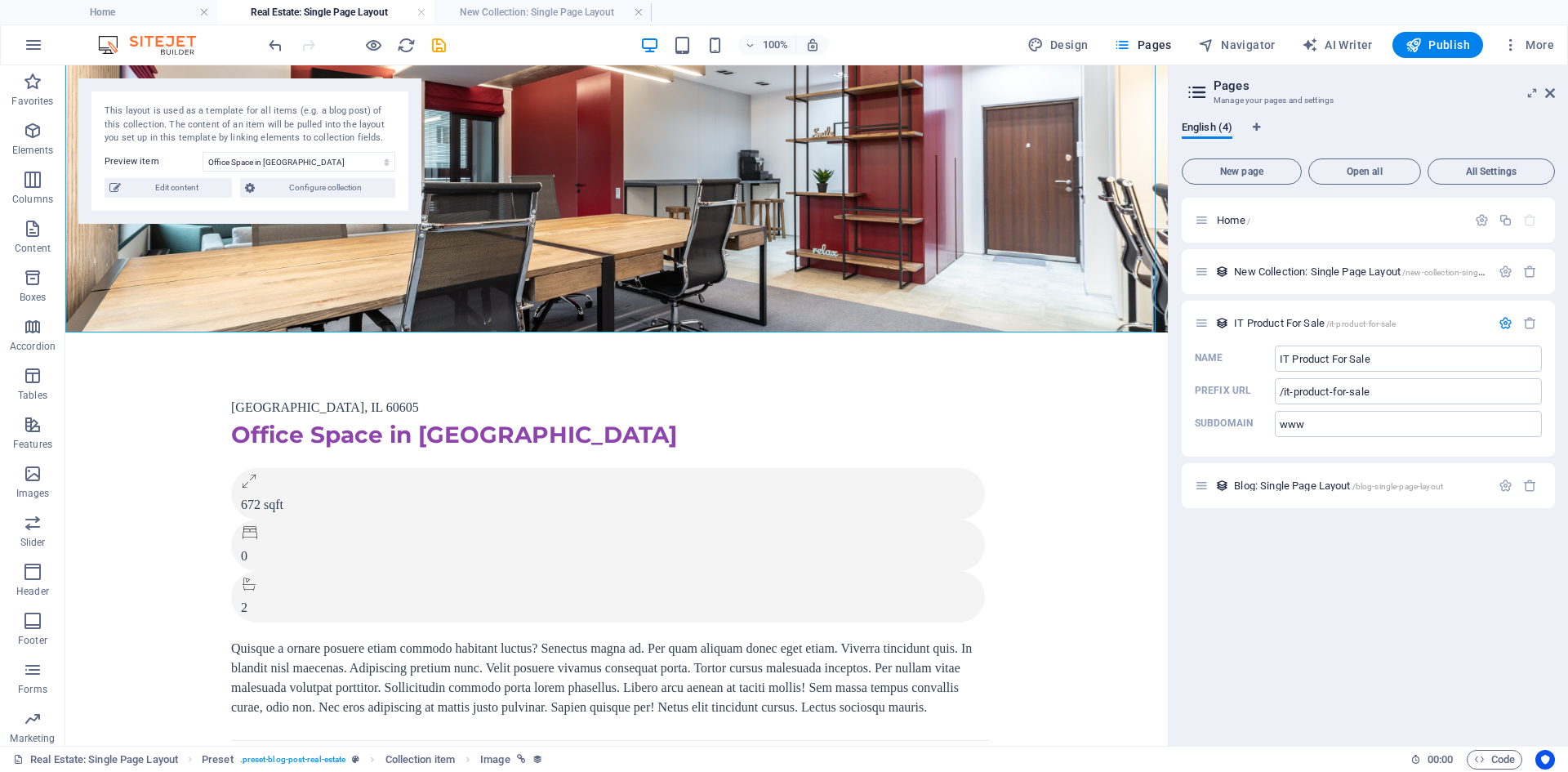
scroll to position [81, 0]
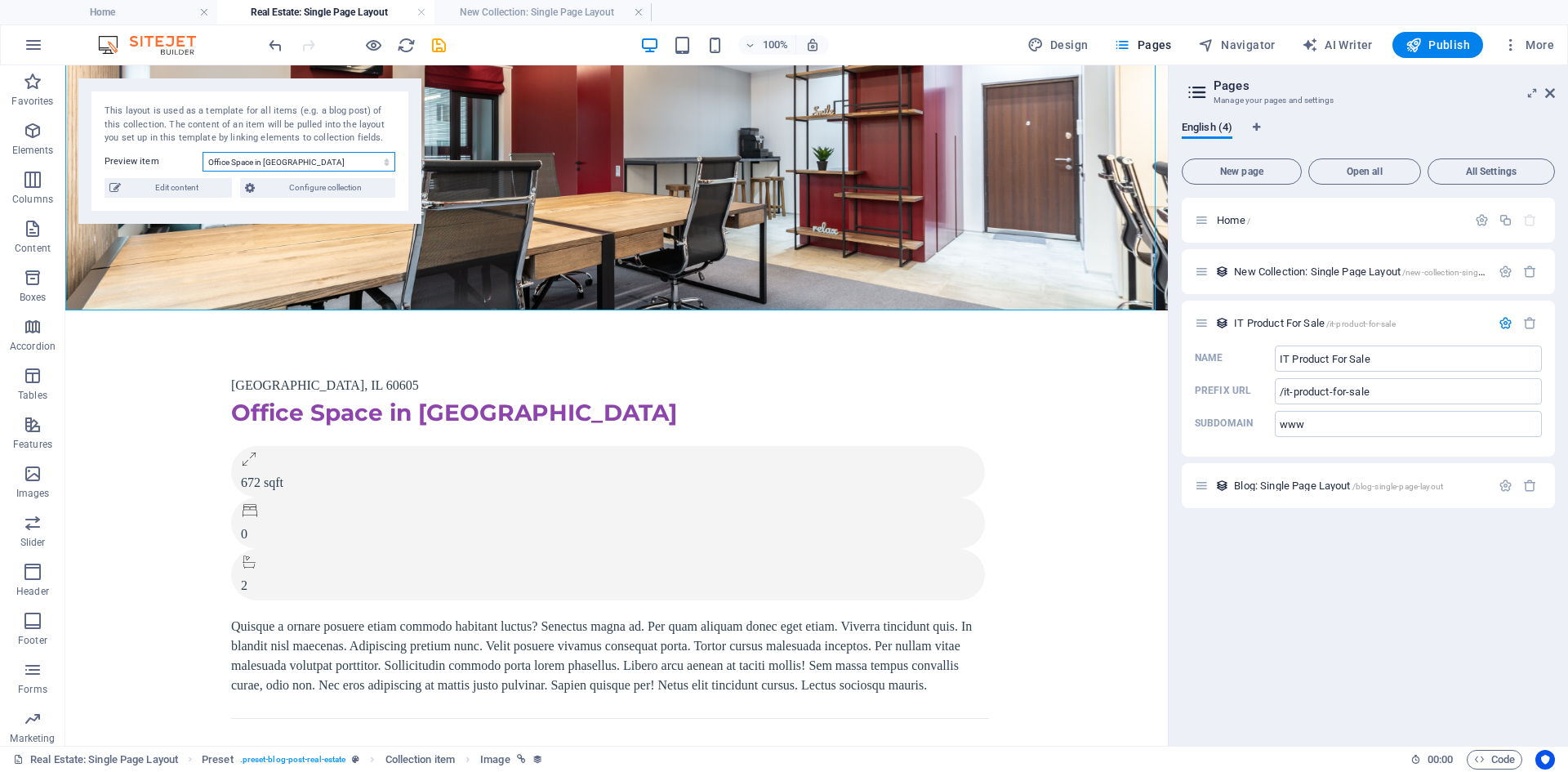
click at [314, 162] on select "Office Space in [GEOGRAPHIC_DATA] Executive Office in [GEOGRAPHIC_DATA] Service…" at bounding box center [299, 161] width 193 height 20
click at [517, 146] on figure at bounding box center [616, 147] width 1103 height 327
click at [1528, 323] on icon "button" at bounding box center [1530, 323] width 14 height 14
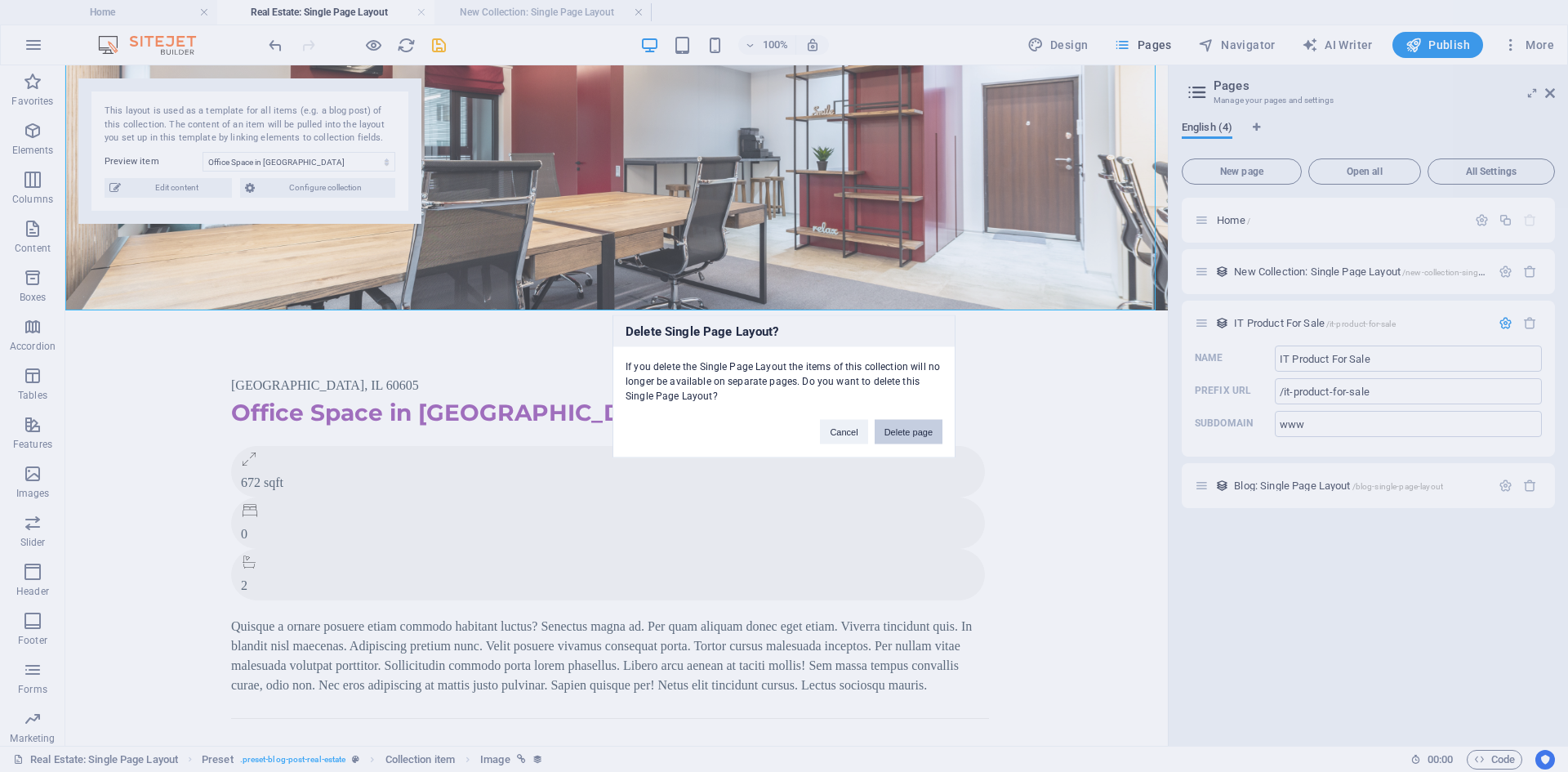
click at [883, 433] on button "Delete page" at bounding box center [909, 432] width 68 height 25
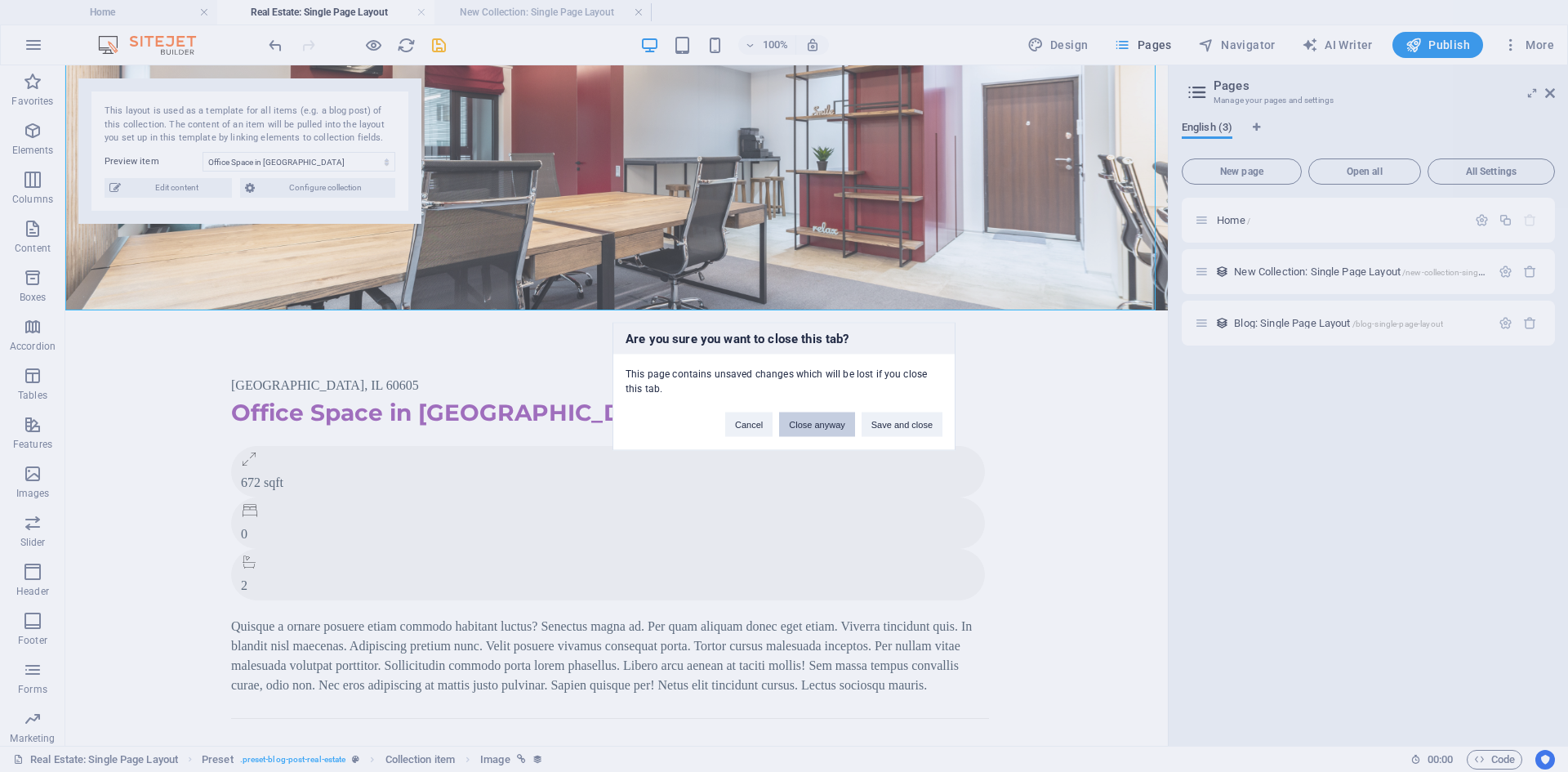
click at [837, 427] on button "Close anyway" at bounding box center [816, 424] width 75 height 25
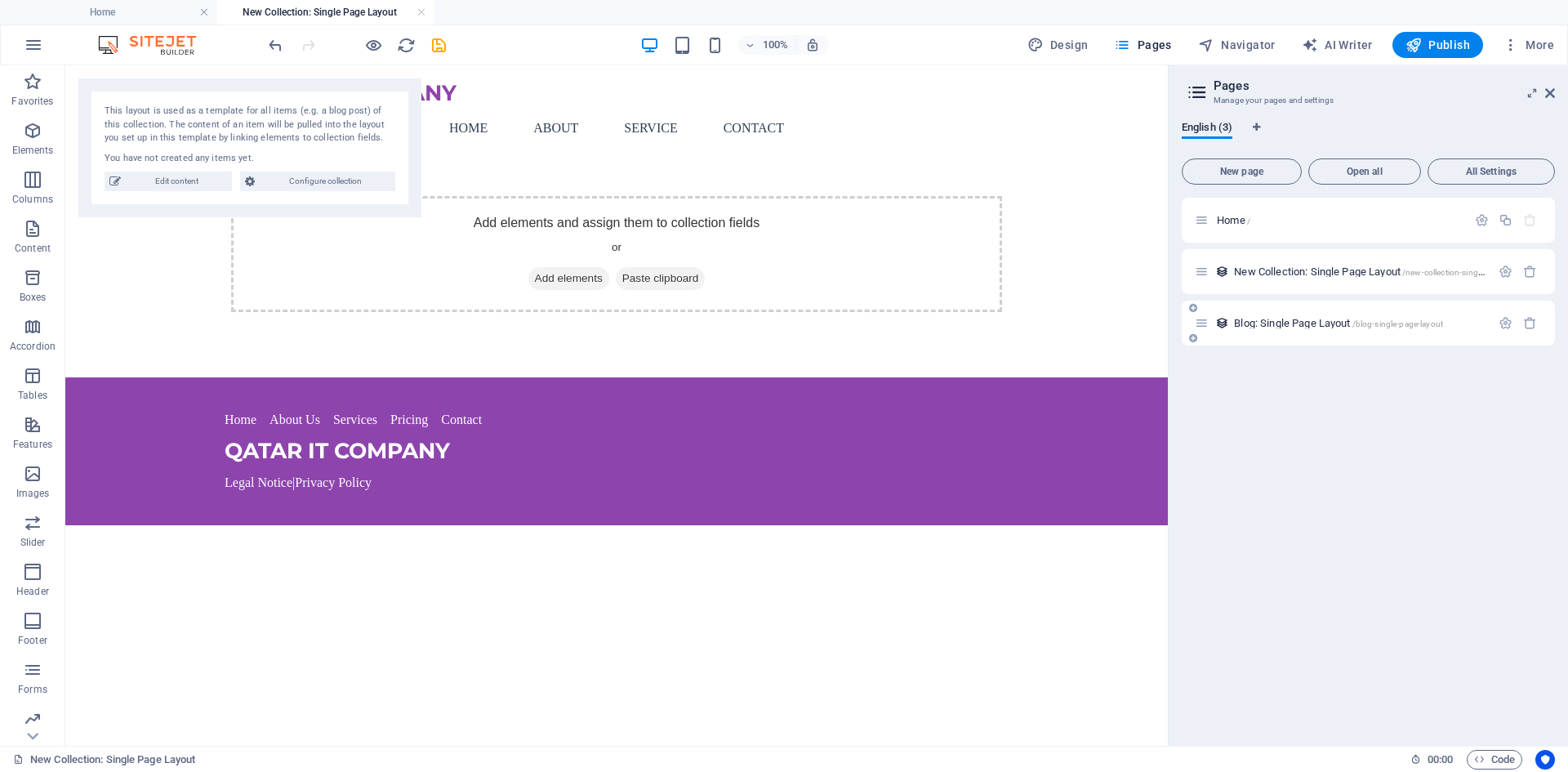
click at [1287, 321] on span "Blog: Single Page Layout /blog-single-page-layout" at bounding box center [1339, 323] width 209 height 12
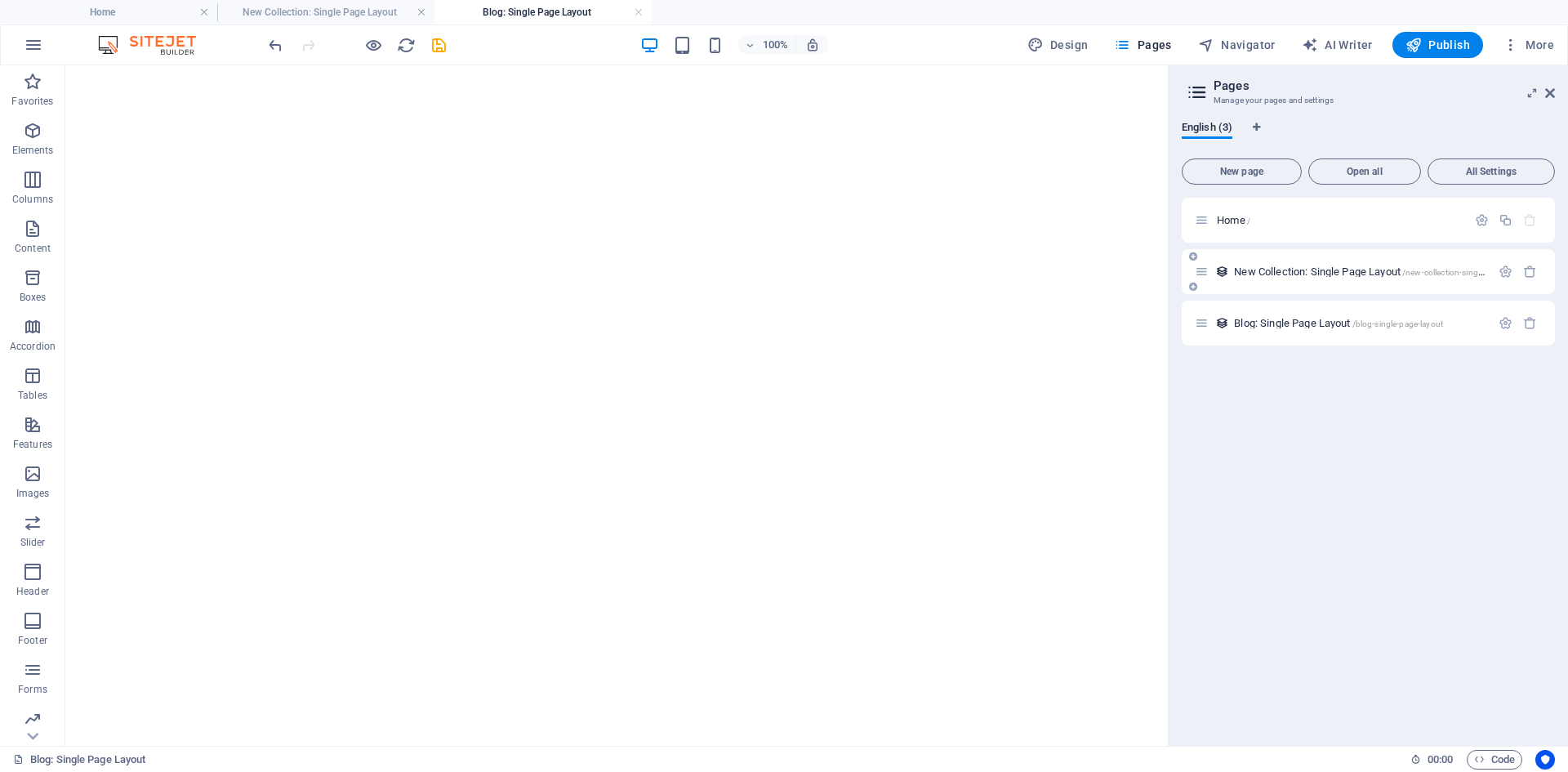
click at [1276, 265] on div "New Collection: Single Page Layout /new-collection-single-page-layout" at bounding box center [1343, 272] width 295 height 19
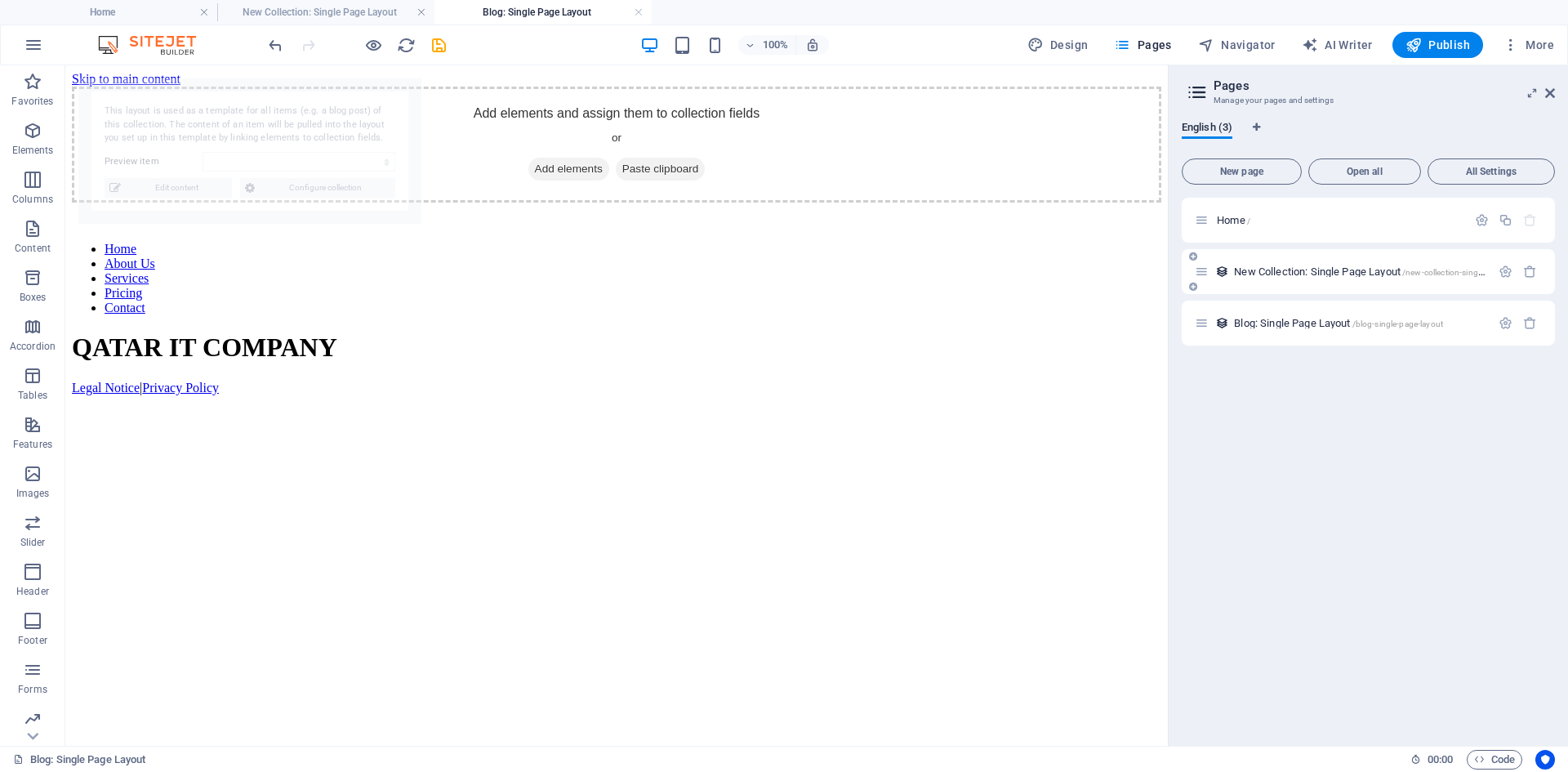
scroll to position [0, 0]
select select "68de4e856941c6479b0d62c7"
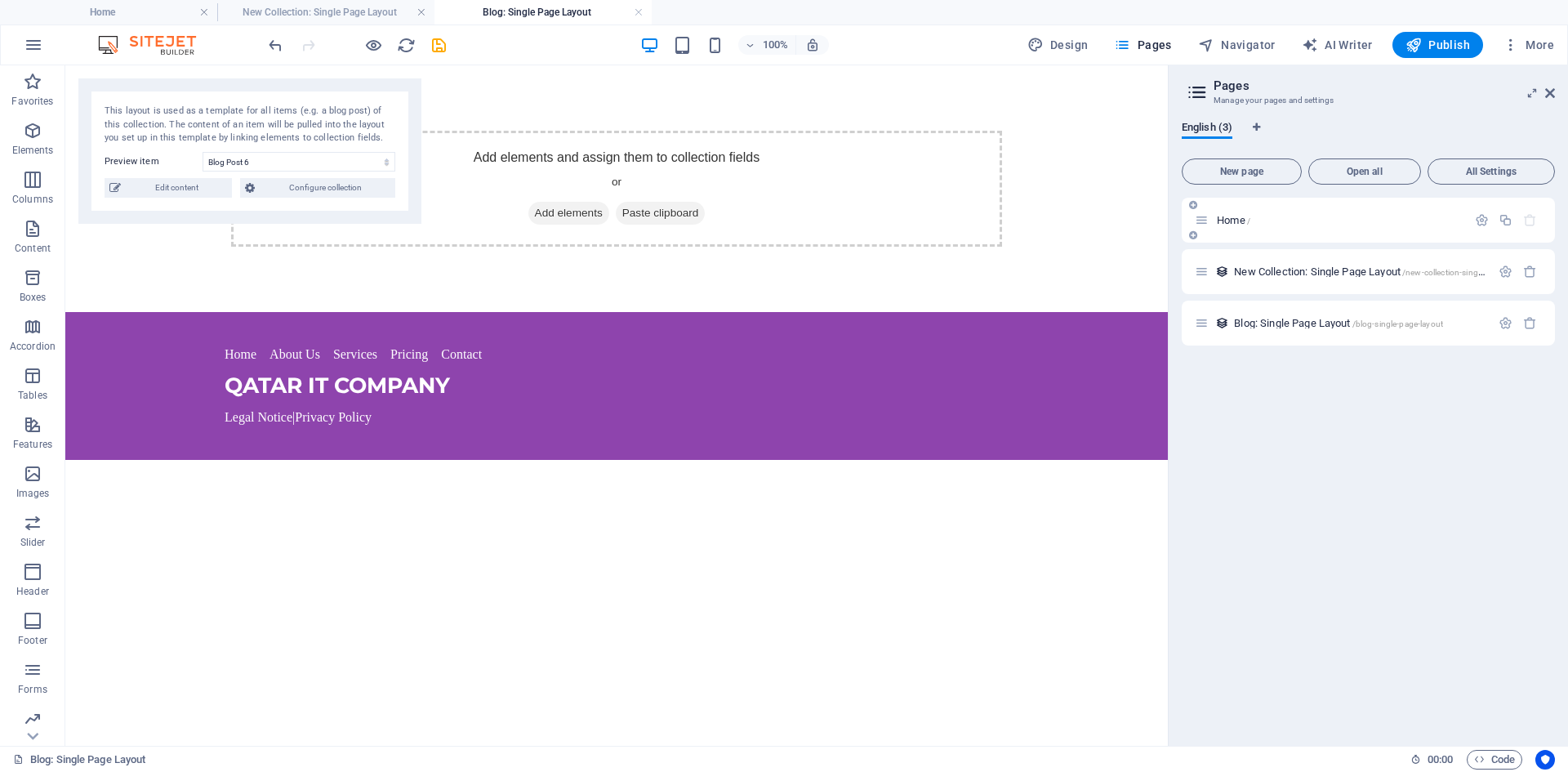
click at [1265, 230] on div "Home /" at bounding box center [1368, 220] width 373 height 45
click at [1231, 219] on span "Home /" at bounding box center [1233, 220] width 33 height 12
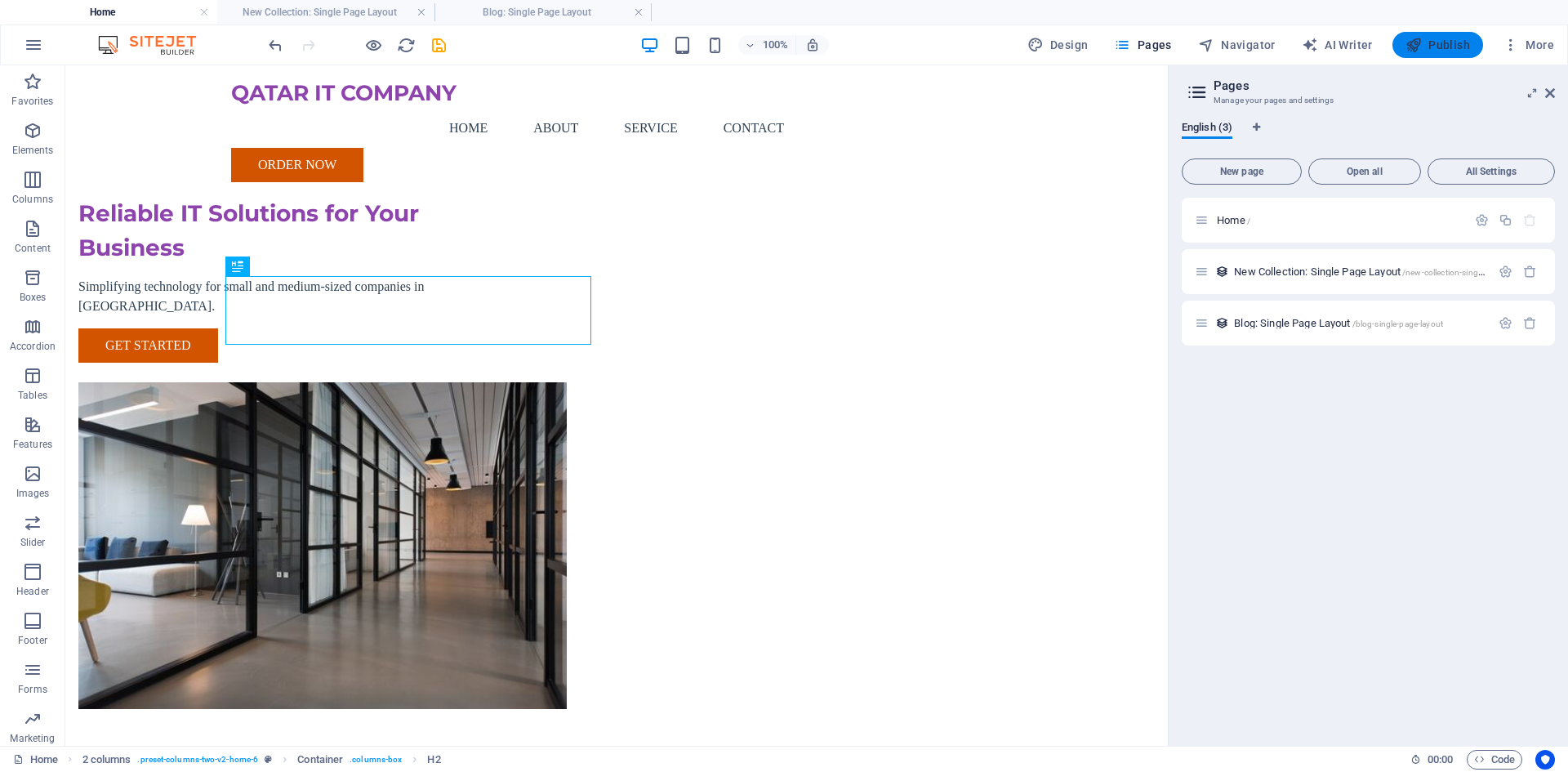
click at [1443, 48] on span "Publish" at bounding box center [1438, 45] width 64 height 16
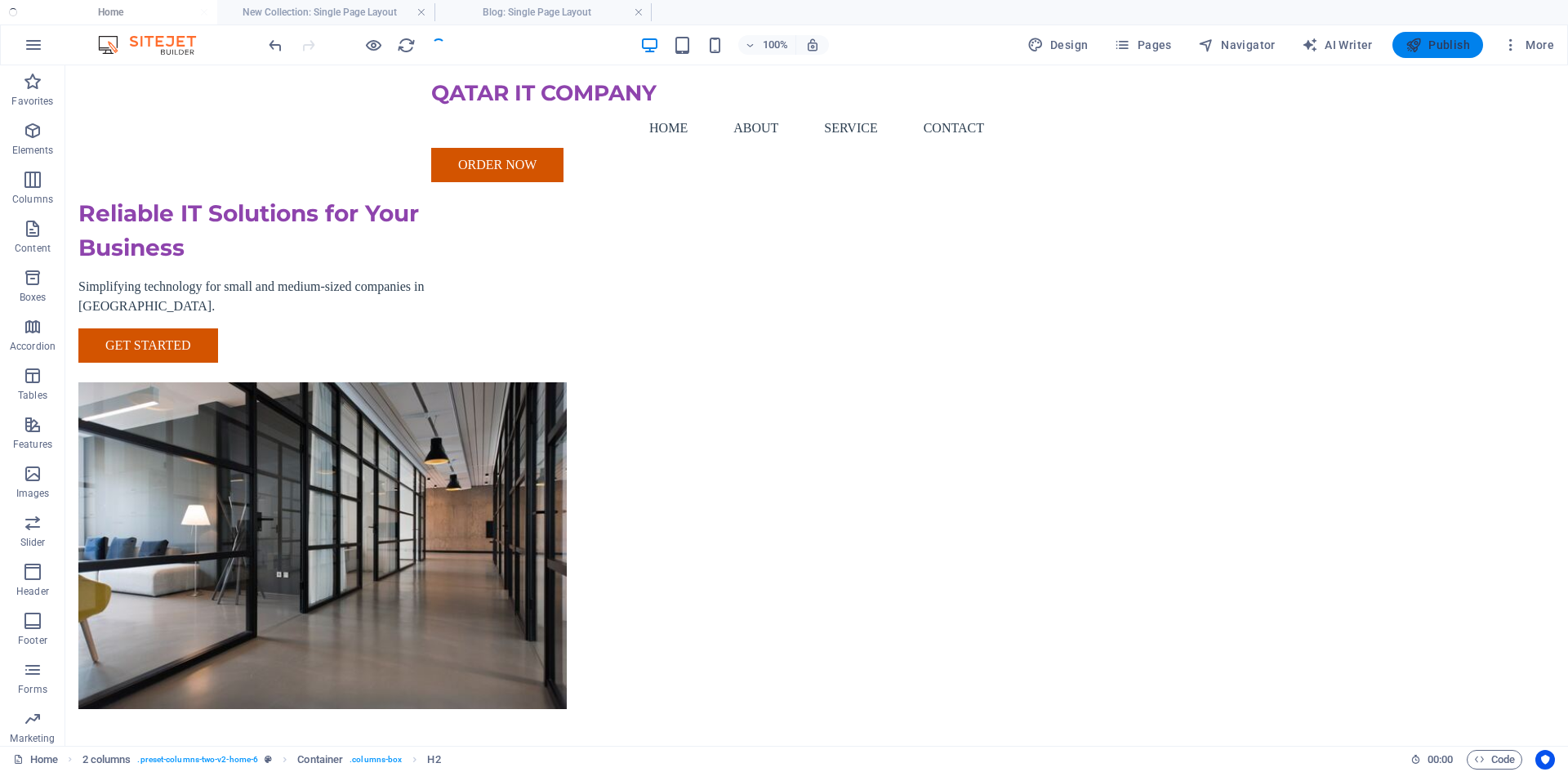
checkbox input "false"
click at [638, 7] on link at bounding box center [638, 12] width 9 height 15
click at [420, 9] on link at bounding box center [421, 12] width 9 height 15
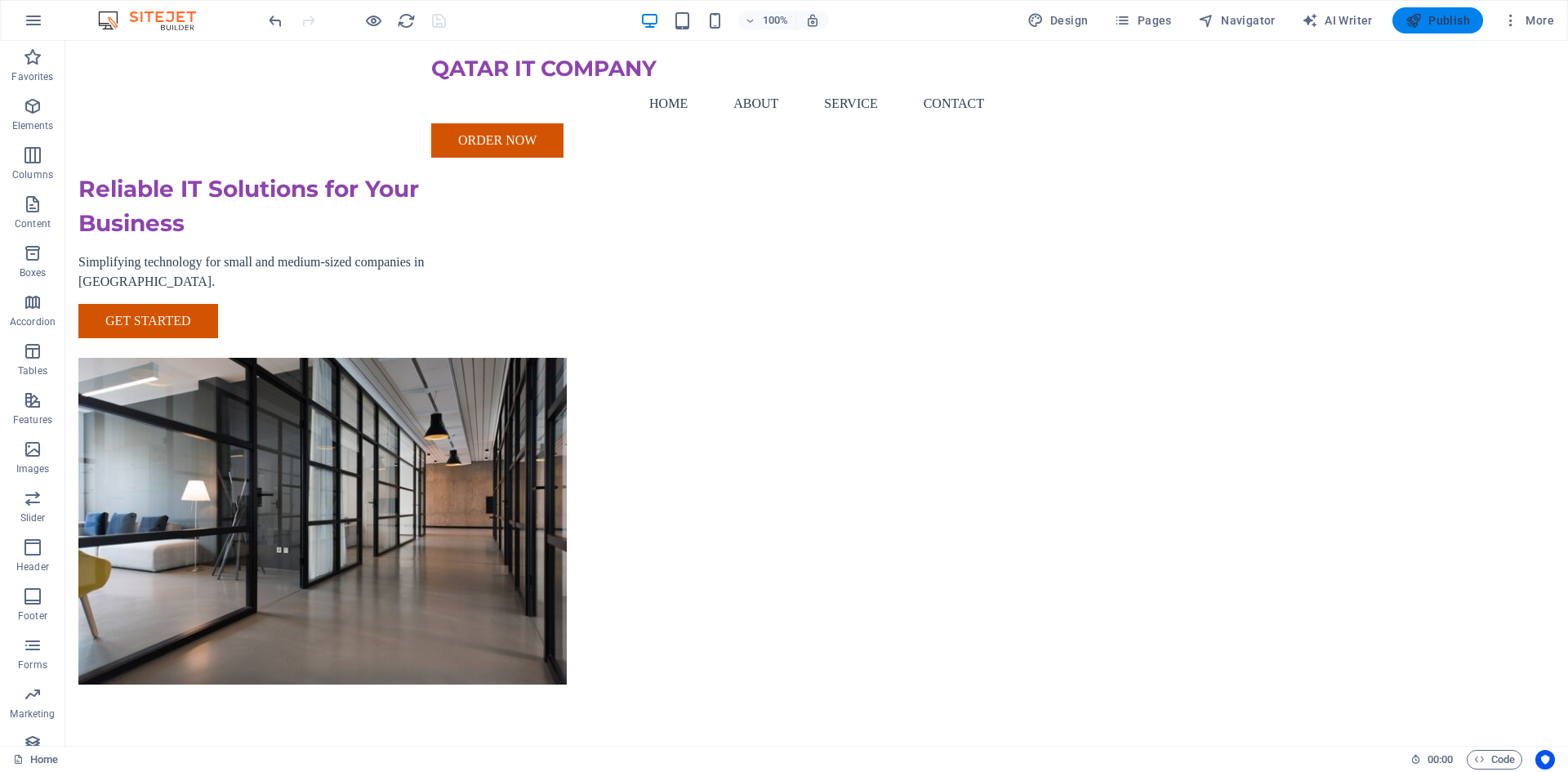
click at [1441, 22] on span "Publish" at bounding box center [1438, 20] width 64 height 16
